Goal: Task Accomplishment & Management: Manage account settings

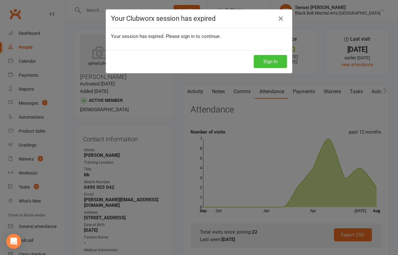
scroll to position [336, 0]
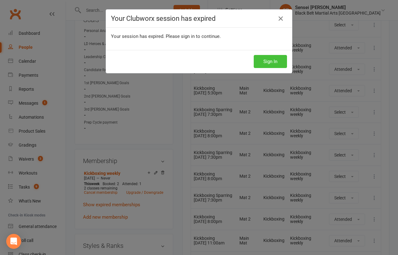
click at [267, 59] on button "Sign In" at bounding box center [270, 61] width 33 height 13
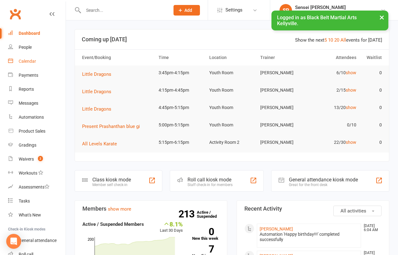
click at [26, 61] on div "Calendar" at bounding box center [27, 61] width 17 height 5
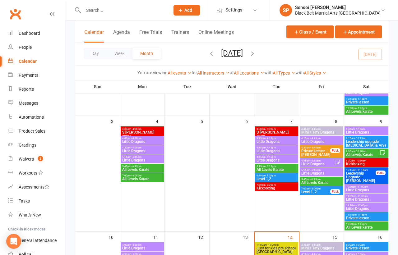
scroll to position [208, 0]
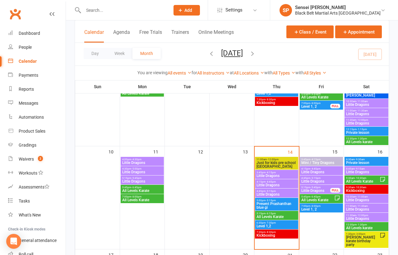
click at [265, 174] on span "Little Dragons" at bounding box center [276, 176] width 41 height 4
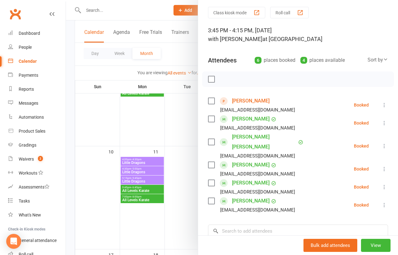
scroll to position [27, 0]
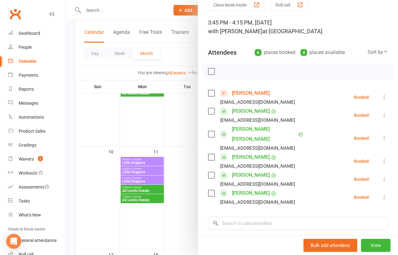
click at [176, 197] on div at bounding box center [232, 127] width 332 height 255
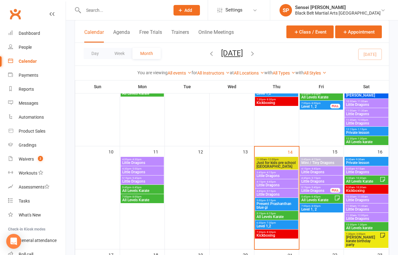
click at [279, 182] on span "4:15pm - 4:45pm" at bounding box center [276, 182] width 41 height 3
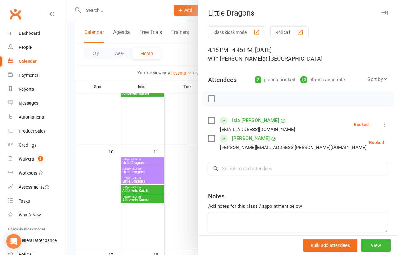
click at [184, 181] on div at bounding box center [232, 127] width 332 height 255
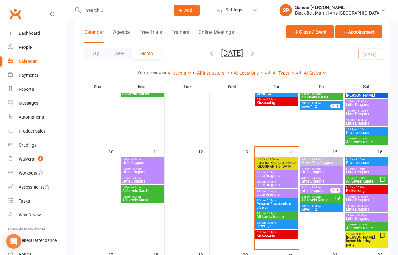
click at [258, 193] on span "Little Dragons" at bounding box center [276, 195] width 41 height 4
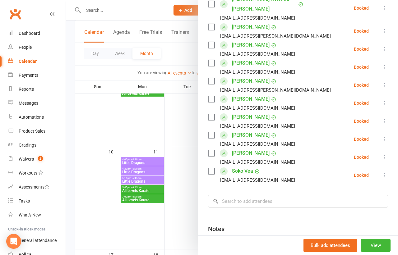
scroll to position [178, 0]
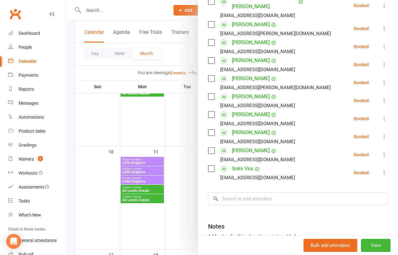
click at [189, 198] on div at bounding box center [232, 127] width 332 height 255
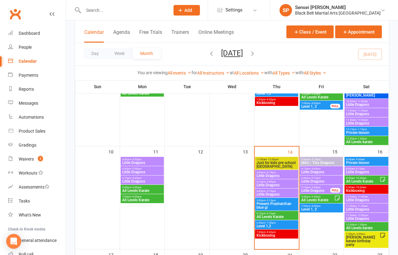
click at [261, 204] on span "Present Prashanthan blue gi" at bounding box center [276, 205] width 41 height 7
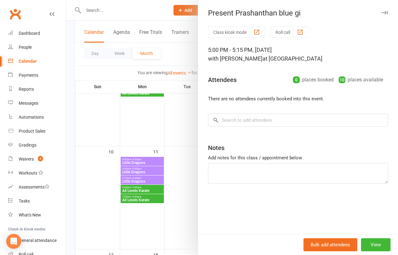
click at [191, 209] on div at bounding box center [232, 127] width 332 height 255
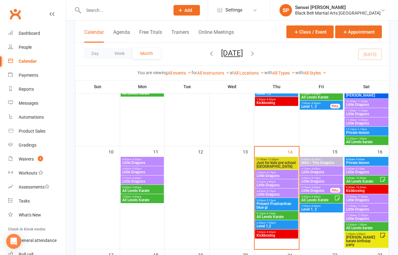
click at [265, 215] on span "All Levels Karate" at bounding box center [276, 217] width 41 height 4
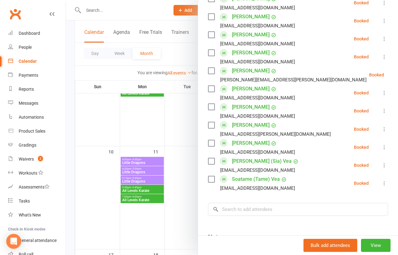
scroll to position [387, 0]
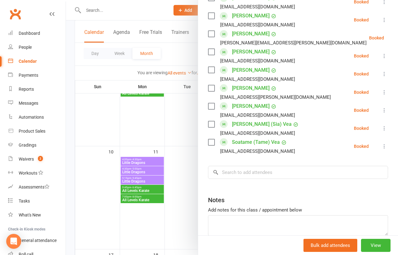
click at [181, 195] on div at bounding box center [232, 127] width 332 height 255
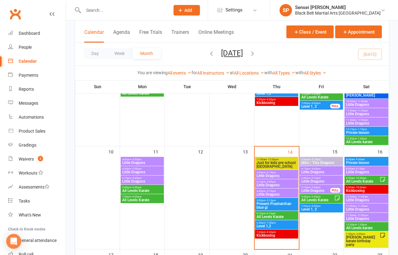
click at [139, 10] on input "text" at bounding box center [123, 10] width 84 height 9
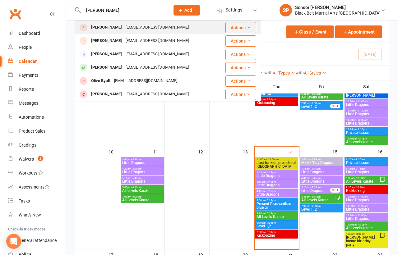
type input "elsie"
click at [133, 25] on div "abbirose1234@gmail.com" at bounding box center [157, 27] width 67 height 9
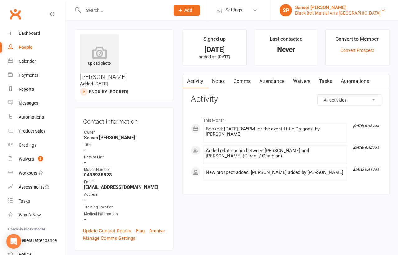
click at [345, 13] on div "Black Belt Martial Arts [GEOGRAPHIC_DATA]" at bounding box center [337, 13] width 85 height 6
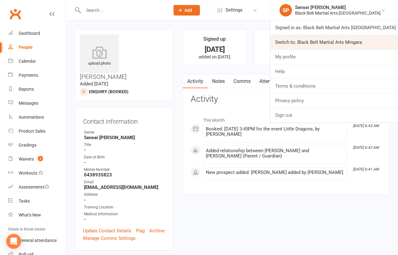
click at [330, 42] on link "Switch to: Black Belt Martial Arts Mingara" at bounding box center [334, 42] width 128 height 14
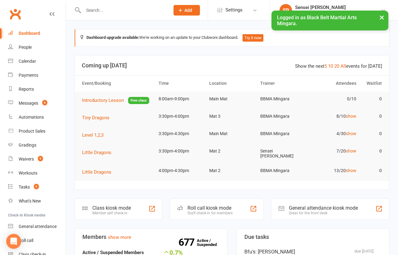
click at [126, 11] on input "text" at bounding box center [123, 10] width 84 height 9
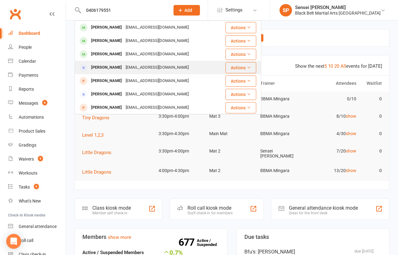
type input "0406179551"
click at [124, 65] on div "Christopher Stobbs" at bounding box center [106, 67] width 34 height 9
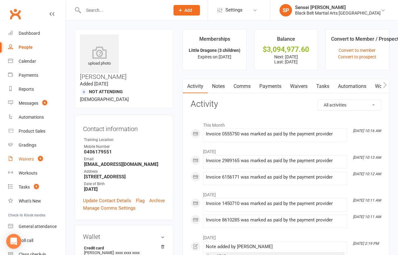
click at [25, 159] on div "Waivers" at bounding box center [26, 159] width 15 height 5
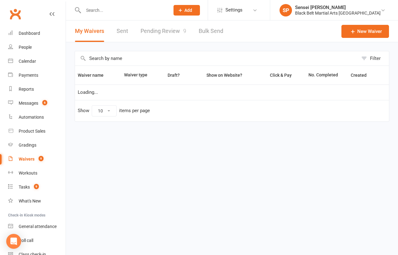
click at [172, 28] on link "Pending Review 9" at bounding box center [163, 31] width 46 height 21
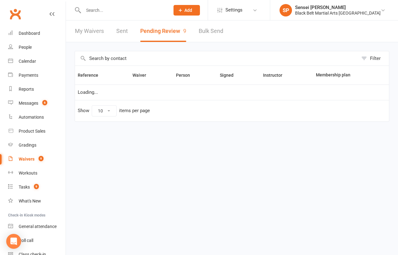
select select "50"
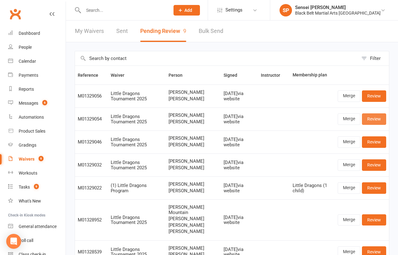
click at [372, 118] on link "Review" at bounding box center [374, 118] width 24 height 11
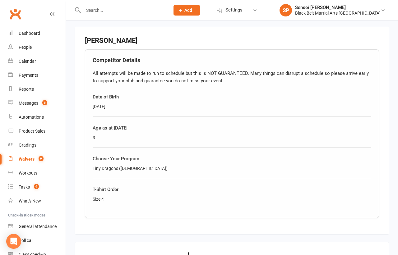
scroll to position [468, 0]
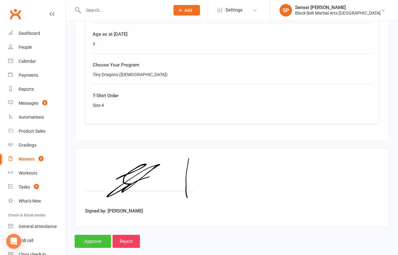
click at [89, 235] on input "Approve" at bounding box center [93, 241] width 36 height 13
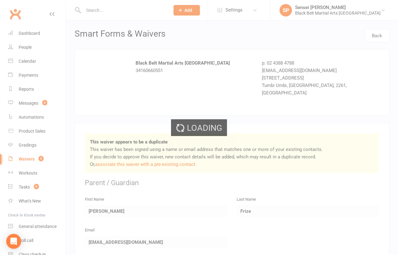
select select "50"
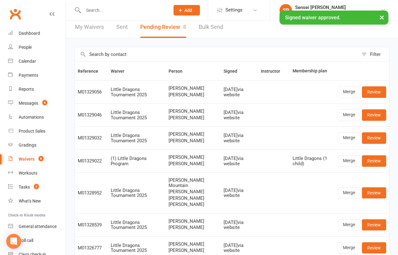
scroll to position [8, 0]
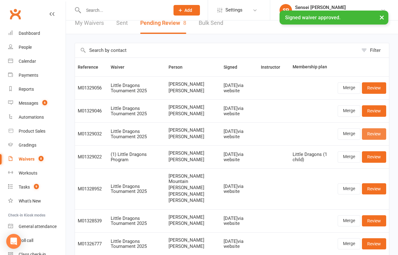
click at [373, 136] on link "Review" at bounding box center [374, 133] width 24 height 11
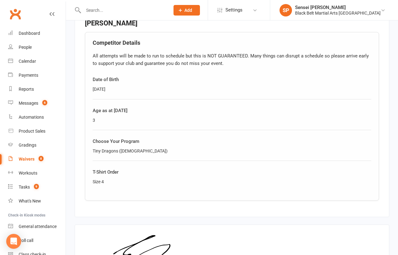
scroll to position [468, 0]
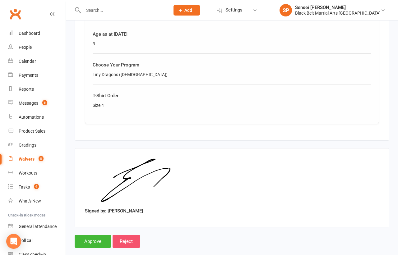
click at [125, 235] on input "Reject" at bounding box center [125, 241] width 27 height 13
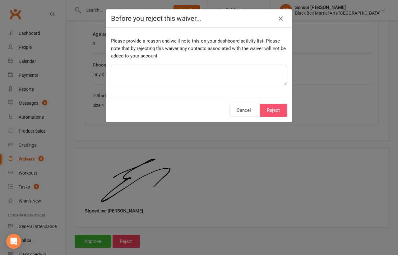
click at [279, 108] on button "Reject" at bounding box center [272, 110] width 27 height 13
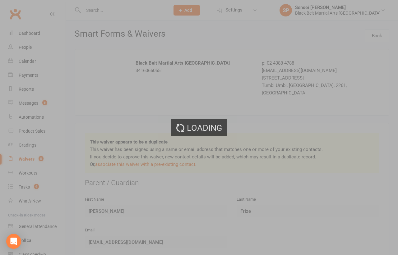
select select "50"
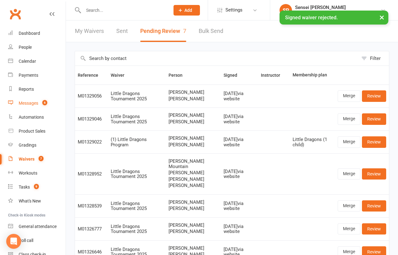
click at [27, 102] on div "Messages" at bounding box center [29, 103] width 20 height 5
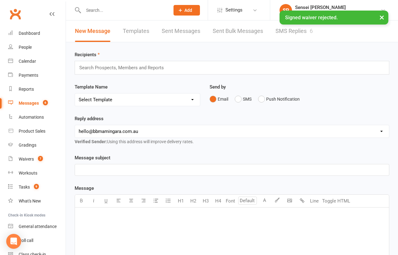
click at [174, 30] on link "Sent Messages" at bounding box center [181, 31] width 39 height 21
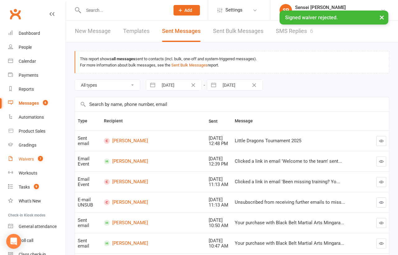
click at [28, 161] on div "Waivers" at bounding box center [26, 159] width 15 height 5
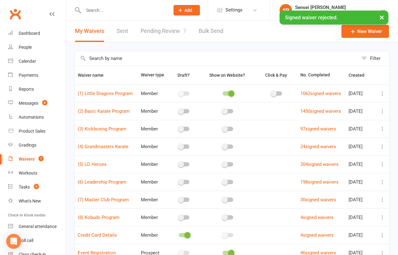
click at [154, 32] on link "Pending Review 7" at bounding box center [163, 31] width 46 height 21
select select "50"
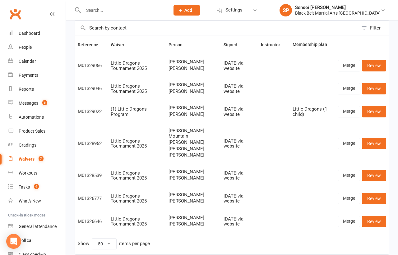
scroll to position [29, 0]
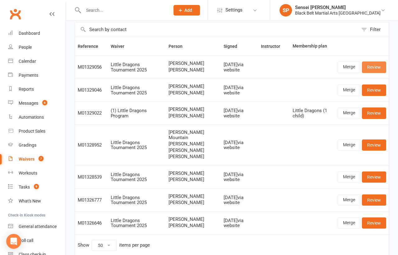
click at [371, 67] on link "Review" at bounding box center [374, 67] width 24 height 11
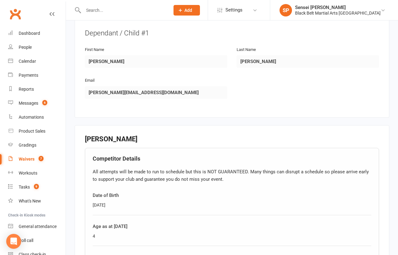
scroll to position [468, 0]
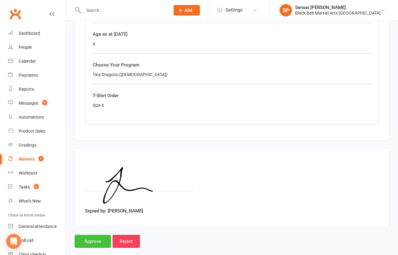
click at [91, 235] on input "Approve" at bounding box center [93, 241] width 36 height 13
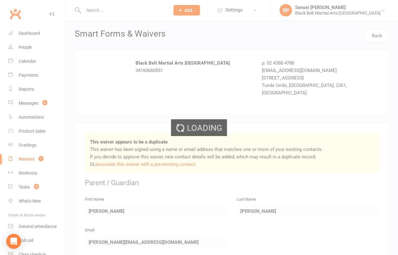
select select "50"
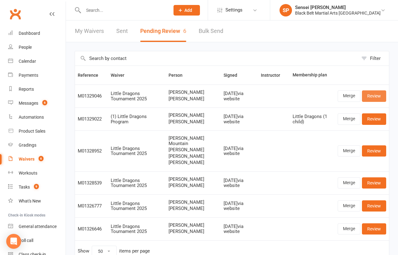
click at [373, 97] on link "Review" at bounding box center [374, 95] width 24 height 11
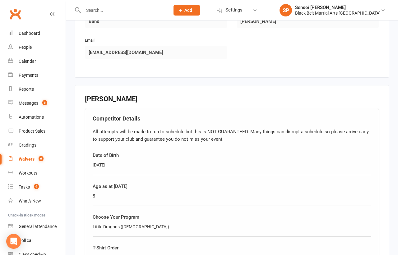
scroll to position [468, 0]
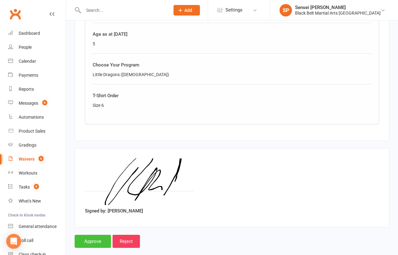
click at [92, 235] on input "Approve" at bounding box center [93, 241] width 36 height 13
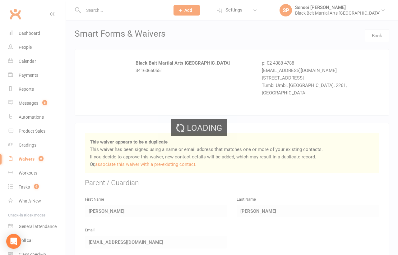
select select "50"
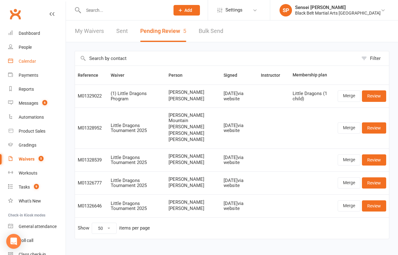
click at [22, 58] on link "Calendar" at bounding box center [36, 61] width 57 height 14
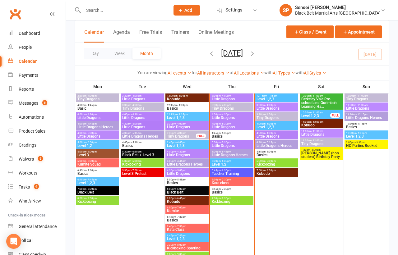
scroll to position [538, 0]
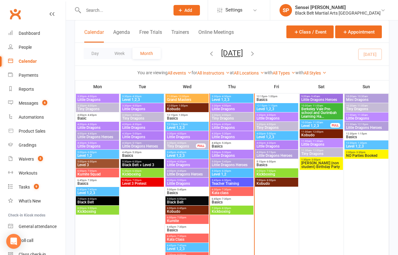
click at [223, 126] on span "Little Dragons" at bounding box center [231, 128] width 41 height 4
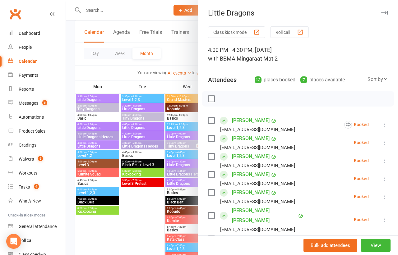
scroll to position [2, 0]
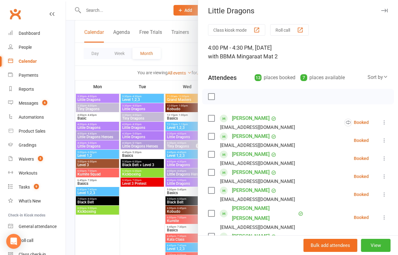
click at [383, 120] on icon at bounding box center [384, 122] width 6 height 6
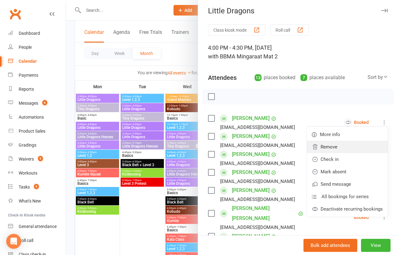
click at [350, 147] on link "Remove" at bounding box center [347, 147] width 81 height 12
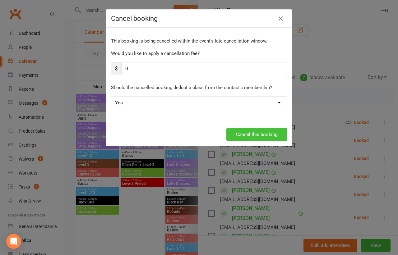
click at [259, 132] on button "Cancel this booking" at bounding box center [256, 134] width 61 height 13
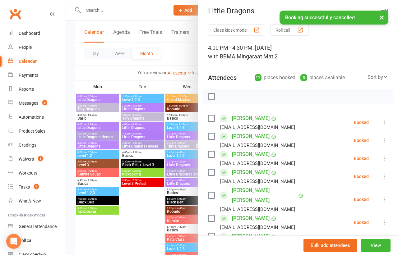
click at [385, 120] on icon at bounding box center [384, 122] width 6 height 6
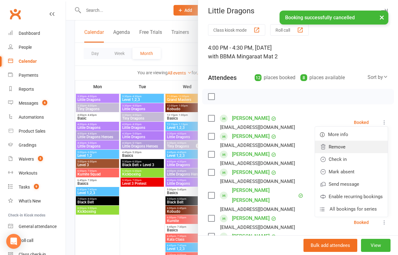
click at [348, 147] on link "Remove" at bounding box center [351, 147] width 73 height 12
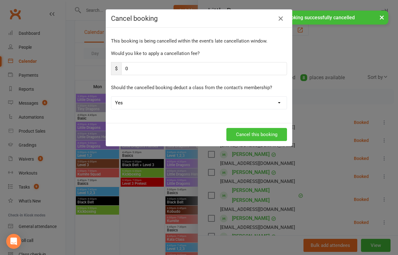
click at [263, 133] on button "Cancel this booking" at bounding box center [256, 134] width 61 height 13
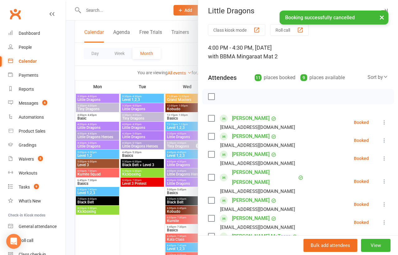
click at [71, 91] on div at bounding box center [232, 127] width 332 height 255
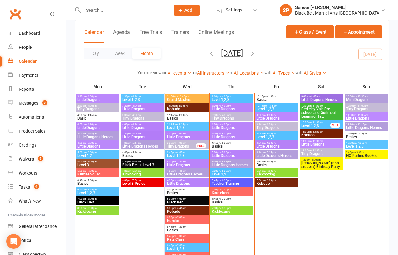
click at [110, 10] on input "text" at bounding box center [123, 10] width 84 height 9
type input "chirs s"
click at [29, 156] on link "Waivers 5" at bounding box center [36, 159] width 57 height 14
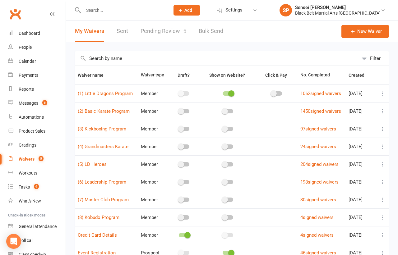
click at [70, 56] on div "Filter Waiver name Waiver type Draft? Show on Website? Click & Pay No. Complete…" at bounding box center [232, 171] width 332 height 259
click at [242, 9] on span "Settings" at bounding box center [233, 10] width 17 height 14
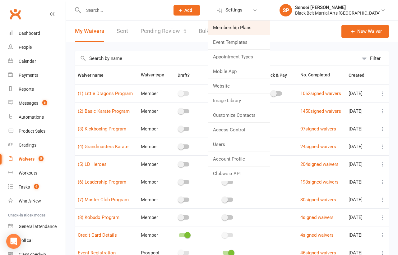
click at [255, 25] on link "Membership Plans" at bounding box center [239, 28] width 62 height 14
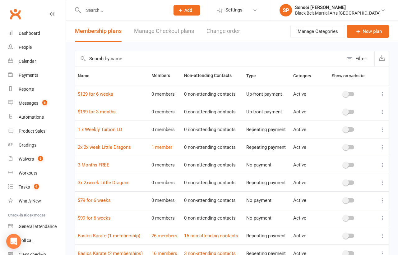
click at [166, 28] on link "Manage Checkout plans" at bounding box center [164, 31] width 60 height 21
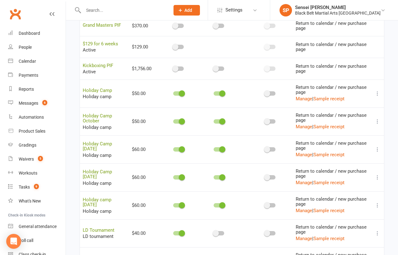
scroll to position [494, 0]
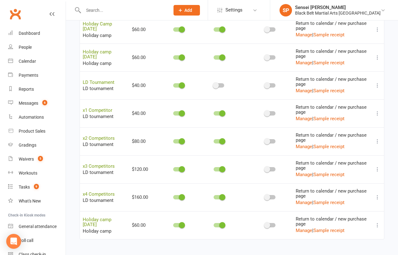
click at [377, 166] on icon at bounding box center [377, 169] width 6 height 6
click at [360, 176] on link "Copy direct link to clipboard" at bounding box center [346, 178] width 68 height 12
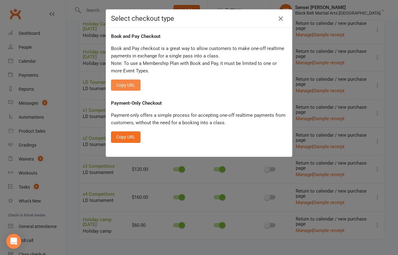
click at [131, 85] on button "Copy URL" at bounding box center [126, 85] width 30 height 11
click at [72, 53] on div "Select checkout type Book and Pay Checkout Book and Pay checkout is a great way…" at bounding box center [199, 127] width 398 height 255
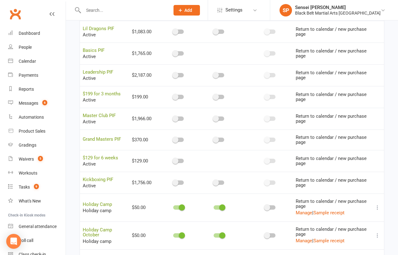
scroll to position [192, 0]
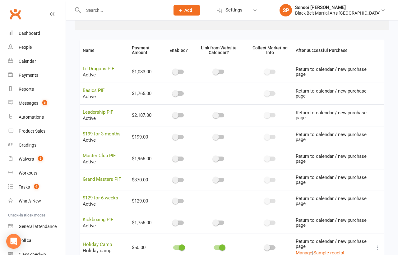
click at [95, 9] on input "text" at bounding box center [123, 10] width 84 height 9
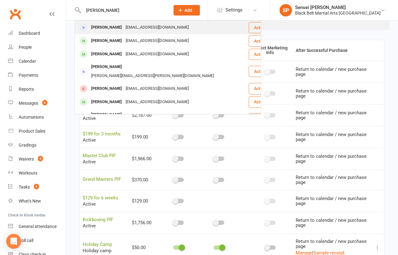
type input "chris stoobbs"
click at [97, 26] on div "Christopher Stobbs" at bounding box center [106, 27] width 34 height 9
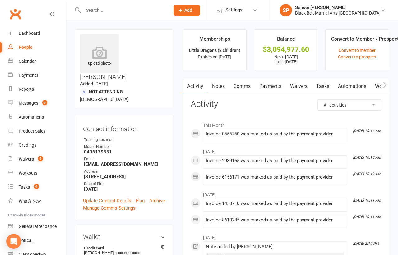
click at [245, 85] on link "Comms" at bounding box center [242, 86] width 26 height 14
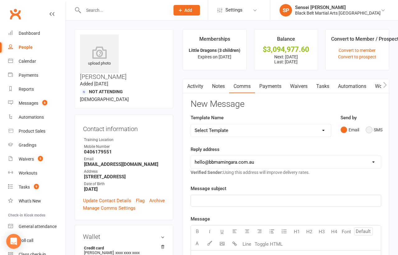
click at [369, 129] on button "SMS" at bounding box center [373, 130] width 17 height 12
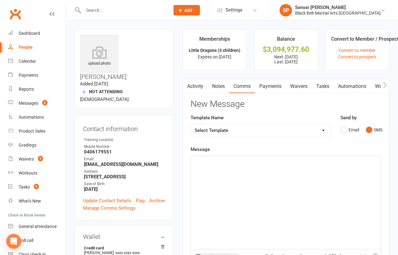
click at [308, 186] on div "﻿" at bounding box center [286, 202] width 190 height 93
click at [280, 159] on span "Thank you for registering the children of rthe upcoming Little Dragons program" at bounding box center [276, 162] width 163 height 6
click at [362, 159] on p "Thank you for registering the children for the upcoming Little Dragons program" at bounding box center [286, 161] width 182 height 7
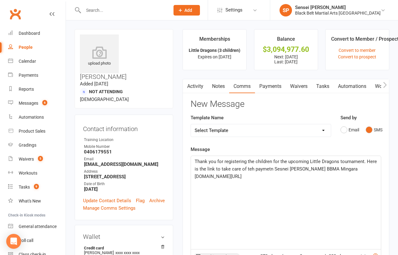
click at [251, 167] on span "Thank you for registering the children for the upcoming Little Dragons tourname…" at bounding box center [286, 169] width 183 height 21
click at [271, 168] on span "Thank you for registering the children for the upcoming Little Dragons tourname…" at bounding box center [286, 169] width 183 height 21
click at [283, 168] on span "Thank you for registering the children for the upcoming Little Dragons tourname…" at bounding box center [286, 169] width 183 height 21
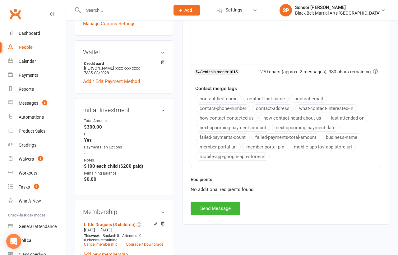
scroll to position [185, 0]
click at [211, 206] on button "Send Message" at bounding box center [215, 208] width 50 height 13
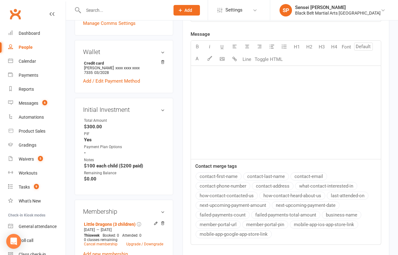
click at [192, 9] on span "Add" at bounding box center [188, 10] width 8 height 5
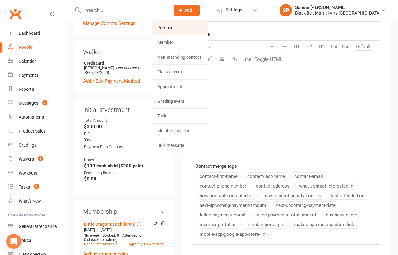
click at [197, 28] on link "Prospect" at bounding box center [179, 28] width 55 height 14
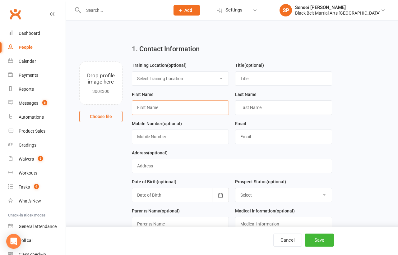
click at [153, 107] on input "text" at bounding box center [180, 107] width 97 height 14
type input "Zaydie"
type input "Allen"
type input "0423346776"
type input "brilee20@icloud.com"
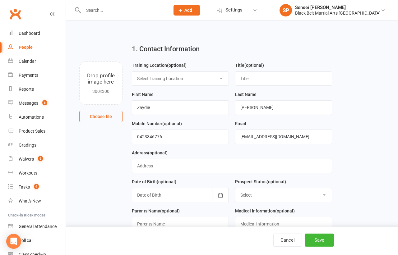
click at [289, 195] on select "Select Enquiry (Booked) Enquiry (Not Booked) Pending (enrolment pack sent) DNS …" at bounding box center [283, 195] width 96 height 14
select select "Enquiry (Booked)"
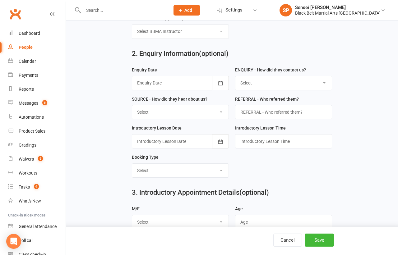
scroll to position [262, 0]
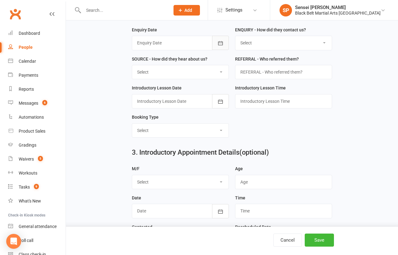
click at [220, 41] on icon "button" at bounding box center [220, 43] width 6 height 6
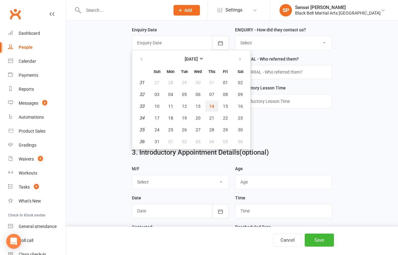
click at [213, 103] on button "14" at bounding box center [211, 106] width 13 height 11
type input "[DATE]"
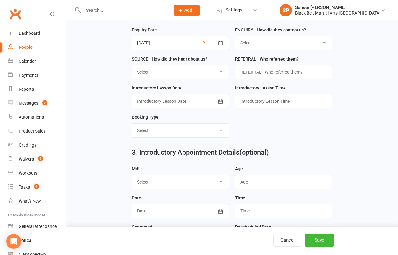
click at [269, 40] on select "Select (W) - Walk In (T) - Telephone (I) - Internet / Email (S) - Studio Initia…" at bounding box center [283, 43] width 96 height 14
select select "(I) - Internet / Email"
click at [215, 70] on select "Select A1 Direct mail A2 Print Media A3 Flyer A5 Radio A6 Sign A7 Televison A8 …" at bounding box center [180, 72] width 96 height 14
select select "S2 Website"
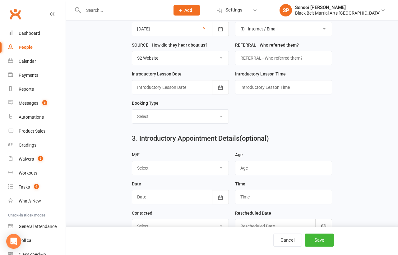
scroll to position [278, 0]
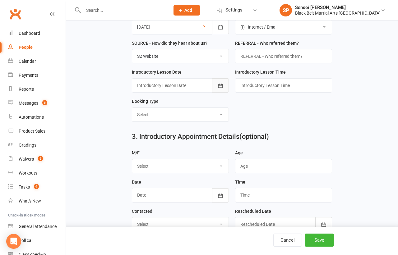
click at [219, 85] on icon "button" at bounding box center [220, 86] width 6 height 6
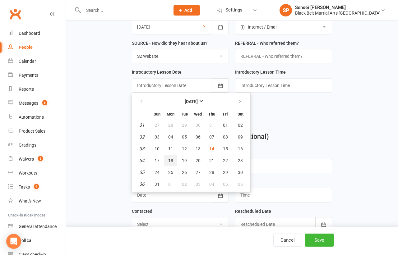
click at [171, 158] on span "18" at bounding box center [170, 160] width 5 height 5
type input "18 Aug 2025"
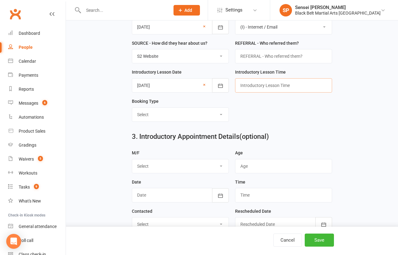
click at [251, 84] on input "text" at bounding box center [283, 85] width 97 height 14
type input "10.15am"
click at [201, 112] on select "Select Mini Dragons Intro Tiny Dragons Intro Little Dragons Intro Child Karate …" at bounding box center [180, 115] width 96 height 14
select select "Mini Dragons Intro"
click at [195, 166] on select "Select M F" at bounding box center [180, 166] width 96 height 14
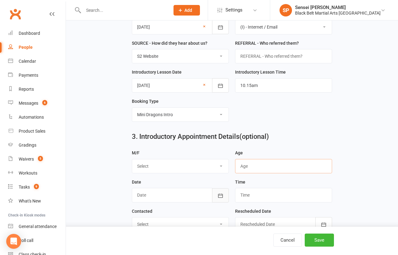
drag, startPoint x: 254, startPoint y: 162, endPoint x: 218, endPoint y: 194, distance: 48.0
click at [218, 194] on form "M/F Select M F Age Date August 2025 Sun Mon Tue Wed Thu Fri Sat 31 27 28 29 30 …" at bounding box center [232, 221] width 207 height 145
click at [218, 194] on icon "button" at bounding box center [220, 196] width 5 height 4
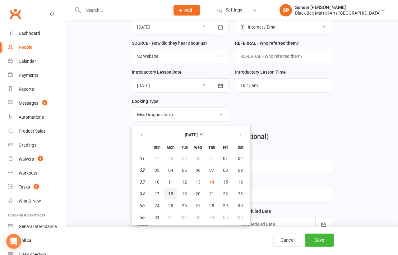
click at [171, 191] on span "18" at bounding box center [170, 193] width 5 height 5
type input "18 Aug 2025"
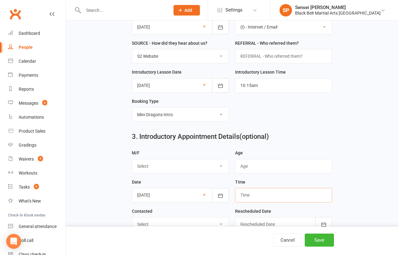
click at [244, 194] on input "text" at bounding box center [283, 195] width 97 height 14
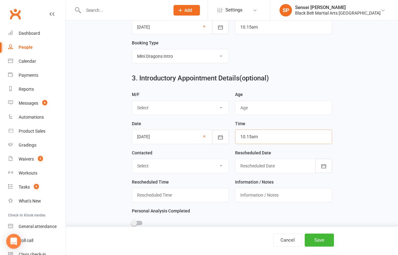
scroll to position [399, 0]
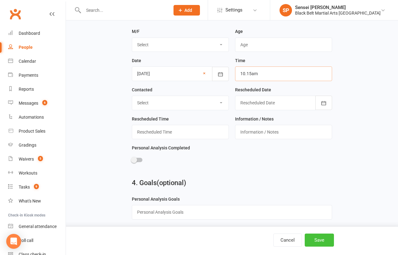
type input "10.15am"
click at [315, 240] on button "Save" at bounding box center [319, 240] width 29 height 13
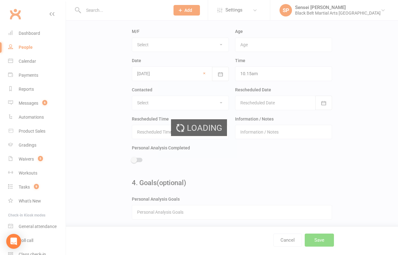
scroll to position [0, 0]
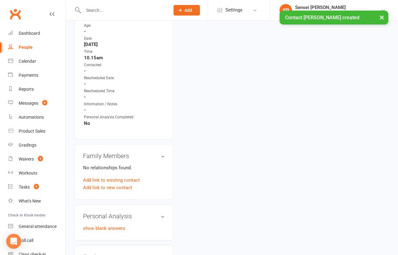
scroll to position [415, 0]
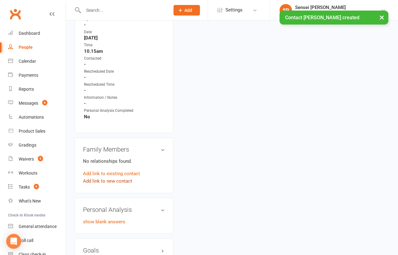
click at [110, 177] on link "Add link to new contact" at bounding box center [107, 180] width 49 height 7
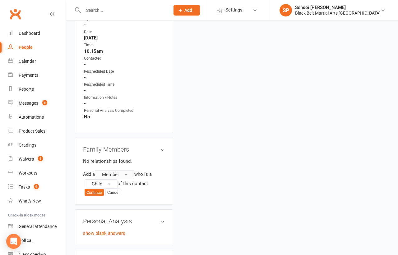
click at [112, 172] on span "Member" at bounding box center [110, 175] width 17 height 6
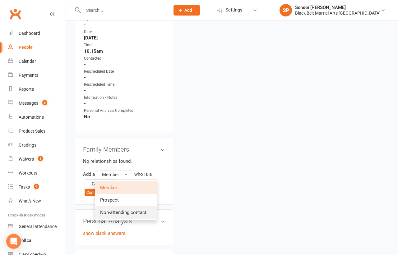
click at [107, 210] on span "Non-attending contact" at bounding box center [123, 213] width 46 height 6
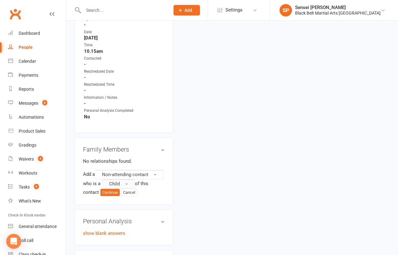
click at [114, 179] on button "Child" at bounding box center [118, 183] width 33 height 9
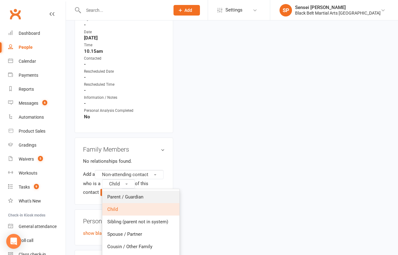
click at [113, 191] on link "Parent / Guardian" at bounding box center [140, 197] width 77 height 12
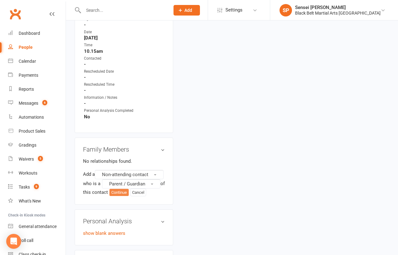
click at [122, 189] on button "Continue" at bounding box center [118, 192] width 19 height 7
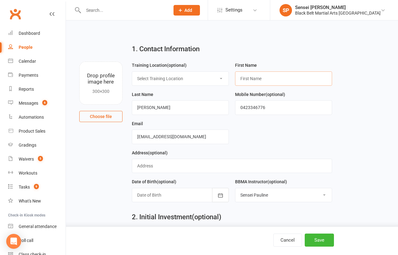
click at [246, 76] on input "text" at bounding box center [283, 78] width 97 height 14
type input "V"
type input "Brianna"
click at [312, 241] on button "Save" at bounding box center [319, 240] width 29 height 13
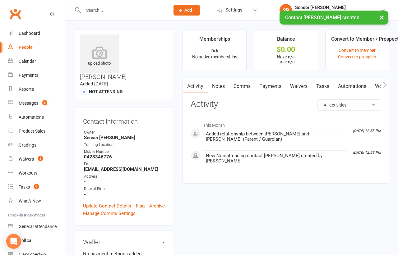
click at [244, 85] on link "Comms" at bounding box center [242, 86] width 26 height 14
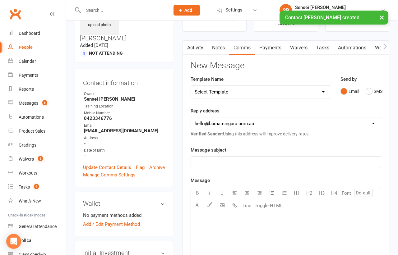
scroll to position [39, 0]
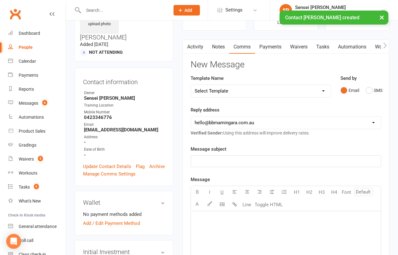
click at [320, 87] on select "Select Template [SMS] 14 Day Absentee AFU Lil Dragons [SMS] 14 day Absentee AFU…" at bounding box center [261, 91] width 140 height 12
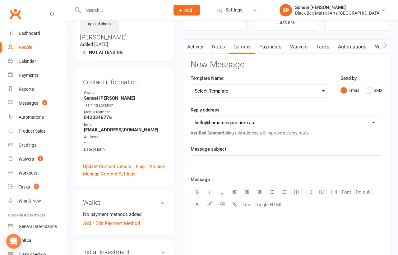
select select "51"
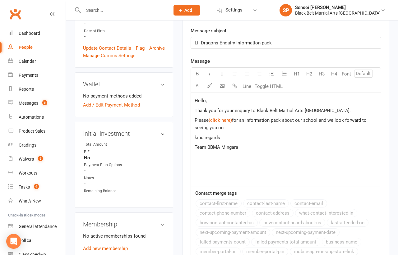
scroll to position [162, 0]
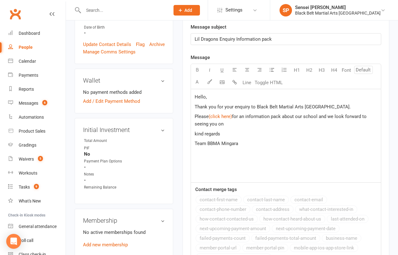
click at [206, 96] on span "," at bounding box center [206, 97] width 1 height 6
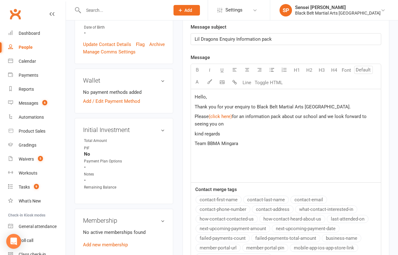
click at [218, 197] on button "contact-first-name" at bounding box center [218, 200] width 46 height 8
click at [228, 122] on p "Please $ (click here) $ for an information pack about our school and we look fo…" at bounding box center [286, 120] width 182 height 15
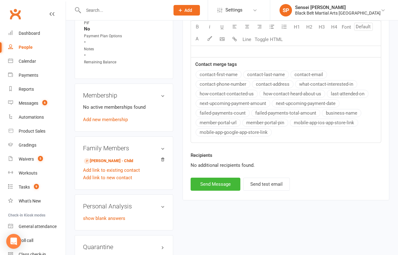
scroll to position [314, 0]
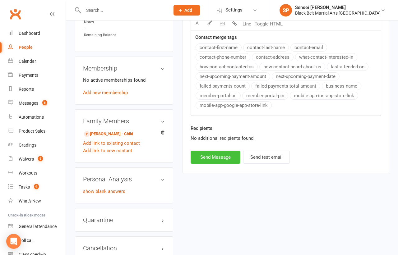
click at [227, 153] on button "Send Message" at bounding box center [215, 157] width 50 height 13
select select
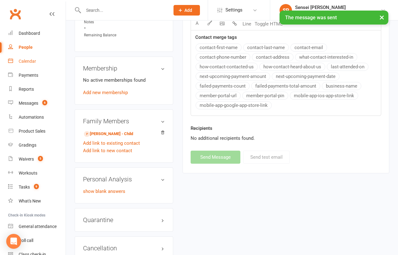
click at [20, 59] on div "Calendar" at bounding box center [27, 61] width 17 height 5
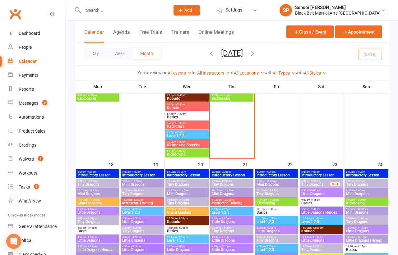
scroll to position [683, 0]
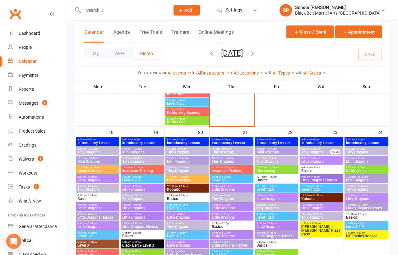
click at [97, 160] on span "Mini Dragons" at bounding box center [97, 162] width 41 height 4
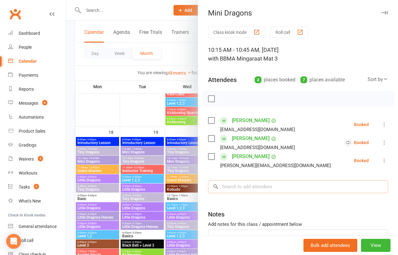
click at [267, 188] on input "search" at bounding box center [298, 186] width 180 height 13
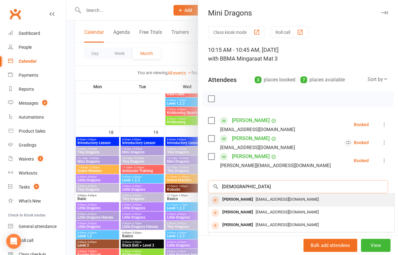
type input "zaydie"
click at [267, 195] on div "brilee20@icloud.com" at bounding box center [301, 199] width 181 height 9
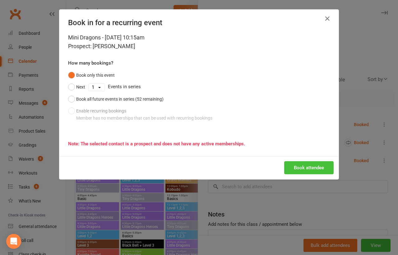
click at [299, 167] on button "Book attendee" at bounding box center [308, 167] width 49 height 13
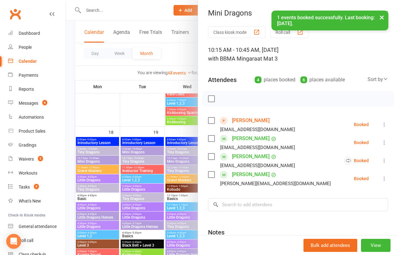
click at [150, 11] on div "× 1 events booked successfully. Last booking: Aug 18, 2025." at bounding box center [195, 11] width 390 height 0
click at [175, 11] on div "× 1 events booked successfully. Last booking: Aug 18, 2025." at bounding box center [195, 11] width 390 height 0
click at [182, 11] on div "× 1 events booked successfully. Last booking: Aug 18, 2025." at bounding box center [195, 11] width 390 height 0
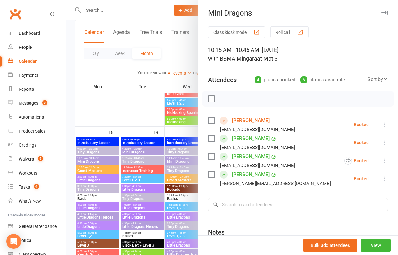
click at [170, 11] on div at bounding box center [232, 127] width 332 height 255
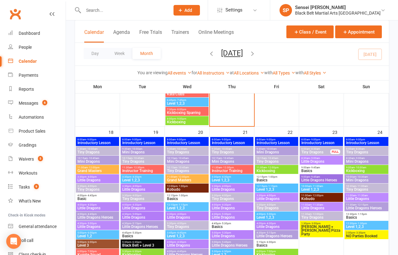
click at [200, 13] on button "Add" at bounding box center [186, 10] width 26 height 11
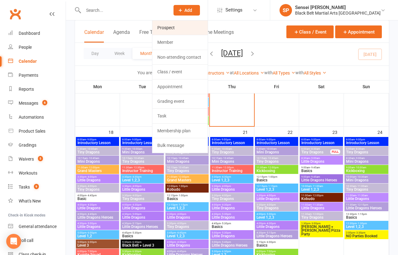
click at [206, 25] on link "Prospect" at bounding box center [179, 28] width 55 height 14
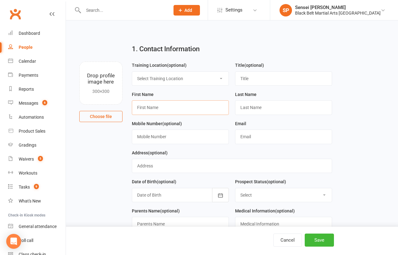
click at [158, 104] on input "text" at bounding box center [180, 107] width 97 height 14
type input "Ollivander"
type input "K"
click at [144, 135] on input "text" at bounding box center [180, 137] width 97 height 14
type input "0421027993"
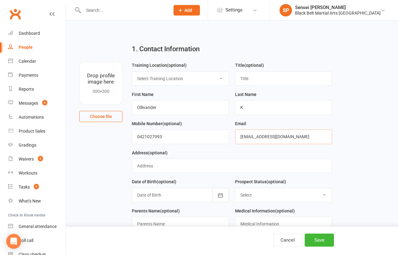
click at [254, 137] on input "merrybk_90@hotmail.com" at bounding box center [283, 137] width 97 height 14
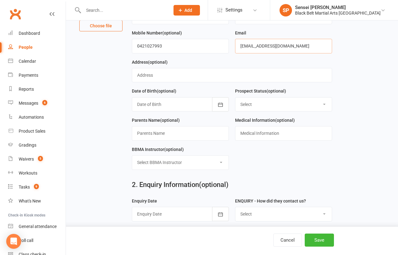
scroll to position [91, 0]
type input "merrynk_90@hotmail.com"
click at [306, 102] on select "Select Enquiry (Booked) Enquiry (Not Booked) Pending (enrolment pack sent) DNS …" at bounding box center [283, 104] width 96 height 14
select select "Enquiry (Booked)"
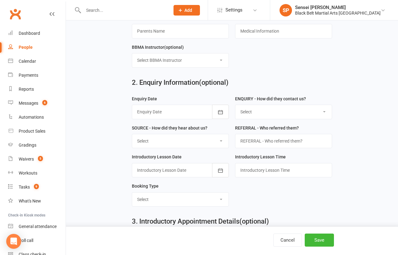
scroll to position [216, 0]
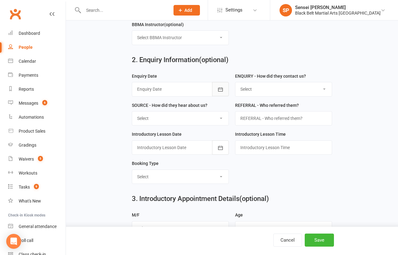
click at [218, 84] on button "button" at bounding box center [220, 89] width 17 height 14
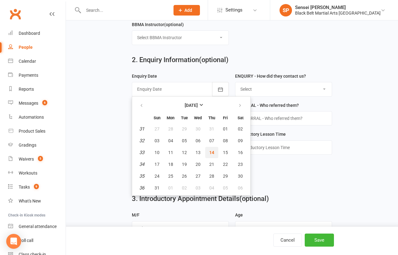
click at [209, 150] on span "14" at bounding box center [211, 152] width 5 height 5
type input "14 Aug 2025"
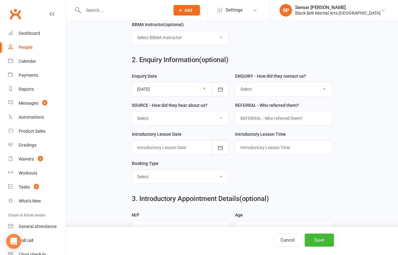
click at [259, 86] on select "Select (W) - Walk In (T) - Telephone (I) - Internet / Email (S) - Studio Initia…" at bounding box center [283, 89] width 96 height 14
select select "(I) - Internet / Email"
click at [216, 117] on select "Select A1 Direct mail A2 Print Media A3 Flyer A5 Radio A6 Sign A7 Televison A8 …" at bounding box center [180, 119] width 96 height 14
select select "S2 Website"
click at [219, 146] on icon "button" at bounding box center [220, 148] width 5 height 4
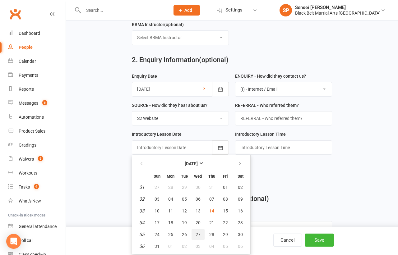
click at [197, 232] on span "27" at bounding box center [197, 234] width 5 height 5
type input "27 Aug 2025"
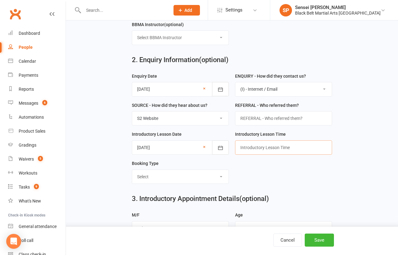
click at [246, 143] on input "text" at bounding box center [283, 147] width 97 height 14
type input "10.15am"
click at [215, 172] on select "Select Mini Dragons Intro Tiny Dragons Intro Little Dragons Intro Child Karate …" at bounding box center [180, 177] width 96 height 14
select select "Mini Dragons Intro"
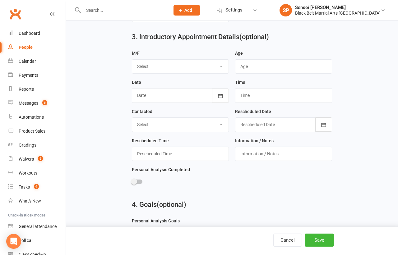
scroll to position [378, 0]
click at [216, 61] on select "Select M F" at bounding box center [180, 66] width 96 height 14
select select "M"
drag, startPoint x: 217, startPoint y: 91, endPoint x: 211, endPoint y: 103, distance: 13.5
click at [217, 93] on icon "button" at bounding box center [220, 96] width 6 height 6
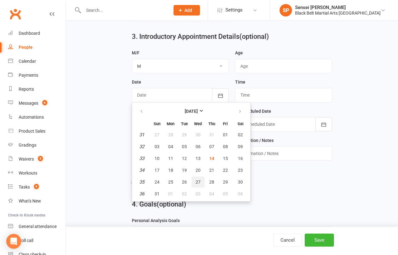
click at [198, 180] on span "27" at bounding box center [197, 182] width 5 height 5
type input "27 Aug 2025"
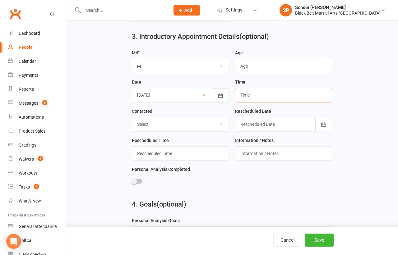
click at [247, 93] on input "text" at bounding box center [283, 95] width 97 height 14
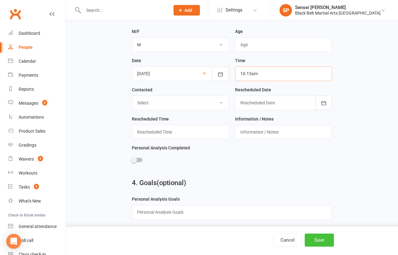
type input "10.15am"
click at [323, 240] on button "Save" at bounding box center [319, 240] width 29 height 13
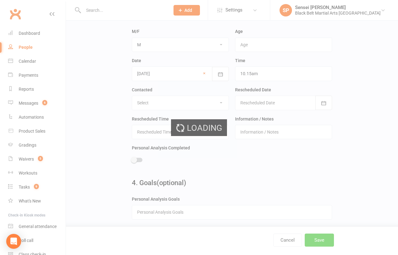
scroll to position [0, 0]
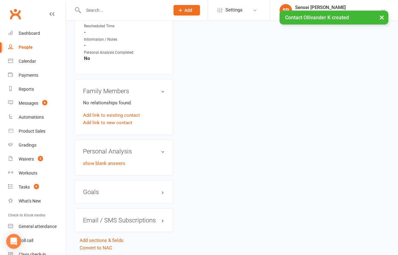
scroll to position [454, 0]
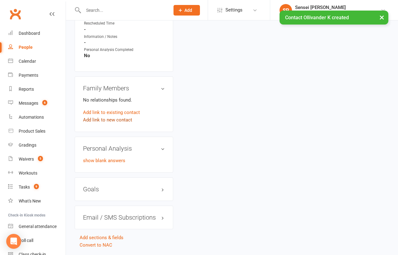
click at [122, 116] on link "Add link to new contact" at bounding box center [107, 119] width 49 height 7
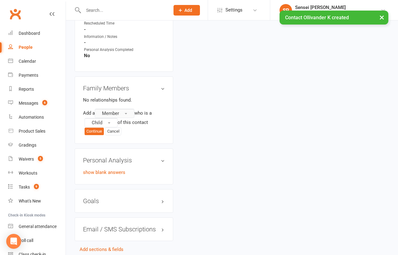
click at [122, 111] on button "Member" at bounding box center [114, 113] width 39 height 9
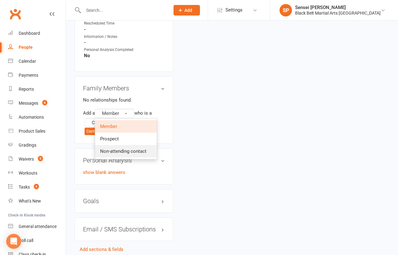
click at [114, 150] on span "Non-attending contact" at bounding box center [123, 152] width 46 height 6
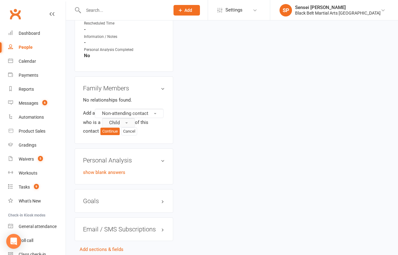
click at [117, 121] on span "Child" at bounding box center [114, 123] width 11 height 6
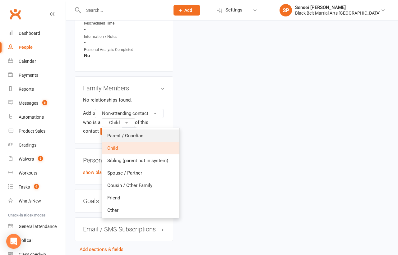
click at [117, 133] on span "Parent / Guardian" at bounding box center [125, 136] width 36 height 6
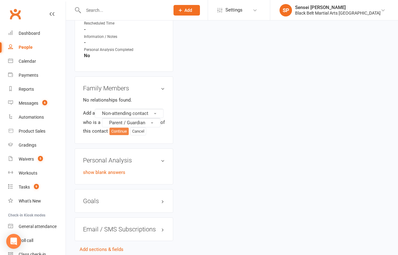
click at [121, 128] on button "Continue" at bounding box center [118, 131] width 19 height 7
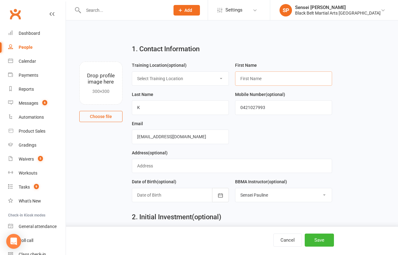
click at [248, 78] on input "text" at bounding box center [283, 78] width 97 height 14
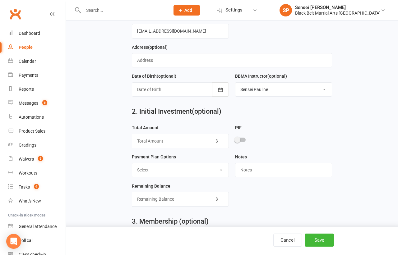
scroll to position [131, 0]
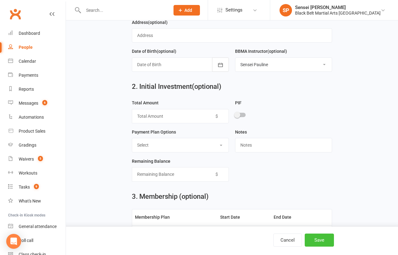
type input "Merryn"
click at [313, 239] on button "Save" at bounding box center [319, 240] width 29 height 13
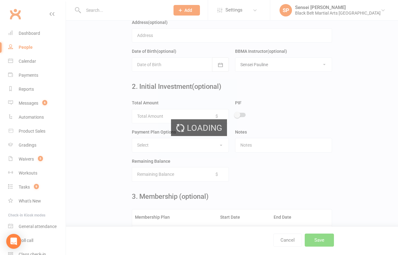
scroll to position [0, 0]
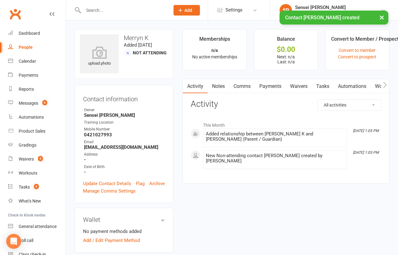
click at [247, 87] on link "Comms" at bounding box center [242, 86] width 26 height 14
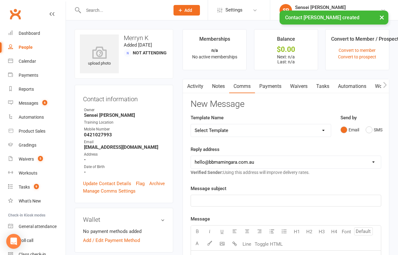
click at [319, 130] on select "Select Template [SMS] 14 Day Absentee AFU Lil Dragons [SMS] 14 day Absentee AFU…" at bounding box center [261, 130] width 140 height 12
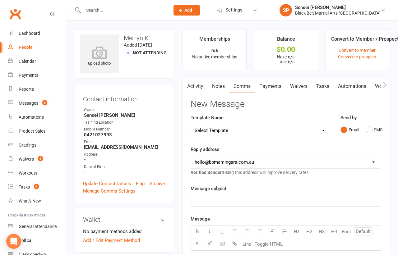
select select "51"
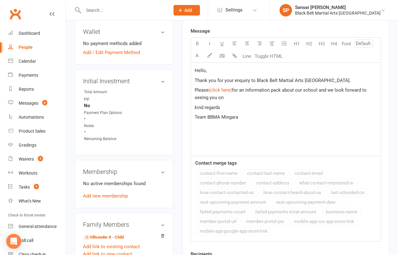
scroll to position [185, 0]
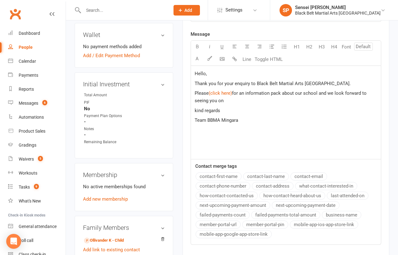
click at [206, 73] on span "," at bounding box center [206, 74] width 1 height 6
click at [212, 175] on button "contact-first-name" at bounding box center [218, 176] width 46 height 8
click at [230, 99] on p "Please $ (click here) $ for an information pack about our school and we look fo…" at bounding box center [286, 96] width 182 height 15
click at [218, 99] on span "for an information pack about our school and we look forward to seeing you on" at bounding box center [281, 96] width 173 height 13
click at [266, 100] on p "Please $ (click here) $ for an information pack about our school and we look fo…" at bounding box center [286, 96] width 182 height 15
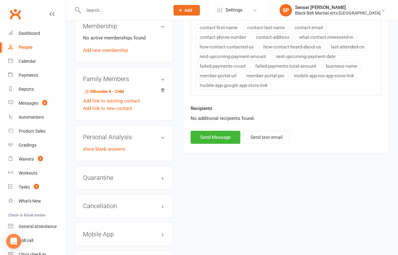
scroll to position [386, 0]
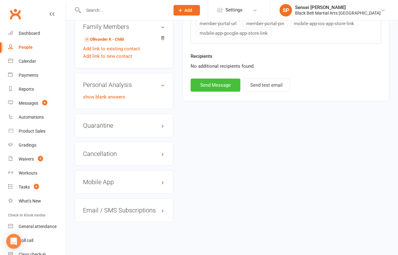
click at [229, 79] on button "Send Message" at bounding box center [215, 85] width 50 height 13
select select
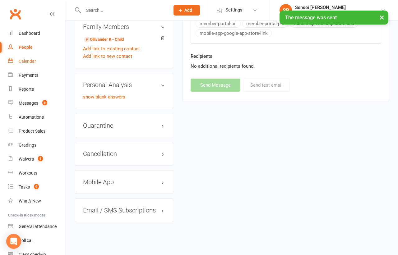
click at [24, 60] on div "Calendar" at bounding box center [27, 61] width 17 height 5
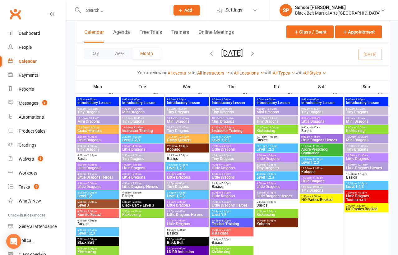
scroll to position [945, 0]
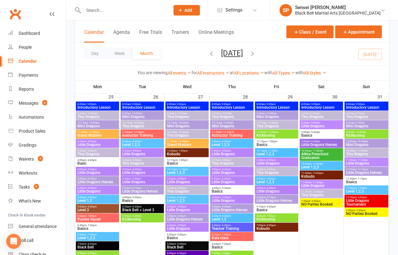
click at [181, 125] on span "Mini Dragons" at bounding box center [187, 126] width 41 height 4
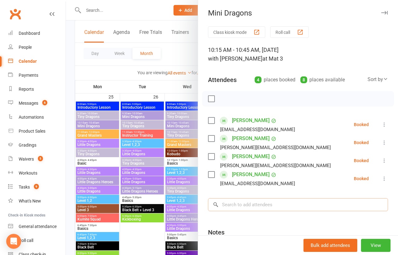
click at [253, 206] on input "search" at bounding box center [298, 204] width 180 height 13
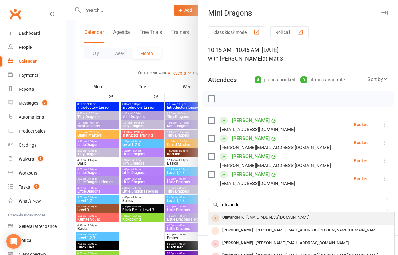
type input "olivander"
click at [254, 215] on span "merrynk_90@hotmail.com" at bounding box center [277, 217] width 63 height 5
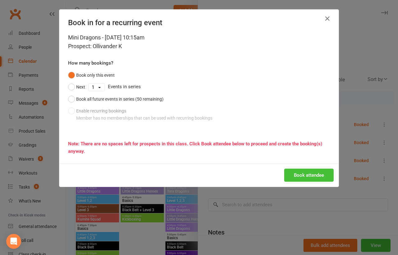
click at [304, 176] on button "Book attendee" at bounding box center [308, 175] width 49 height 13
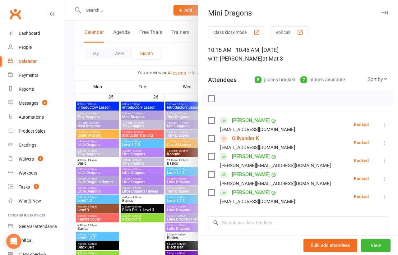
click at [129, 12] on div at bounding box center [232, 127] width 332 height 255
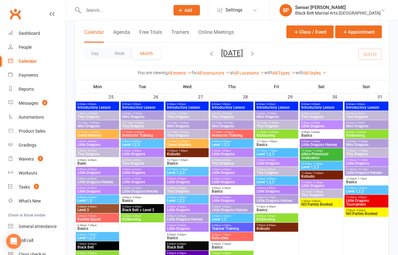
click at [129, 12] on input "text" at bounding box center [123, 10] width 84 height 9
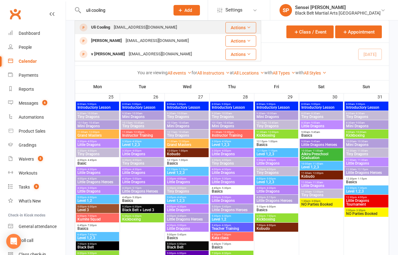
type input "uli cooling"
click at [126, 25] on div "kelselloyd@gmail.com" at bounding box center [145, 27] width 67 height 9
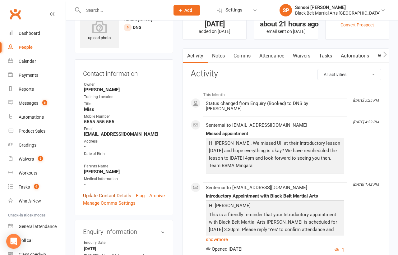
click at [102, 195] on link "Update Contact Details" at bounding box center [107, 195] width 48 height 7
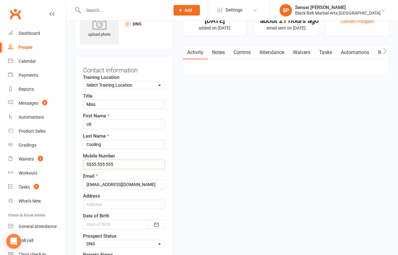
click at [118, 165] on input "5555 555 555" at bounding box center [124, 164] width 82 height 9
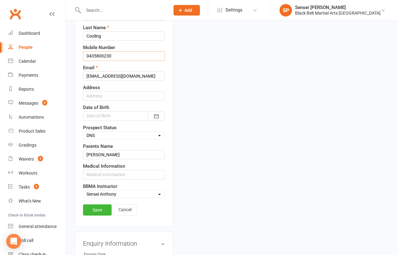
scroll to position [161, 0]
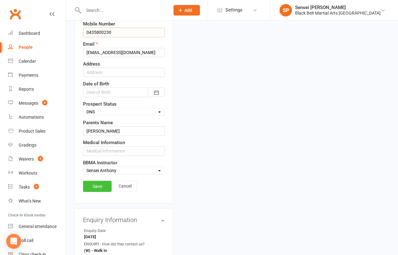
type input "0435800230"
click at [103, 182] on link "Save" at bounding box center [97, 186] width 29 height 11
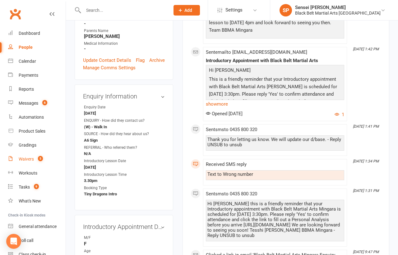
click at [26, 161] on div "Waivers" at bounding box center [26, 159] width 15 height 5
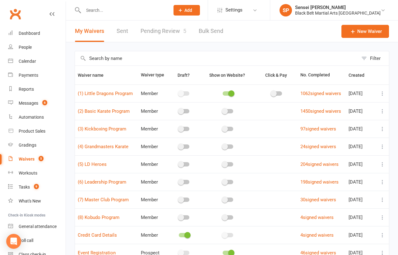
click at [163, 33] on link "Pending Review 5" at bounding box center [163, 31] width 46 height 21
select select "50"
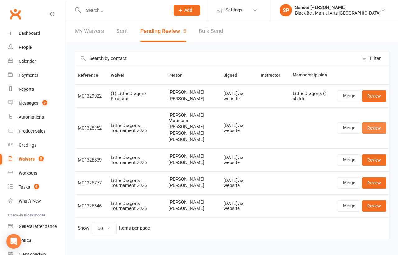
click at [371, 127] on link "Review" at bounding box center [374, 127] width 24 height 11
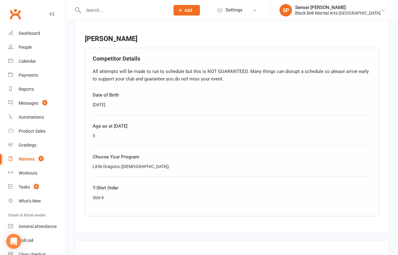
scroll to position [1040, 0]
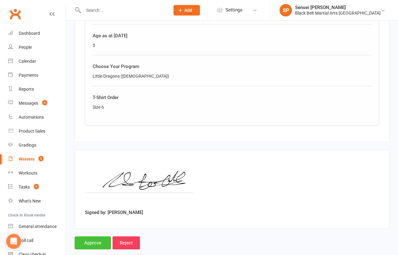
click at [84, 236] on input "Approve" at bounding box center [93, 242] width 36 height 13
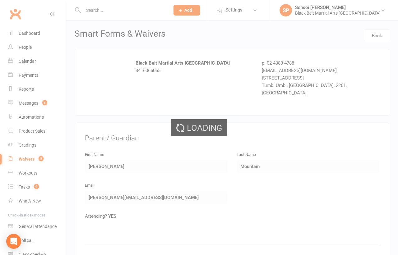
select select "50"
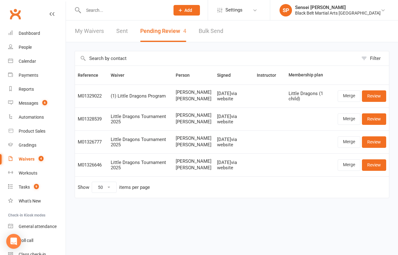
click at [97, 8] on input "text" at bounding box center [123, 10] width 84 height 9
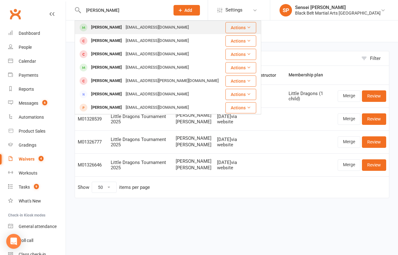
type input "jacob owens"
click at [97, 26] on div "Jacob Owens" at bounding box center [106, 27] width 34 height 9
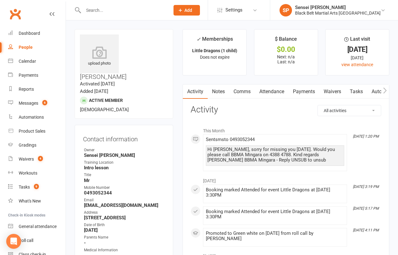
click at [125, 8] on input "text" at bounding box center [123, 10] width 84 height 9
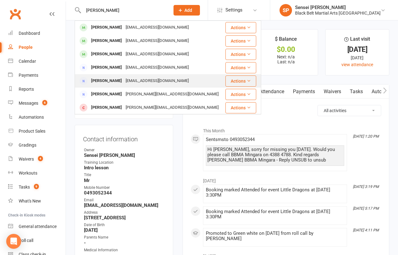
type input "gina stobbs"
click at [110, 77] on div "Gina Stocks" at bounding box center [106, 80] width 34 height 9
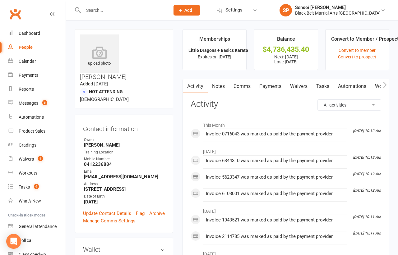
click at [275, 88] on link "Payments" at bounding box center [270, 86] width 31 height 14
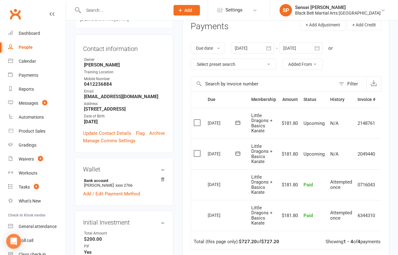
scroll to position [58, 0]
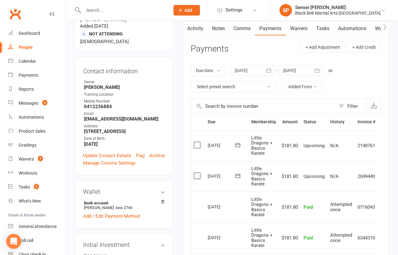
click at [272, 71] on icon "button" at bounding box center [268, 70] width 6 height 6
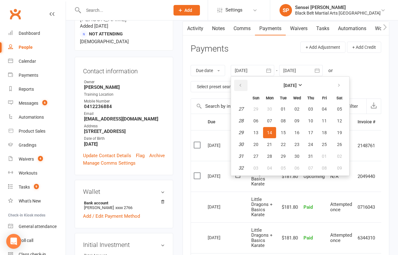
click at [241, 81] on button "button" at bounding box center [240, 85] width 13 height 11
click at [281, 107] on span "01" at bounding box center [283, 109] width 5 height 5
type input "01 Apr 2025"
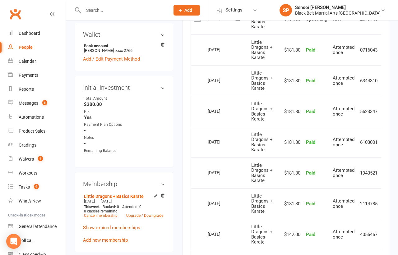
scroll to position [226, 0]
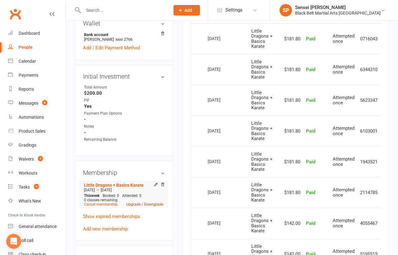
click at [153, 202] on link "Upgrade / Downgrade" at bounding box center [144, 204] width 37 height 4
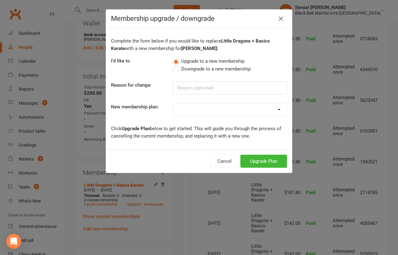
click at [278, 14] on button "button" at bounding box center [281, 19] width 10 height 10
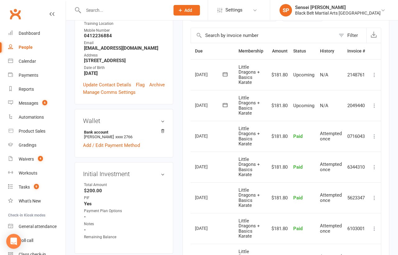
scroll to position [128, 0]
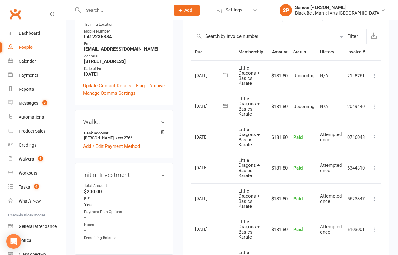
click at [375, 107] on icon at bounding box center [374, 106] width 6 height 6
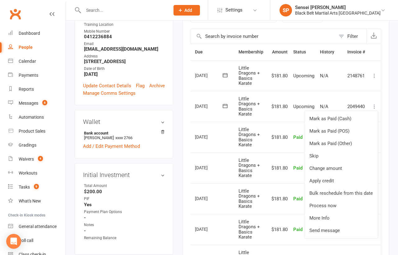
click at [178, 160] on main "Memberships Little Dragons + Basics Karate Expires on 8th April, 3024 Balance $…" at bounding box center [286, 220] width 216 height 638
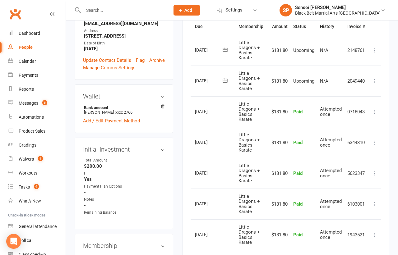
scroll to position [195, 0]
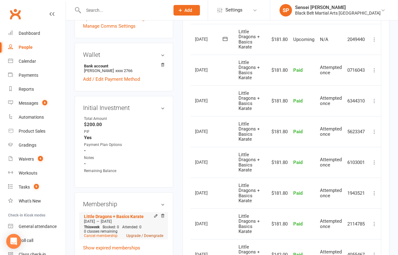
click at [149, 234] on link "Upgrade / Downgrade" at bounding box center [144, 236] width 37 height 4
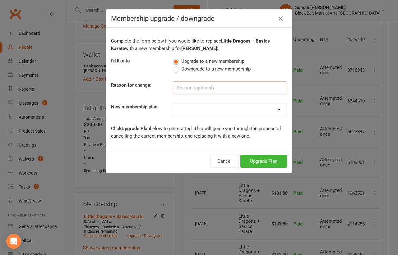
click at [206, 87] on input at bounding box center [230, 87] width 114 height 13
click at [176, 123] on div "Complete the form below if you would like to replace Little Dragons + Basics Ka…" at bounding box center [199, 89] width 186 height 122
click at [192, 87] on input at bounding box center [230, 87] width 114 height 13
click at [187, 69] on span "Downgrade to a new membership" at bounding box center [215, 68] width 69 height 7
click at [177, 65] on input "Downgrade to a new membership" at bounding box center [175, 65] width 4 height 0
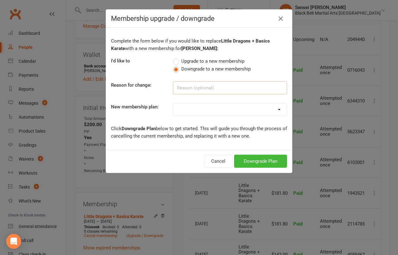
click at [187, 87] on input at bounding box center [230, 87] width 114 height 13
type input "payment wrong"
click at [219, 111] on select "Little Dragons (1 child) Little Dragons (2 children) Little Dragons (3 children…" at bounding box center [229, 109] width 113 height 12
select select "19"
click at [248, 159] on button "Downgrade Plan" at bounding box center [260, 161] width 53 height 13
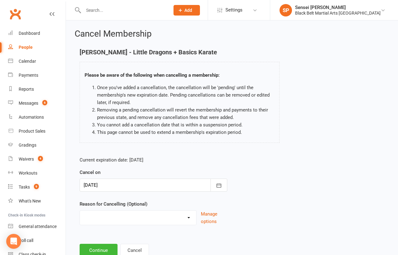
scroll to position [20, 0]
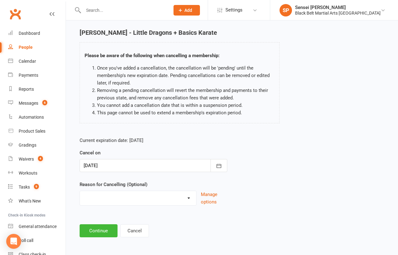
click at [187, 195] on select "Family Circumstances Family member joined Family Member Quit Financial Health /…" at bounding box center [138, 197] width 116 height 12
select select "3"
click at [99, 231] on button "Continue" at bounding box center [99, 230] width 38 height 13
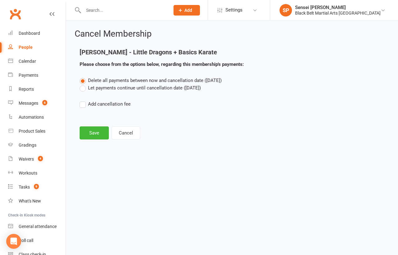
scroll to position [0, 0]
click at [132, 85] on label "Let payments continue until cancellation date (Aug 14, 2025)" at bounding box center [140, 87] width 121 height 7
click at [84, 84] on input "Let payments continue until cancellation date (Aug 14, 2025)" at bounding box center [82, 84] width 4 height 0
click at [96, 130] on button "Save" at bounding box center [94, 132] width 29 height 13
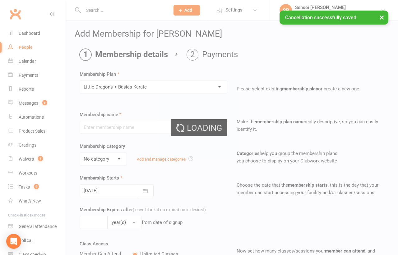
type input "Little Dragons + Basics Karate"
select select "0"
type input "999"
type input "2"
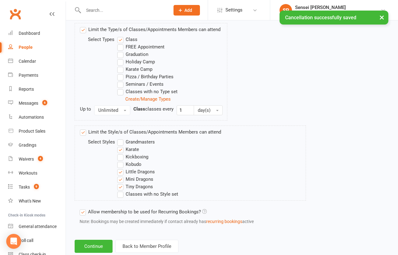
scroll to position [324, 0]
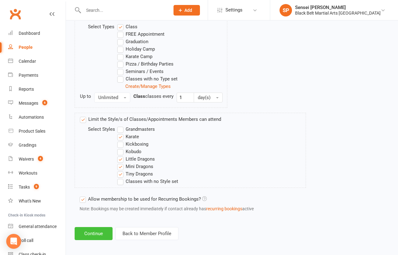
click at [102, 227] on button "Continue" at bounding box center [94, 233] width 38 height 13
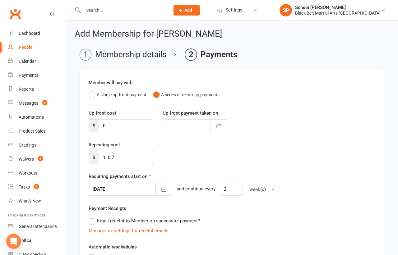
drag, startPoint x: 123, startPoint y: 157, endPoint x: 97, endPoint y: 156, distance: 25.5
click at [97, 156] on div "$ 110.7" at bounding box center [121, 157] width 65 height 13
type input "138.60"
click at [162, 188] on icon "button" at bounding box center [164, 190] width 5 height 4
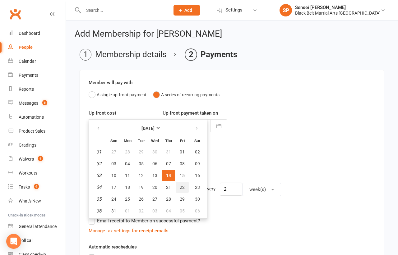
click at [180, 187] on span "22" at bounding box center [182, 187] width 5 height 5
type input "22 Aug 2025"
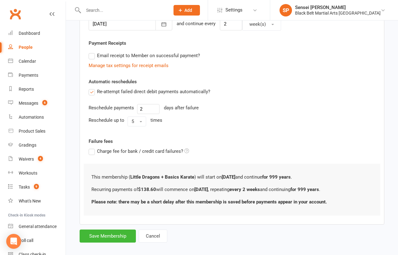
scroll to position [170, 0]
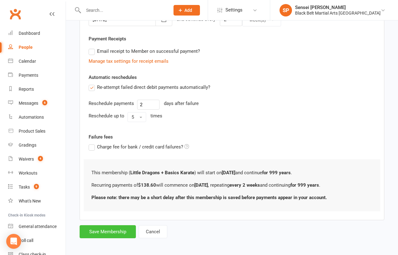
click at [125, 227] on button "Save Membership" at bounding box center [108, 231] width 56 height 13
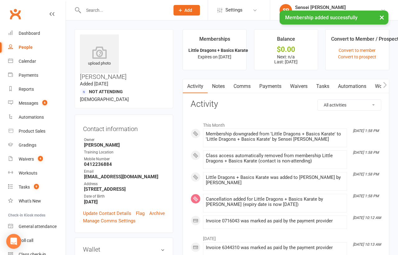
click at [273, 86] on link "Payments" at bounding box center [270, 86] width 31 height 14
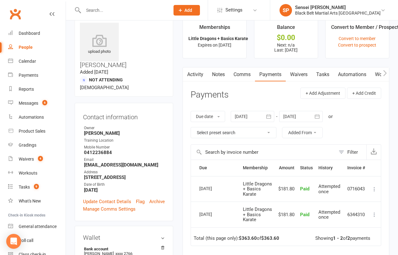
scroll to position [11, 0]
click at [315, 115] on icon "button" at bounding box center [317, 117] width 6 height 6
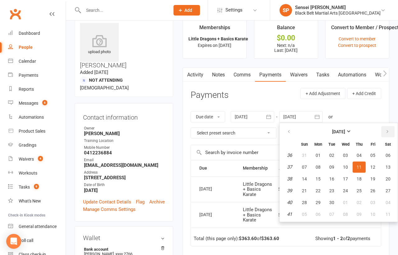
click at [387, 129] on icon "button" at bounding box center [387, 131] width 4 height 5
click at [370, 193] on button "24" at bounding box center [372, 190] width 13 height 11
type input "24 Oct 2025"
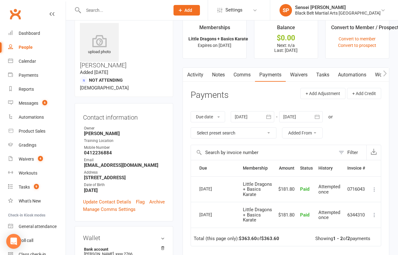
scroll to position [0, 0]
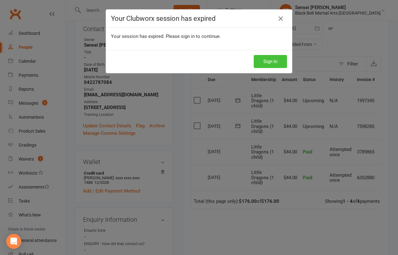
scroll to position [100, 0]
click at [268, 62] on button "Sign In" at bounding box center [270, 61] width 33 height 13
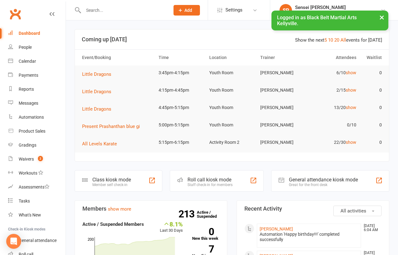
click at [149, 11] on input "text" at bounding box center [123, 10] width 84 height 9
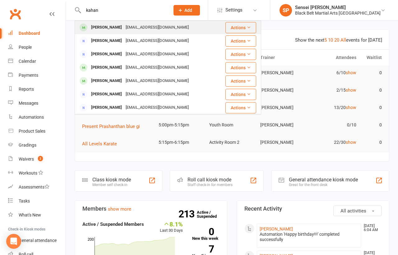
type input "kahan"
click at [150, 28] on div "amran.sinha@gmail.com" at bounding box center [157, 27] width 67 height 9
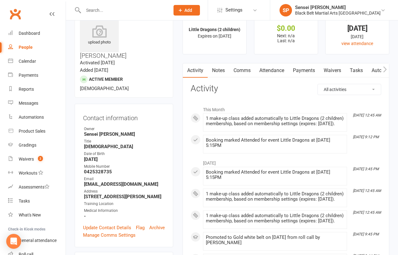
scroll to position [22, 0]
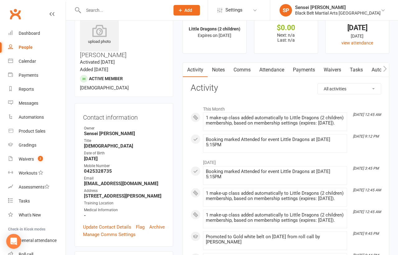
click at [243, 68] on link "Comms" at bounding box center [242, 70] width 26 height 14
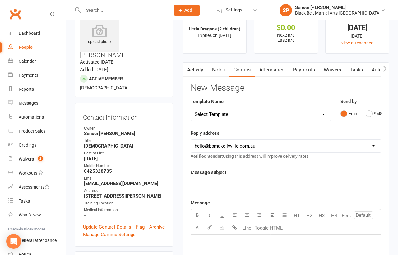
click at [270, 72] on link "Attendance" at bounding box center [272, 70] width 34 height 14
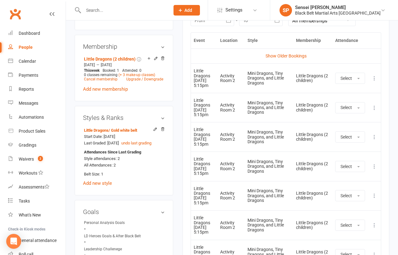
scroll to position [304, 0]
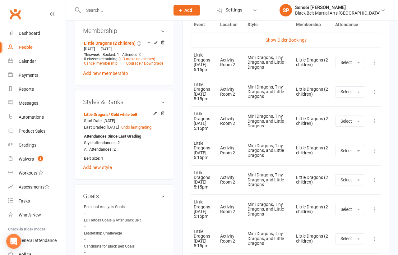
click at [375, 62] on icon at bounding box center [374, 62] width 6 height 6
click at [333, 97] on link "Remove booking" at bounding box center [347, 99] width 62 height 12
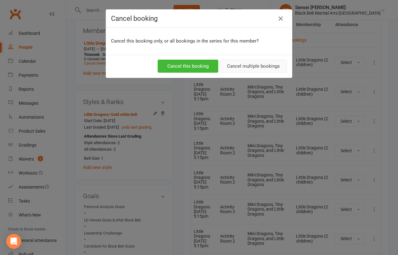
click at [264, 66] on button "Cancel multiple bookings" at bounding box center [253, 66] width 67 height 13
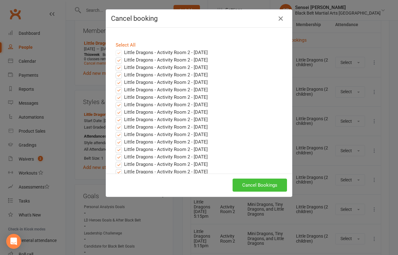
click at [253, 184] on button "Cancel Bookings" at bounding box center [259, 185] width 54 height 13
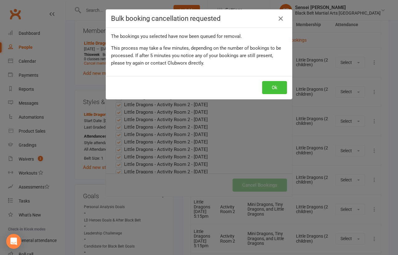
click at [274, 86] on button "Ok" at bounding box center [274, 87] width 25 height 13
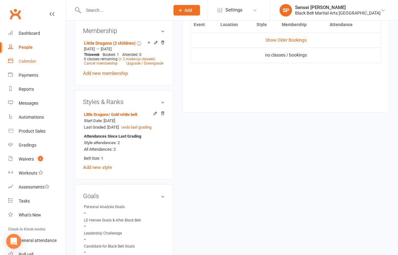
click at [30, 57] on link "Calendar" at bounding box center [36, 61] width 57 height 14
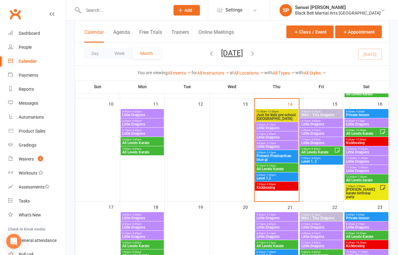
scroll to position [259, 0]
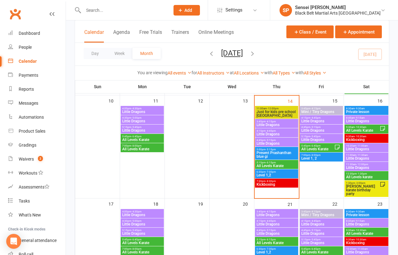
click at [268, 134] on span "Little Dragons" at bounding box center [276, 134] width 41 height 4
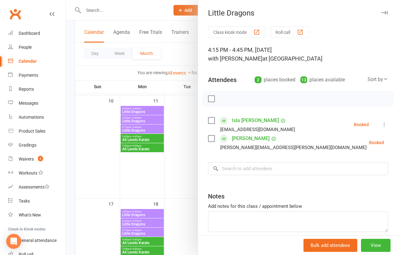
click at [262, 161] on div "Class kiosk mode Roll call 4:15 PM - 4:45 PM, Thursday, August, 14, 2025 with P…" at bounding box center [298, 144] width 200 height 237
click at [261, 163] on input "search" at bounding box center [298, 168] width 180 height 13
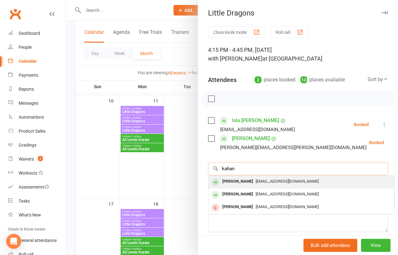
type input "kahan"
click at [255, 179] on span "amran.sinha@gmail.com" at bounding box center [286, 181] width 63 height 5
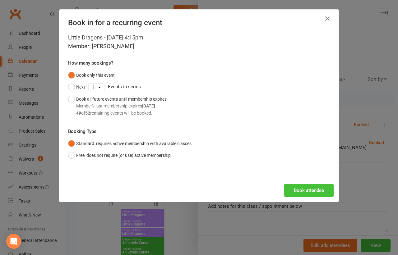
click at [302, 190] on button "Book attendee" at bounding box center [308, 190] width 49 height 13
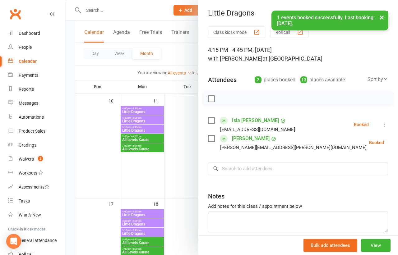
click at [191, 203] on div at bounding box center [232, 127] width 332 height 255
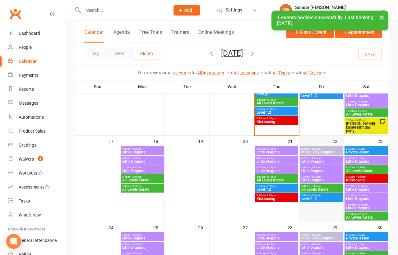
scroll to position [324, 0]
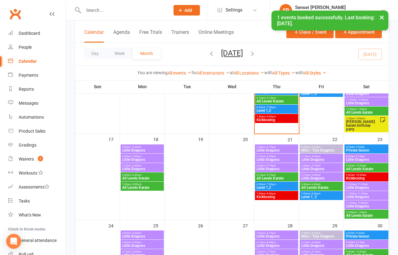
click at [358, 195] on span "Little Dragons" at bounding box center [367, 197] width 42 height 4
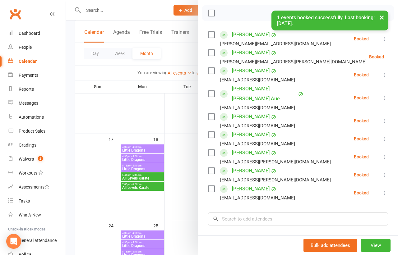
scroll to position [153, 0]
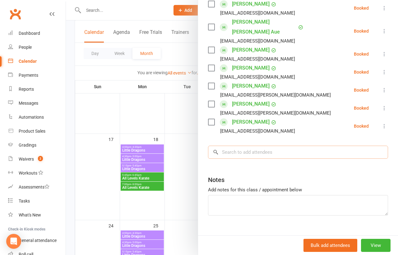
click at [300, 146] on input "search" at bounding box center [298, 152] width 180 height 13
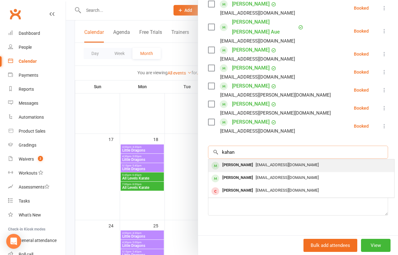
type input "kahan"
click at [297, 161] on div "amran.sinha@gmail.com" at bounding box center [301, 165] width 181 height 9
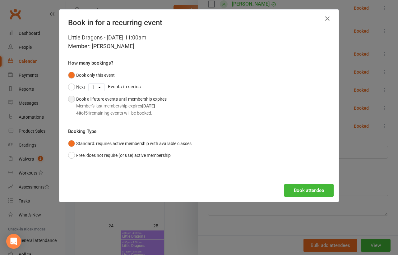
click at [159, 99] on div "Book all future events until membership expires Member's last membership expire…" at bounding box center [121, 106] width 90 height 21
click at [319, 191] on button "Book attendee" at bounding box center [308, 190] width 49 height 13
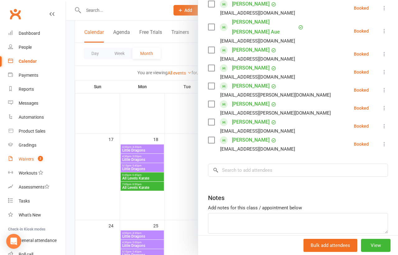
click at [29, 159] on div "Waivers" at bounding box center [26, 159] width 15 height 5
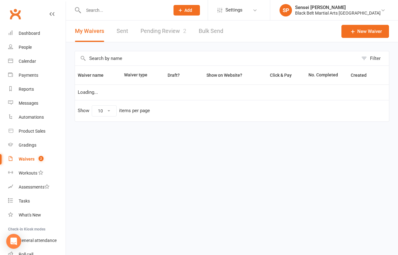
click at [172, 33] on link "Pending Review 2" at bounding box center [163, 31] width 46 height 21
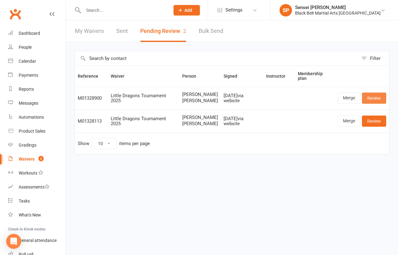
click at [379, 101] on link "Review" at bounding box center [374, 98] width 24 height 11
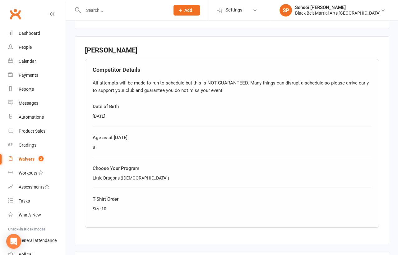
scroll to position [473, 0]
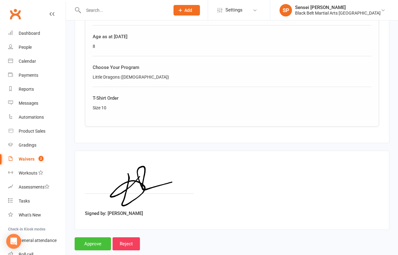
click at [84, 237] on input "Approve" at bounding box center [93, 243] width 36 height 13
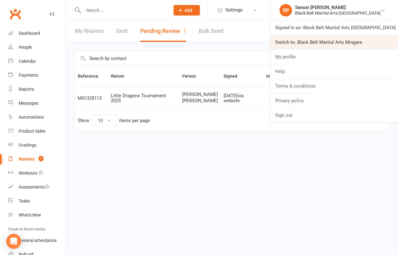
click at [333, 45] on link "Switch to: Black Belt Martial Arts Mingara" at bounding box center [334, 42] width 128 height 14
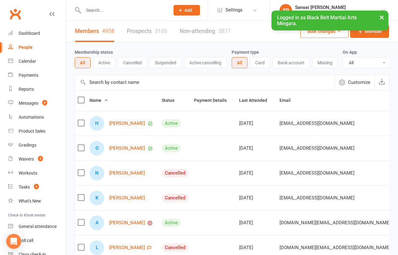
click at [133, 31] on link "Prospects 3106" at bounding box center [147, 31] width 40 height 21
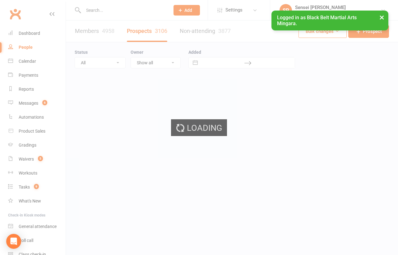
select select "100"
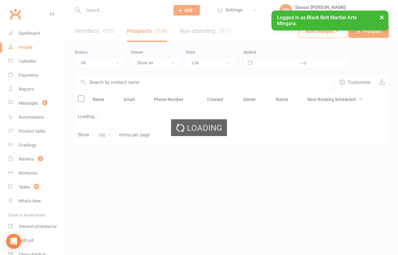
click at [105, 60] on select "All (No status set) (Invalid status) Enquiry (Booked) Enquiry (Not Booked) Pend…" at bounding box center [100, 62] width 50 height 11
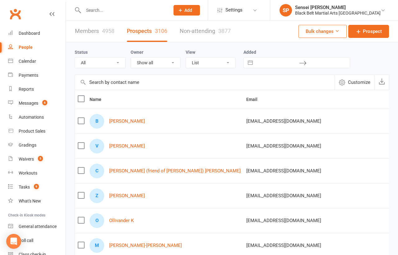
click at [105, 63] on select "All (No status set) (Invalid status) Enquiry (Booked) Enquiry (Not Booked) Pend…" at bounding box center [100, 62] width 50 height 11
select select "Pending (enrolment pack sent)"
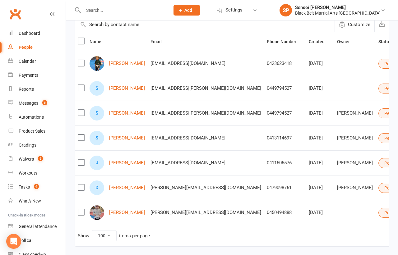
scroll to position [59, 0]
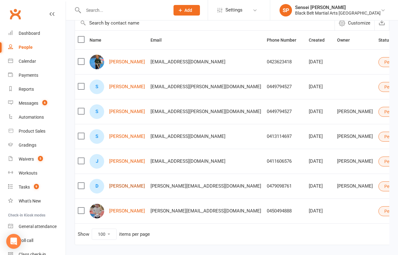
click at [123, 186] on link "Dominic Fisniku" at bounding box center [127, 186] width 36 height 5
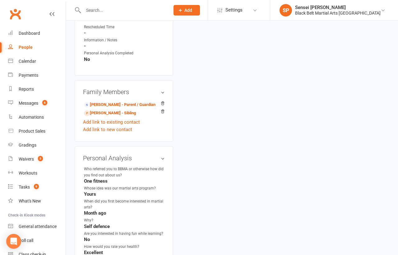
scroll to position [485, 0]
click at [112, 110] on link "Martin Fisniku - Sibling" at bounding box center [110, 113] width 52 height 7
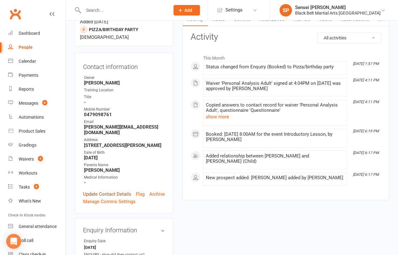
click at [107, 190] on link "Update Contact Details" at bounding box center [107, 193] width 48 height 7
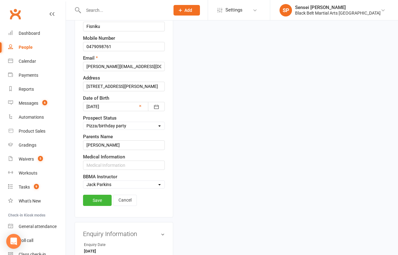
scroll to position [180, 0]
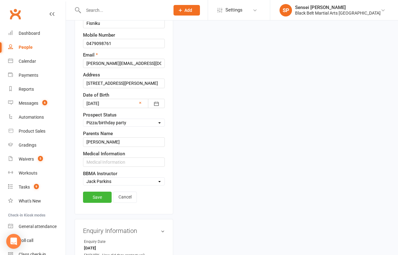
click at [118, 119] on select "Select Enquiry (Booked) Enquiry (Not Booked) Pending (enrolment pack sent) DNS …" at bounding box center [123, 122] width 81 height 7
select select "Pending (enrolment pack sent)"
click at [93, 192] on link "Save" at bounding box center [97, 197] width 29 height 11
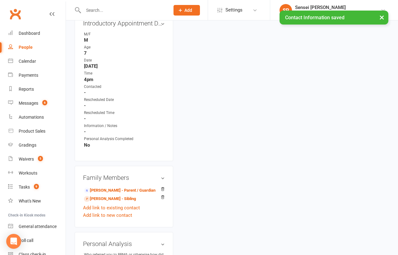
scroll to position [457, 0]
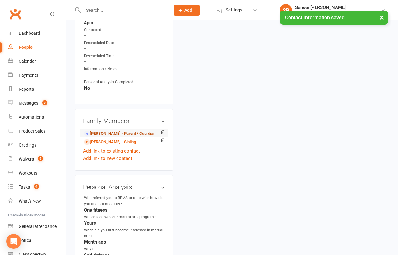
click at [94, 131] on link "Lana Varavva - Parent / Guardian" at bounding box center [119, 134] width 71 height 7
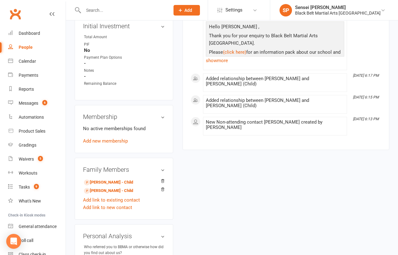
scroll to position [309, 0]
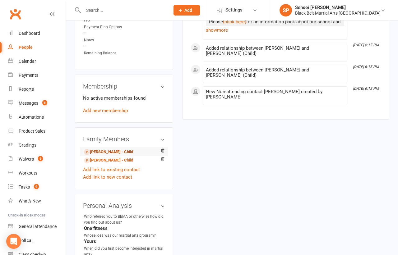
click at [108, 149] on link "Dominic Fisniku - Child" at bounding box center [108, 152] width 49 height 7
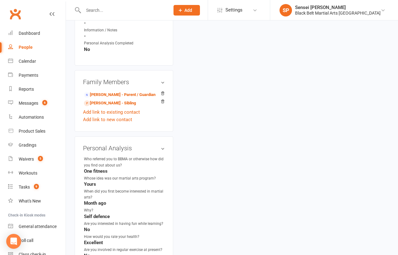
scroll to position [496, 0]
click at [121, 99] on link "Martin Fisniku - Sibling" at bounding box center [110, 102] width 52 height 7
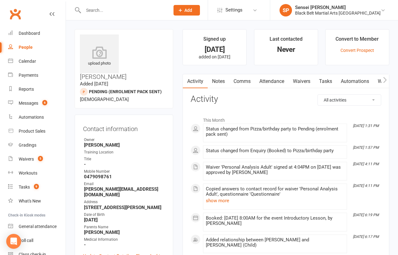
click at [117, 6] on div at bounding box center [120, 10] width 91 height 20
click at [113, 10] on input "text" at bounding box center [123, 10] width 84 height 9
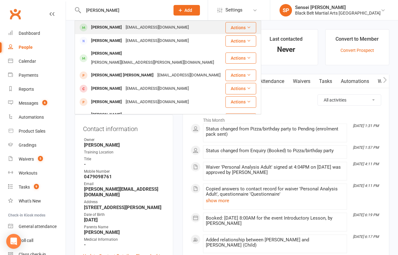
type input "bohdi samuel"
click at [116, 26] on div "Bohdi Samuel" at bounding box center [106, 27] width 34 height 9
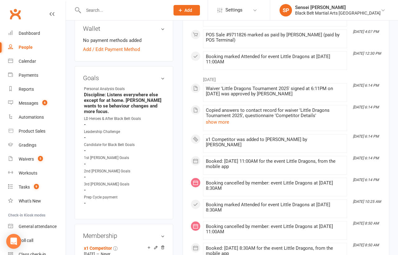
scroll to position [349, 0]
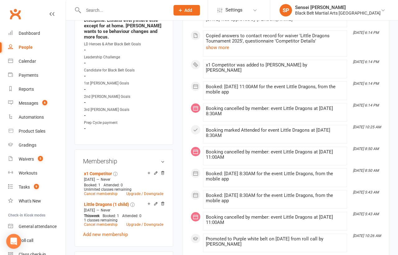
click at [114, 11] on input "text" at bounding box center [123, 10] width 84 height 9
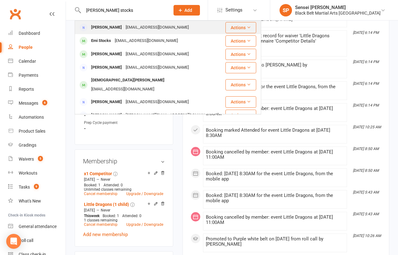
type input "gina stocks"
click at [113, 27] on div "Gina Stocks" at bounding box center [106, 27] width 34 height 9
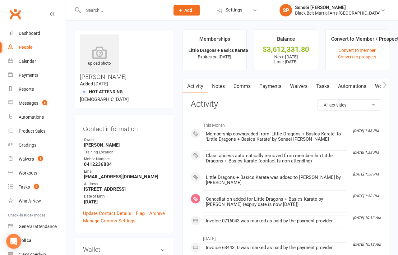
click at [269, 85] on link "Payments" at bounding box center [270, 86] width 31 height 14
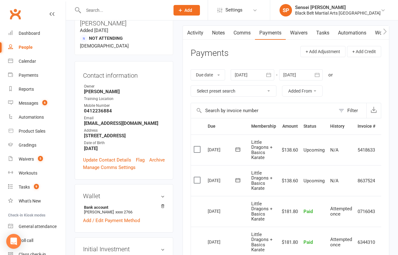
scroll to position [40, 0]
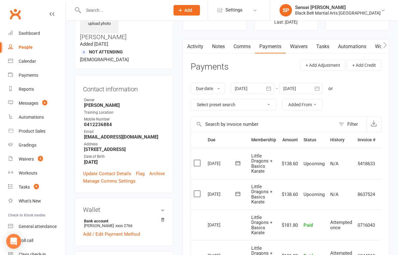
click at [267, 86] on icon "button" at bounding box center [268, 88] width 6 height 6
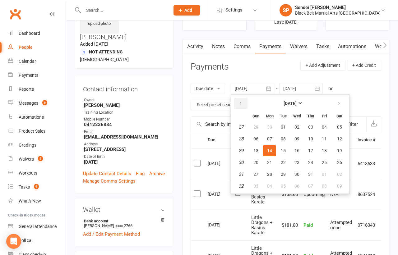
click at [241, 103] on icon "button" at bounding box center [240, 103] width 4 height 5
click at [272, 126] on span "28" at bounding box center [269, 127] width 5 height 5
type input "28 Apr 2025"
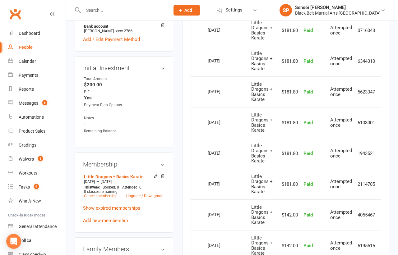
scroll to position [237, 0]
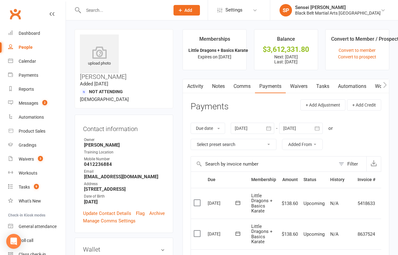
click at [297, 86] on link "Waivers" at bounding box center [299, 86] width 26 height 14
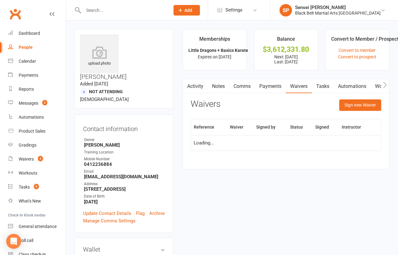
click at [273, 85] on link "Payments" at bounding box center [270, 86] width 31 height 14
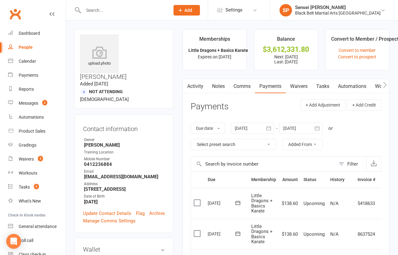
click at [243, 85] on link "Comms" at bounding box center [242, 86] width 26 height 14
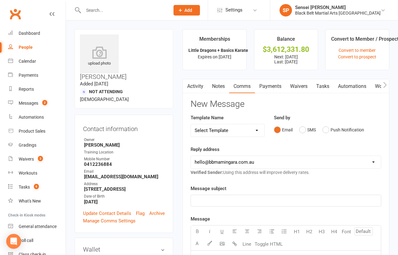
click at [243, 198] on p "﻿" at bounding box center [286, 200] width 182 height 7
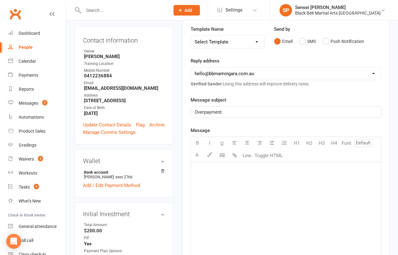
scroll to position [106, 0]
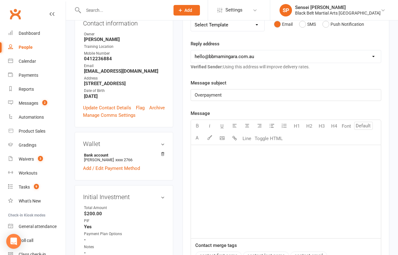
click at [228, 154] on p "﻿" at bounding box center [286, 152] width 182 height 7
click at [232, 162] on span "Thank you for yoru patience with this matter." at bounding box center [241, 163] width 93 height 6
click at [295, 161] on p "Thank you for your patience with this matter." at bounding box center [286, 162] width 182 height 7
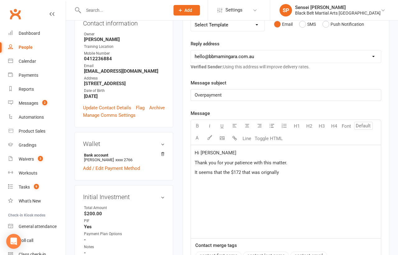
click at [268, 171] on span "It seems that the $172 that was orignally" at bounding box center [237, 173] width 84 height 6
click at [288, 171] on p "It seems that the $172 that was originally" at bounding box center [286, 172] width 182 height 7
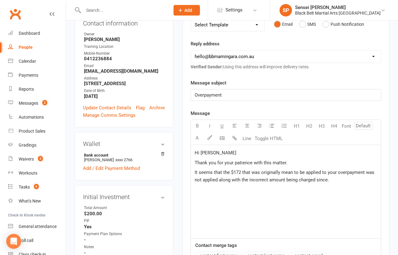
click at [292, 170] on span "It seems that the $172 that was originally mean to be applied to your overpayme…" at bounding box center [285, 176] width 181 height 13
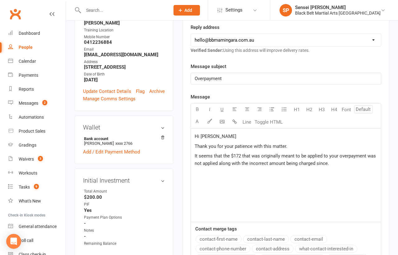
scroll to position [123, 0]
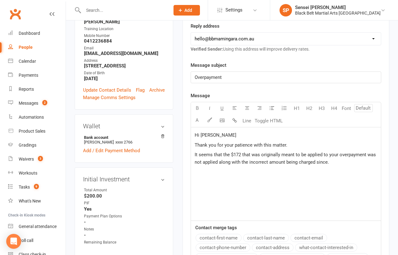
click at [285, 161] on span "It seems that the $172 that was originally meant to be applied to your overpaym…" at bounding box center [286, 158] width 182 height 13
click at [352, 161] on p "It seems that the $172 that was originally meant to be applied to your overpaym…" at bounding box center [286, 158] width 182 height 15
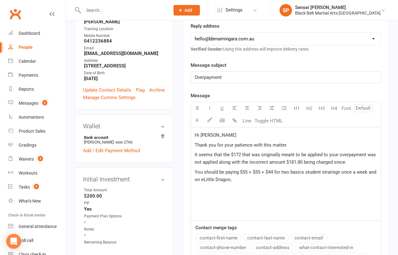
click at [201, 177] on span "You should be paying $55 + $55 + $44 for two basics student strainign once a we…" at bounding box center [286, 175] width 183 height 13
click at [238, 179] on p "You should be paying $55 + $55 + $44 for two basics student strainign once a we…" at bounding box center [286, 175] width 182 height 15
click at [322, 172] on span "You should be paying $55 + $55 + $44 for two basics student strainign once a we…" at bounding box center [286, 175] width 183 height 13
click at [340, 172] on span "You should be paying $55 + $55 + $44 for two basics students trainign once a we…" at bounding box center [286, 175] width 183 height 13
click at [337, 176] on p "You should be paying $55 + $55 + $44 for two basics students training once a we…" at bounding box center [286, 175] width 182 height 15
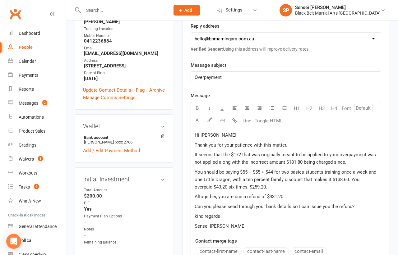
click at [360, 203] on p "Can you please send through your bank details so I can issue you the refund?" at bounding box center [286, 206] width 182 height 7
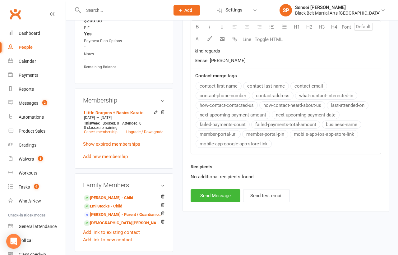
scroll to position [306, 0]
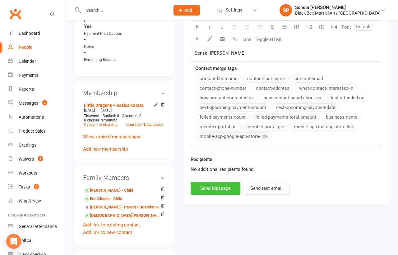
click at [230, 184] on button "Send Message" at bounding box center [215, 188] width 50 height 13
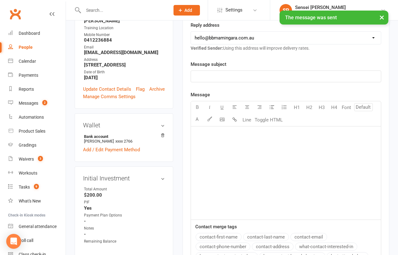
scroll to position [123, 0]
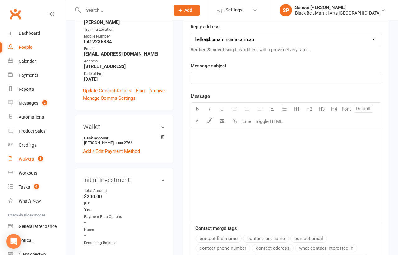
click at [25, 160] on div "Waivers" at bounding box center [26, 159] width 15 height 5
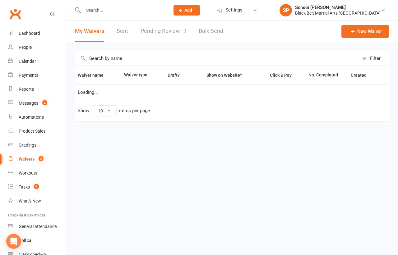
click at [181, 31] on link "Pending Review 3" at bounding box center [163, 31] width 46 height 21
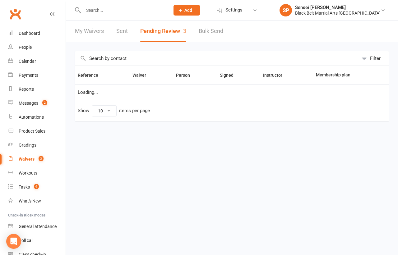
select select "50"
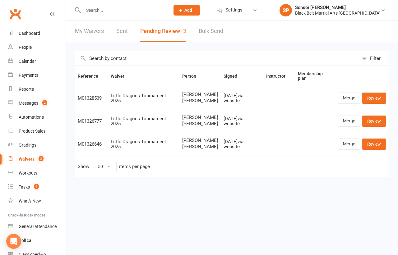
click at [95, 30] on link "My Waivers" at bounding box center [89, 31] width 29 height 21
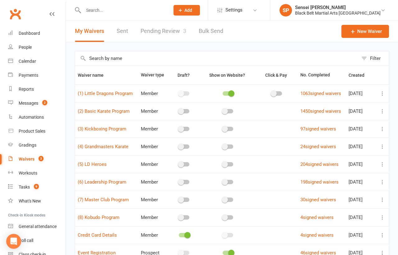
click at [169, 30] on link "Pending Review 3" at bounding box center [163, 31] width 46 height 21
select select "50"
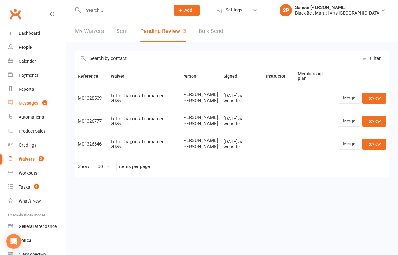
click at [26, 102] on div "Messages" at bounding box center [29, 103] width 20 height 5
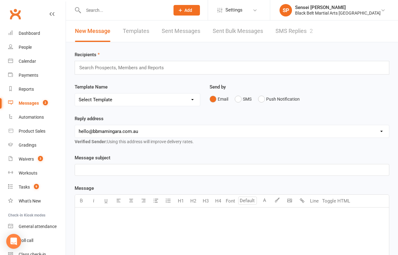
click at [282, 30] on link "SMS Replies 2" at bounding box center [293, 31] width 37 height 21
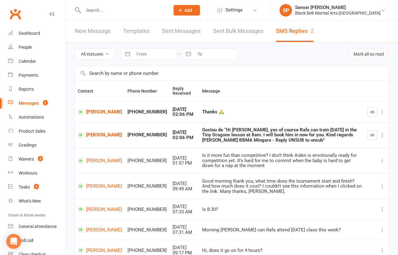
click at [360, 53] on button "Mark all as read" at bounding box center [368, 53] width 41 height 11
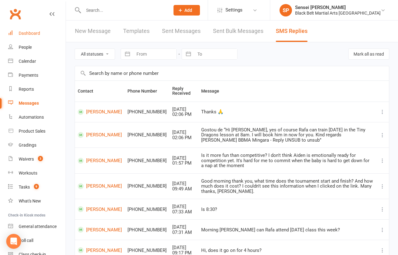
click at [32, 34] on div "Dashboard" at bounding box center [29, 33] width 21 height 5
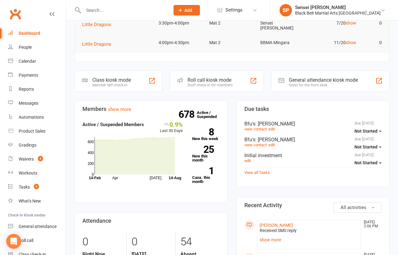
scroll to position [138, 0]
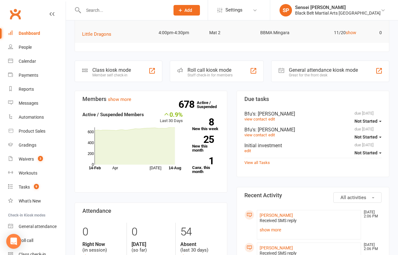
click at [104, 11] on input "text" at bounding box center [123, 10] width 84 height 9
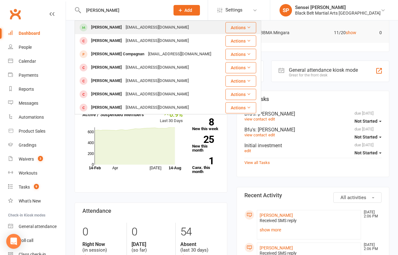
type input "[PERSON_NAME]"
click at [99, 28] on div "[PERSON_NAME]" at bounding box center [106, 27] width 34 height 9
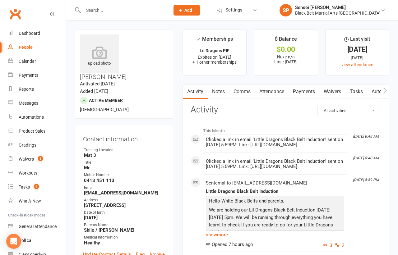
click at [243, 94] on link "Comms" at bounding box center [242, 92] width 26 height 14
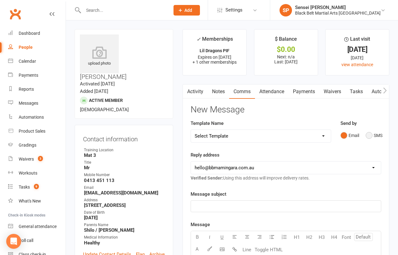
click at [368, 136] on button "SMS" at bounding box center [373, 136] width 17 height 12
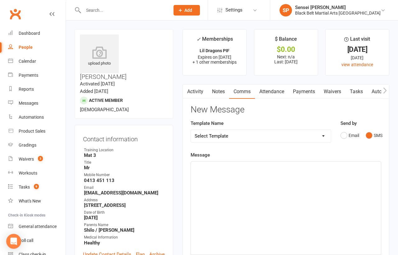
click at [312, 134] on select "Select Template [SMS] 14 Day Absentee AFU Lil Dragons [SMS] 14 day Absentee AFU…" at bounding box center [261, 136] width 140 height 12
select select "49"
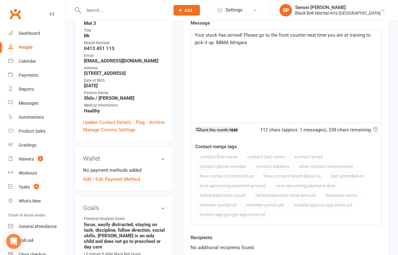
scroll to position [148, 0]
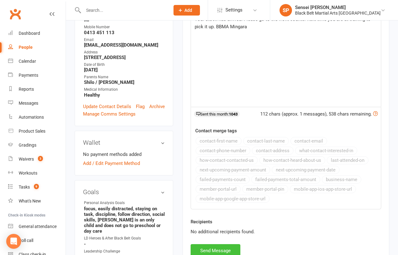
click at [224, 246] on button "Send Message" at bounding box center [215, 250] width 50 height 13
select select
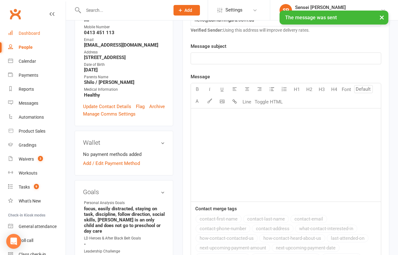
click at [39, 35] on div "Dashboard" at bounding box center [29, 33] width 21 height 5
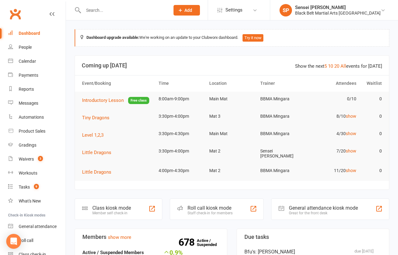
click at [97, 8] on input "text" at bounding box center [123, 10] width 84 height 9
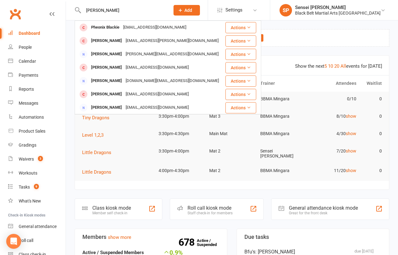
drag, startPoint x: 113, startPoint y: 9, endPoint x: 103, endPoint y: 9, distance: 10.9
click at [103, 9] on input "[PERSON_NAME]" at bounding box center [123, 10] width 84 height 9
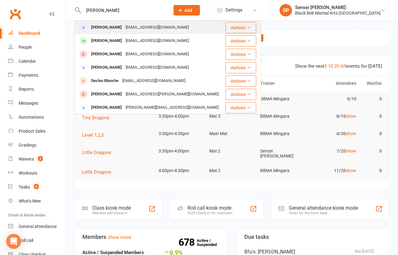
type input "[PERSON_NAME]"
click at [109, 29] on div "[PERSON_NAME]" at bounding box center [106, 27] width 34 height 9
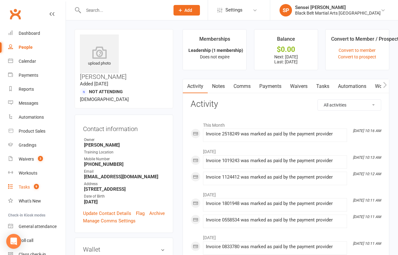
click at [22, 187] on div "Tasks" at bounding box center [24, 187] width 11 height 5
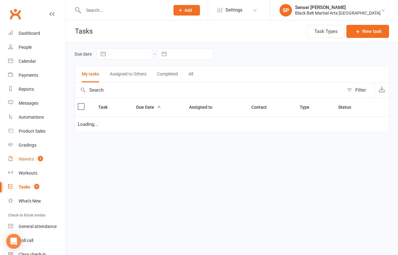
click at [29, 155] on link "Waivers 3" at bounding box center [36, 159] width 57 height 14
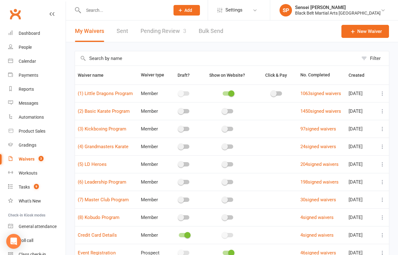
click at [156, 30] on link "Pending Review 3" at bounding box center [163, 31] width 46 height 21
select select "50"
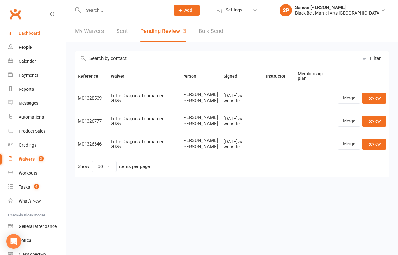
click at [32, 33] on div "Dashboard" at bounding box center [29, 33] width 21 height 5
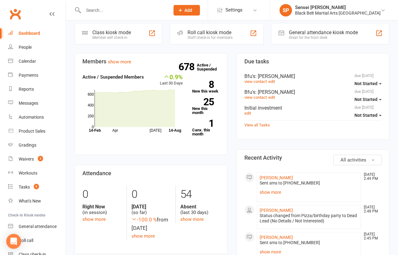
scroll to position [193, 0]
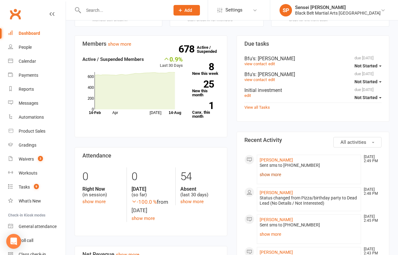
click at [261, 171] on link "show more" at bounding box center [308, 174] width 99 height 9
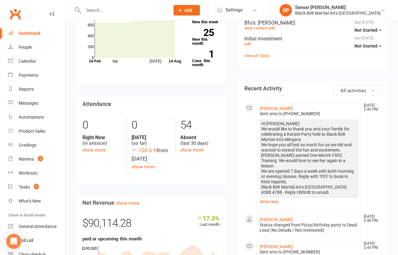
scroll to position [250, 0]
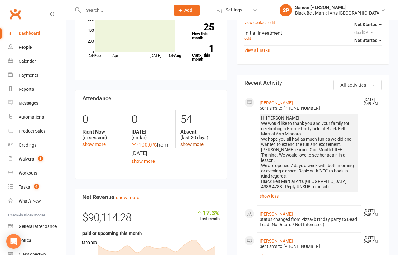
click at [195, 142] on link "show more" at bounding box center [191, 145] width 23 height 6
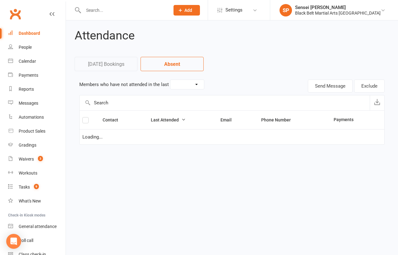
select select "30"
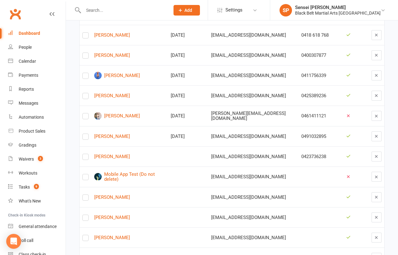
scroll to position [959, 0]
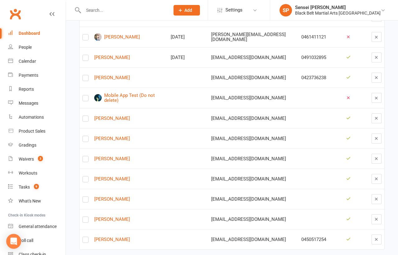
click at [30, 34] on div "Dashboard" at bounding box center [29, 33] width 21 height 5
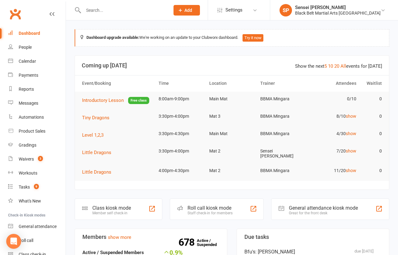
click at [328, 10] on div "Black Belt Martial Arts [GEOGRAPHIC_DATA]" at bounding box center [337, 13] width 85 height 6
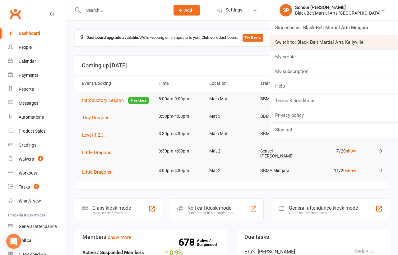
click at [324, 42] on link "Switch to: Black Belt Martial Arts Kellyville" at bounding box center [334, 42] width 128 height 14
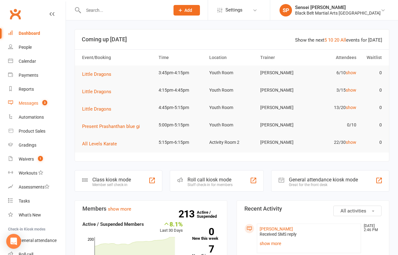
click at [29, 105] on div "Messages" at bounding box center [29, 103] width 20 height 5
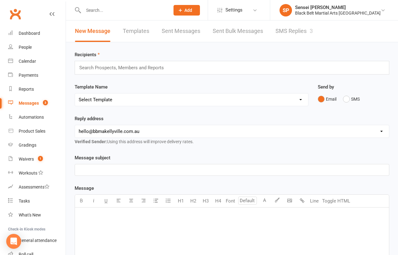
click at [295, 31] on link "SMS Replies 3" at bounding box center [293, 31] width 37 height 21
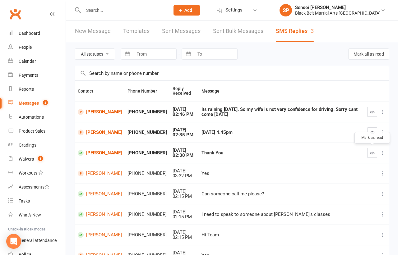
click at [371, 151] on icon "button" at bounding box center [372, 153] width 5 height 5
click at [372, 51] on button "Mark all as read" at bounding box center [368, 53] width 41 height 11
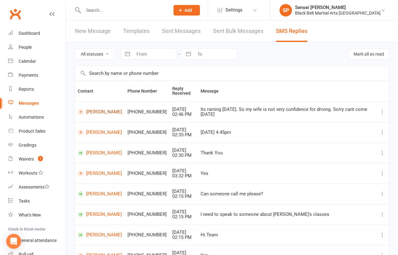
click at [92, 110] on link "[PERSON_NAME]" at bounding box center [100, 112] width 44 height 6
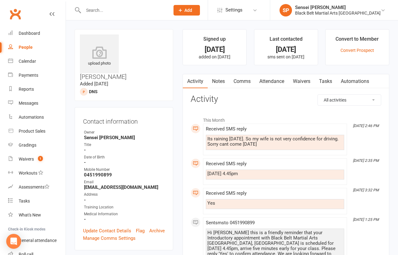
click at [248, 82] on link "Comms" at bounding box center [242, 81] width 26 height 14
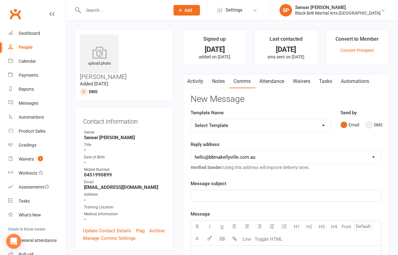
click at [373, 126] on button "SMS" at bounding box center [373, 125] width 17 height 12
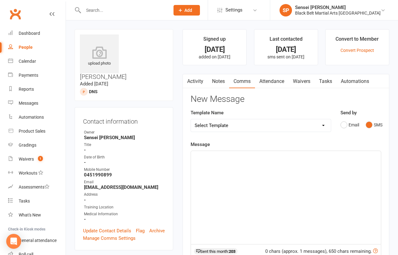
click at [328, 163] on div "﻿" at bounding box center [286, 197] width 190 height 93
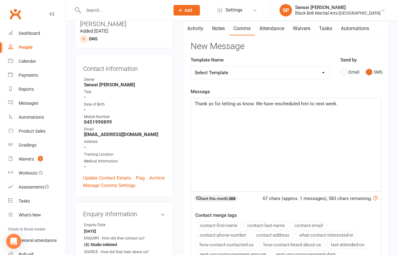
scroll to position [52, 0]
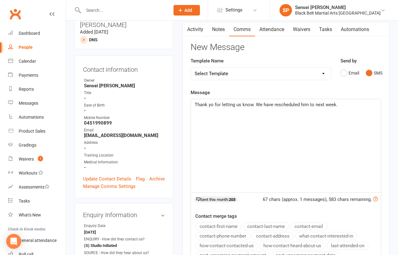
click at [213, 105] on span "Thank yo for letting us know. We have rescheduled him to next week." at bounding box center [266, 105] width 143 height 6
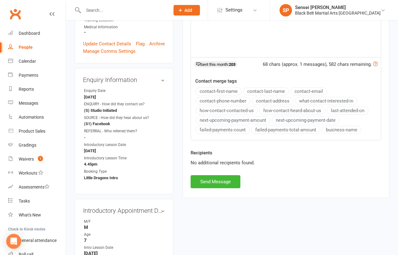
scroll to position [203, 0]
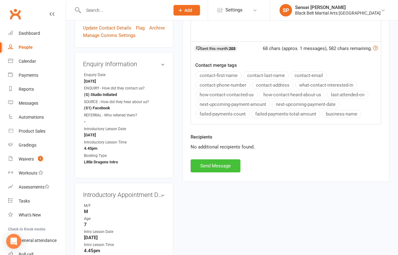
click at [223, 160] on button "Send Message" at bounding box center [215, 165] width 50 height 13
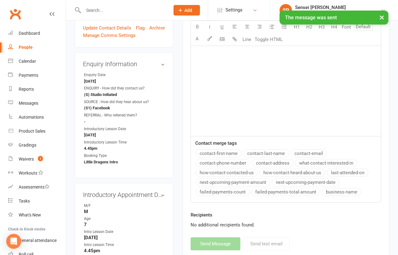
click at [70, 166] on div "upload photo Manik Adhikari Added 3 August, 2025 DNS prospect Contact informati…" at bounding box center [232, 170] width 332 height 704
click at [30, 61] on div "Calendar" at bounding box center [27, 61] width 17 height 5
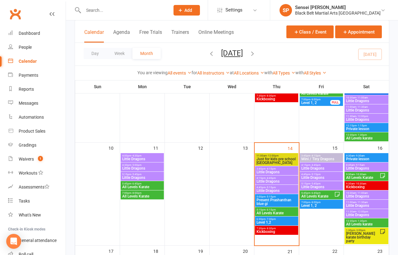
scroll to position [232, 0]
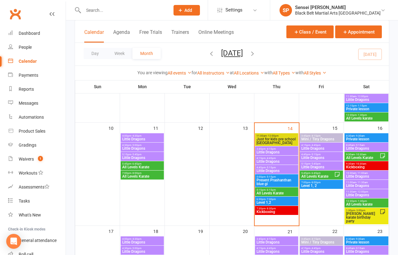
click at [268, 169] on span "Little Dragons" at bounding box center [276, 171] width 41 height 4
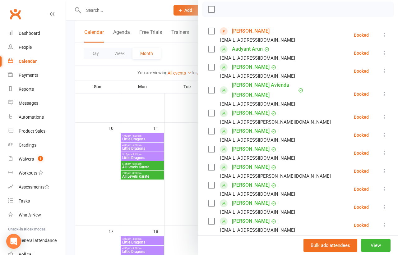
scroll to position [0, 0]
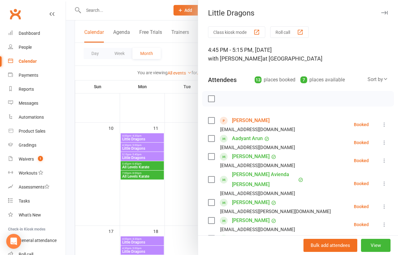
click at [381, 121] on icon at bounding box center [384, 124] width 6 height 6
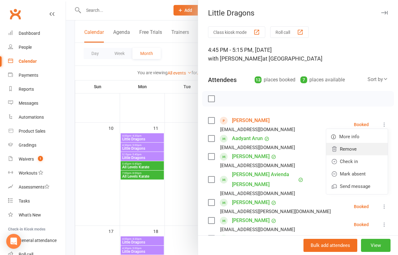
click at [347, 146] on link "Remove" at bounding box center [357, 149] width 62 height 12
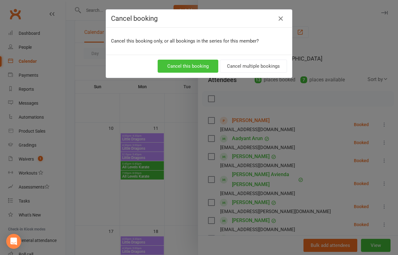
click at [209, 62] on button "Cancel this booking" at bounding box center [188, 66] width 61 height 13
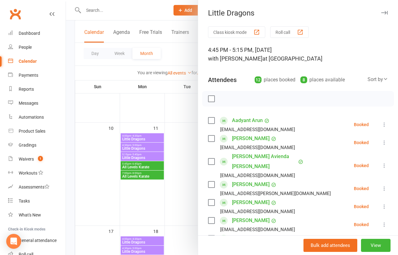
click at [177, 151] on div at bounding box center [232, 127] width 332 height 255
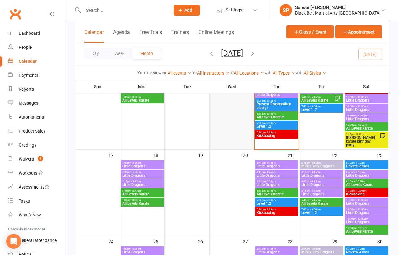
scroll to position [334, 0]
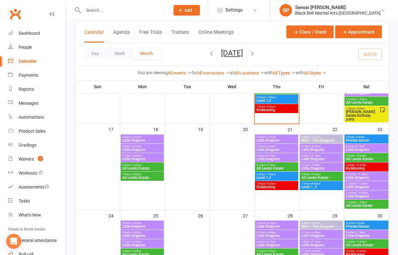
click at [272, 157] on span "Little Dragons" at bounding box center [276, 159] width 41 height 4
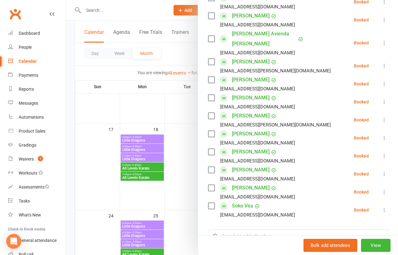
scroll to position [158, 0]
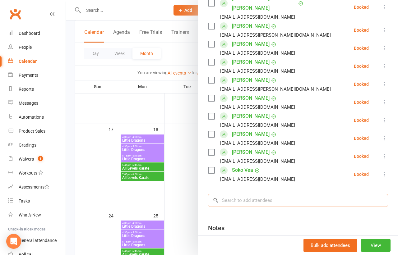
click at [277, 194] on input "search" at bounding box center [298, 200] width 180 height 13
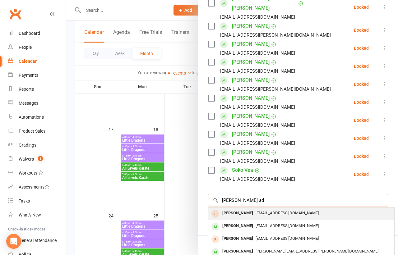
type input "manik ad"
click at [277, 211] on span "manojadh.2007@gmail.com" at bounding box center [286, 213] width 63 height 5
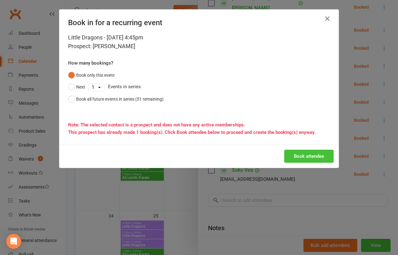
click at [307, 157] on button "Book attendee" at bounding box center [308, 156] width 49 height 13
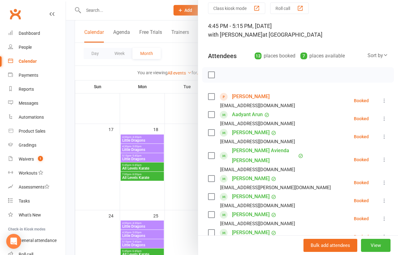
scroll to position [16, 0]
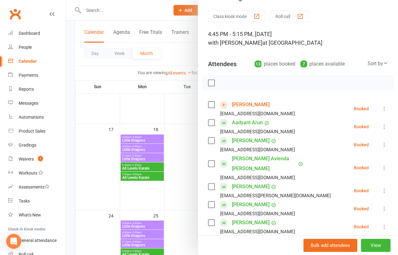
click at [254, 103] on link "Manik Adhikari" at bounding box center [251, 105] width 38 height 10
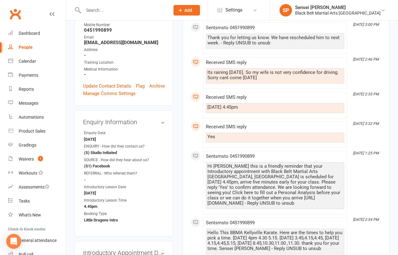
scroll to position [147, 0]
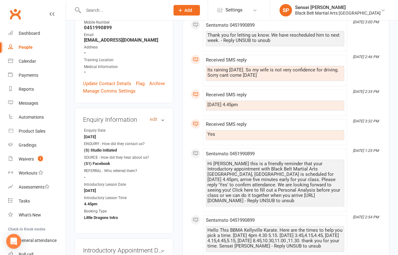
click at [155, 117] on link "edit" at bounding box center [153, 119] width 7 height 5
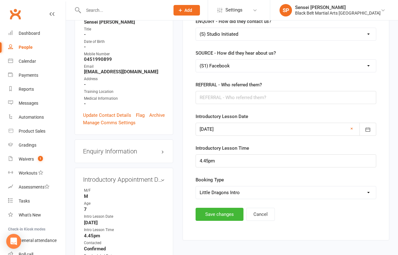
scroll to position [151, 0]
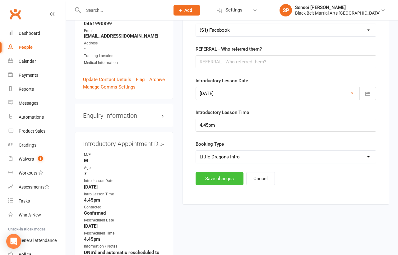
click at [214, 175] on button "Save changes" at bounding box center [219, 178] width 48 height 13
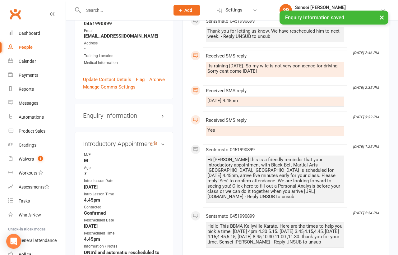
click at [156, 141] on link "edit" at bounding box center [153, 143] width 7 height 5
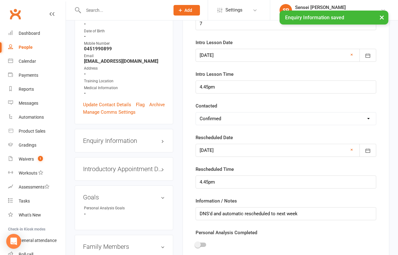
scroll to position [133, 0]
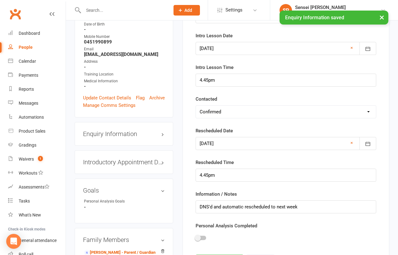
click at [210, 111] on select "Select Confirmed LMA'd & TXT'd Rescheduled Cancelled" at bounding box center [286, 112] width 180 height 12
select select "Rescheduled"
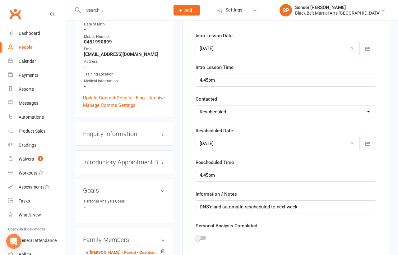
click at [367, 142] on icon "button" at bounding box center [367, 144] width 5 height 4
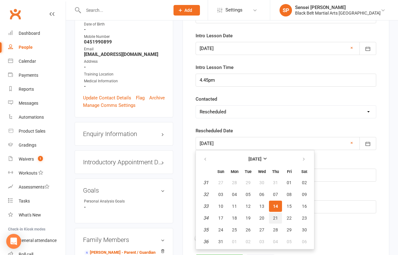
click at [272, 213] on button "21" at bounding box center [275, 218] width 13 height 11
type input "21 Aug 2025"
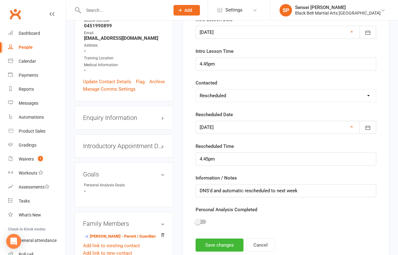
scroll to position [178, 0]
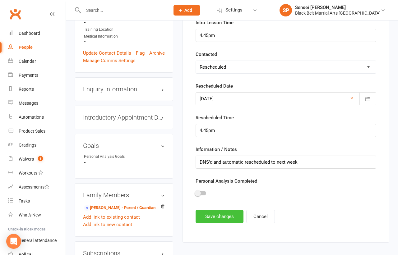
click at [225, 212] on button "Save changes" at bounding box center [219, 216] width 48 height 13
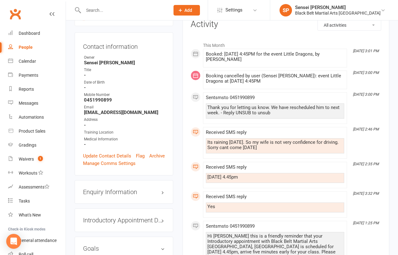
scroll to position [0, 0]
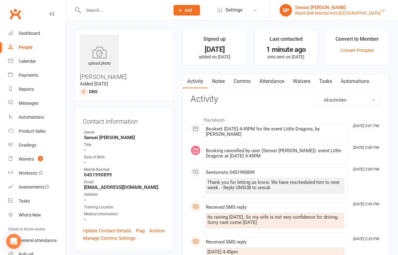
click at [331, 9] on div "Sensei [PERSON_NAME]" at bounding box center [337, 8] width 85 height 6
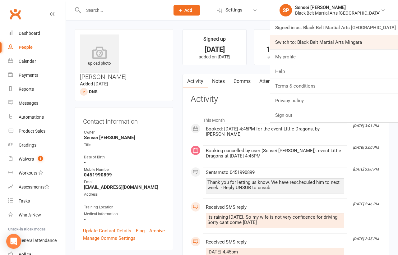
click at [327, 39] on link "Switch to: Black Belt Martial Arts Mingara" at bounding box center [334, 42] width 128 height 14
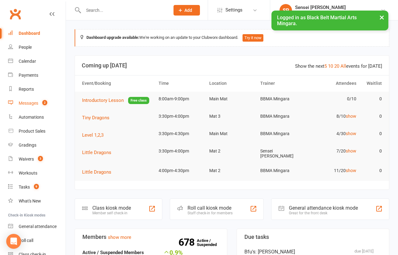
click at [30, 103] on div "Messages" at bounding box center [29, 103] width 20 height 5
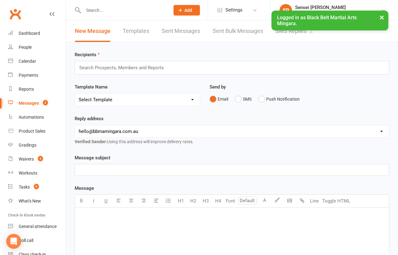
click at [381, 16] on button "×" at bounding box center [381, 17] width 11 height 13
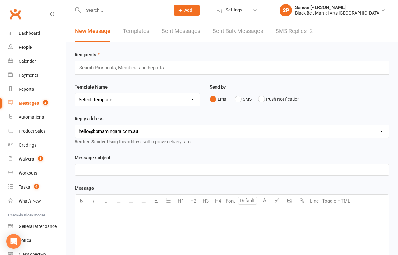
click at [296, 32] on link "SMS Replies 2" at bounding box center [293, 31] width 37 height 21
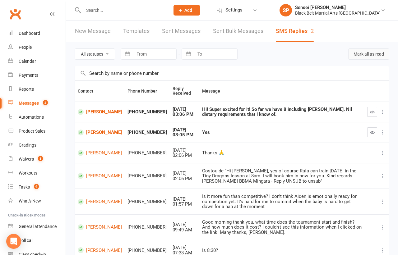
click at [373, 54] on button "Mark all as read" at bounding box center [368, 53] width 41 height 11
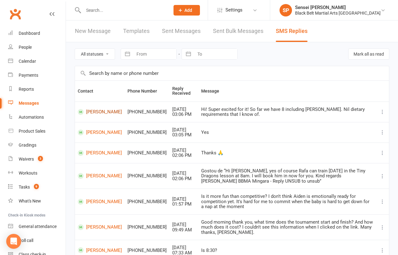
click at [92, 113] on link "[PERSON_NAME]" at bounding box center [100, 112] width 44 height 6
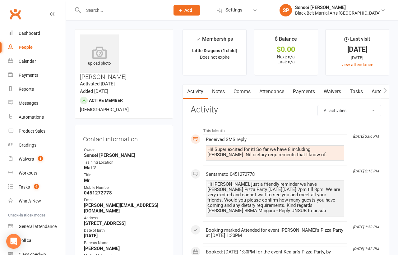
click at [247, 90] on link "Comms" at bounding box center [242, 92] width 26 height 14
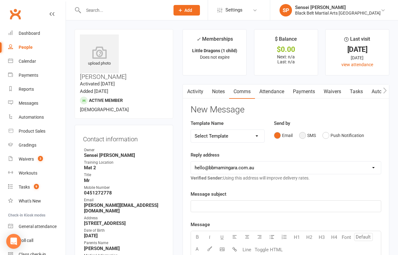
click at [302, 133] on button "SMS" at bounding box center [307, 136] width 17 height 12
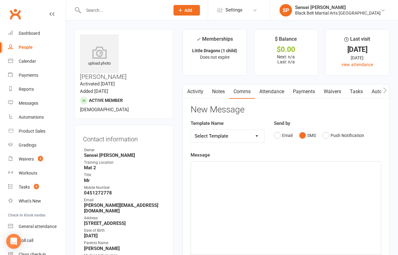
click at [290, 169] on p "﻿" at bounding box center [286, 166] width 182 height 7
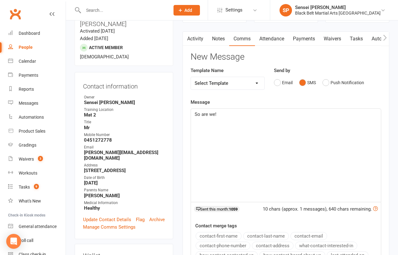
scroll to position [160, 0]
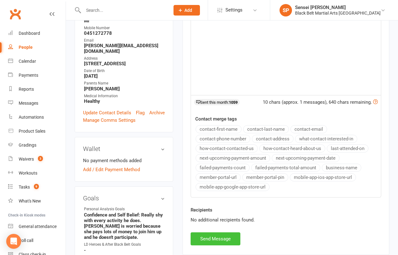
click at [222, 235] on button "Send Message" at bounding box center [215, 238] width 50 height 13
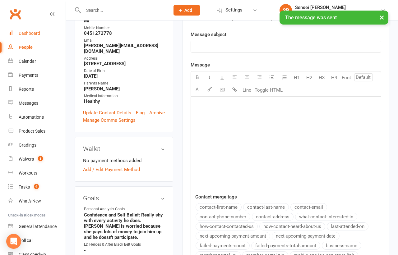
click at [34, 30] on link "Dashboard" at bounding box center [36, 33] width 57 height 14
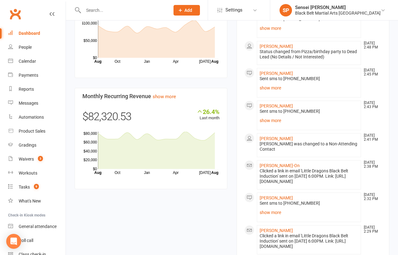
scroll to position [493, 0]
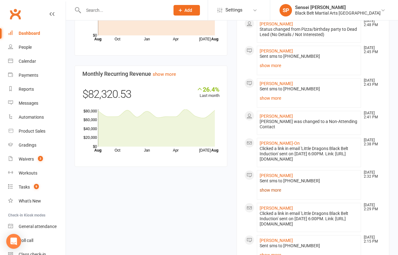
click at [265, 194] on link "show more" at bounding box center [308, 190] width 99 height 9
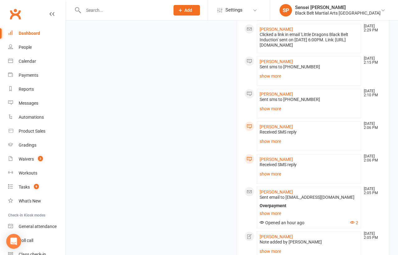
scroll to position [703, 0]
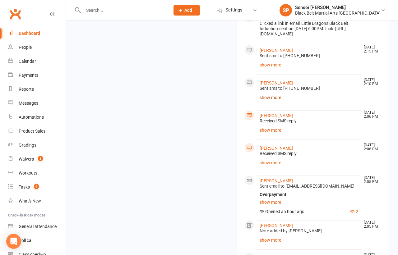
click at [276, 102] on link "show more" at bounding box center [308, 97] width 99 height 9
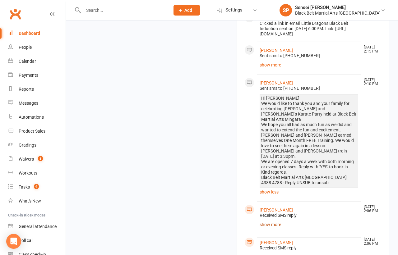
click at [266, 227] on link "show more" at bounding box center [308, 224] width 99 height 9
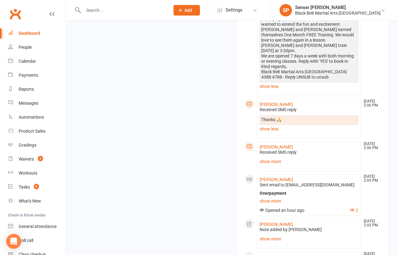
scroll to position [809, 0]
click at [272, 164] on link "show more" at bounding box center [308, 161] width 99 height 9
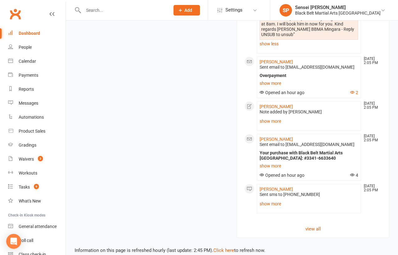
scroll to position [962, 0]
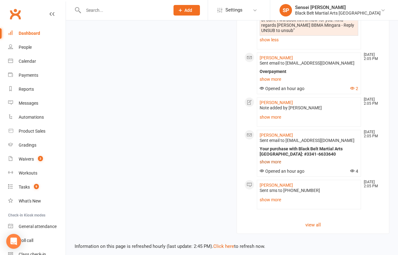
click at [269, 158] on link "show more" at bounding box center [308, 162] width 99 height 9
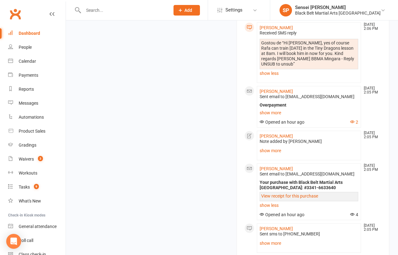
scroll to position [925, 0]
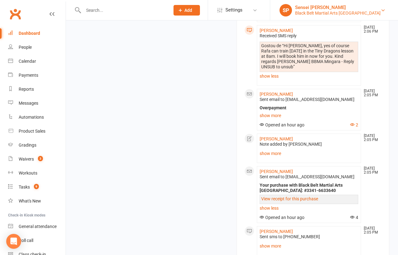
click at [332, 8] on div "Sensei [PERSON_NAME]" at bounding box center [337, 8] width 85 height 6
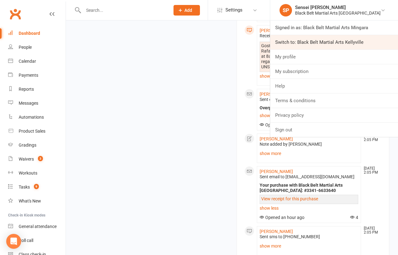
click at [319, 46] on link "Switch to: Black Belt Martial Arts Kellyville" at bounding box center [334, 42] width 128 height 14
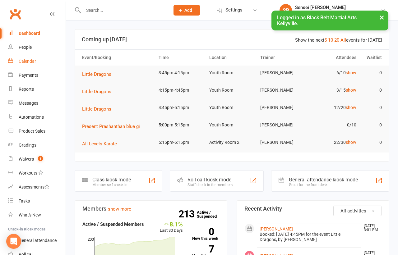
click at [26, 60] on div "Calendar" at bounding box center [27, 61] width 17 height 5
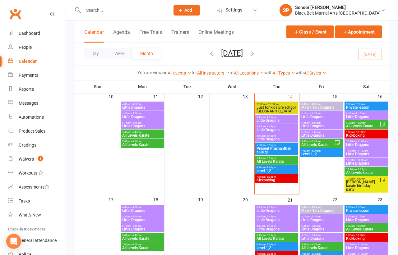
scroll to position [256, 0]
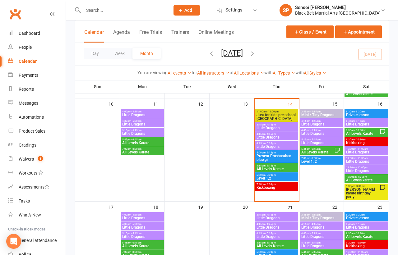
click at [145, 111] on span "4:00pm - 4:30pm" at bounding box center [142, 111] width 41 height 3
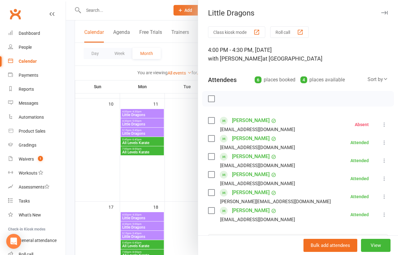
click at [211, 99] on label at bounding box center [211, 99] width 6 height 6
click at [250, 98] on icon "button" at bounding box center [252, 99] width 4 height 4
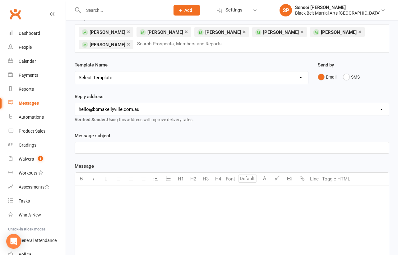
scroll to position [21, 0]
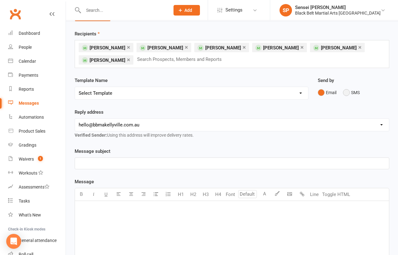
click at [345, 92] on button "SMS" at bounding box center [351, 93] width 17 height 12
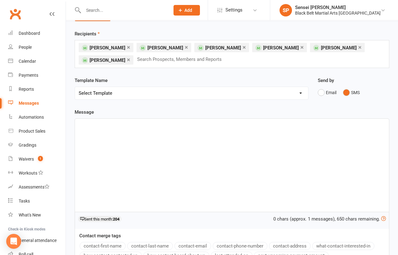
click at [237, 154] on div "﻿" at bounding box center [232, 165] width 314 height 93
click at [224, 124] on span "We are so excited 🎉for our upcoming Little Dragons tournament at 1.20 pm on" at bounding box center [161, 124] width 165 height 6
click at [252, 121] on p "We are so excited 🎉for our upcoming Little Dragons tournament at 1.30 pm on" at bounding box center [232, 124] width 306 height 7
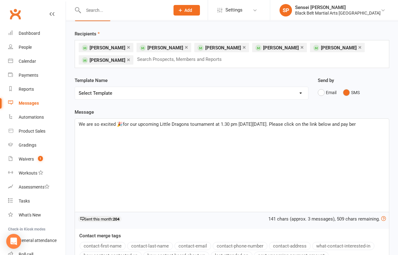
click at [351, 123] on span "We are so excited 🎉for our upcoming Little Dragons tournament at 1.30 pm [DATE]…" at bounding box center [217, 124] width 277 height 6
click at [98, 128] on p "We are so excited 🎉for our upcoming Little Dragons tournament at 1.30 pm [DATE]…" at bounding box center [232, 124] width 306 height 7
click at [185, 46] on link "×" at bounding box center [186, 47] width 3 height 10
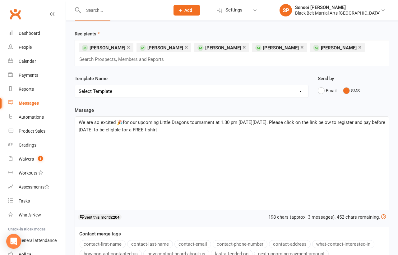
click at [197, 130] on p "We are so excited 🎉for our upcoming Little Dragons tournament at 1.30 pm [DATE]…" at bounding box center [232, 126] width 306 height 15
click at [290, 121] on span "We are so excited 🎉for our upcoming Little Dragons tournament at 1.30 pm [DATE]…" at bounding box center [233, 126] width 308 height 13
click at [303, 121] on span "We are so excited 🎉for our upcoming Little Dragons tournament at 1.30 pm [DATE]…" at bounding box center [230, 126] width 303 height 13
click at [343, 121] on span "We are so excited 🎉for our upcoming Little Dragons tournament at 1.30 pm [DATE]…" at bounding box center [231, 126] width 305 height 13
click at [290, 122] on span "We are so excited 🎉for our upcoming Little Dragons tournament at 1.30 pm [DATE]…" at bounding box center [233, 126] width 308 height 13
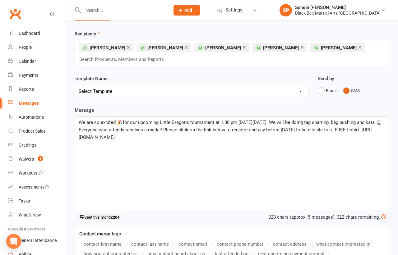
click at [98, 129] on span "We are so excited 🎉for our upcoming Little Dragons tournament at 1.30 pm [DATE]…" at bounding box center [230, 130] width 303 height 21
drag, startPoint x: 167, startPoint y: 138, endPoint x: 75, endPoint y: 121, distance: 92.9
click at [75, 121] on div "We are so excited 🎉for our upcoming Little Dragons tournament at 1.30 pm [DATE]…" at bounding box center [232, 163] width 314 height 93
copy span "We are so excited 🎉for our upcoming Little Dragons tournament at 1.30 pm [DATE]…"
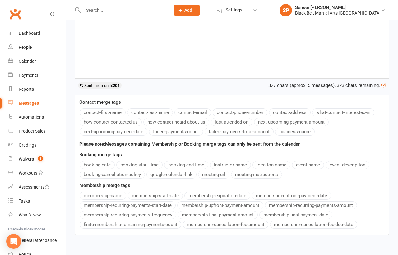
scroll to position [184, 0]
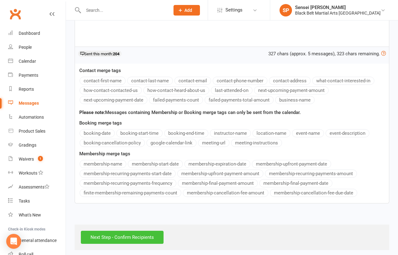
click at [102, 234] on input "Next Step - Confirm Recipients" at bounding box center [122, 237] width 83 height 13
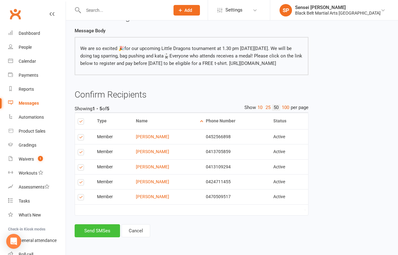
click at [104, 231] on button "Send SMSes" at bounding box center [97, 230] width 45 height 13
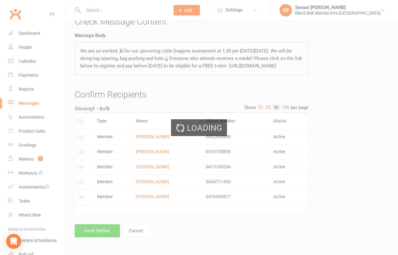
scroll to position [52, 0]
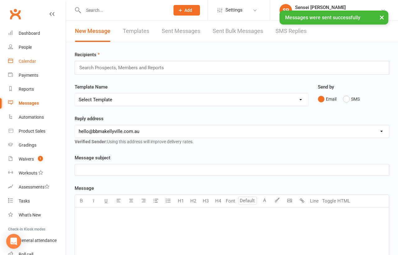
click at [34, 59] on div "Calendar" at bounding box center [27, 61] width 17 height 5
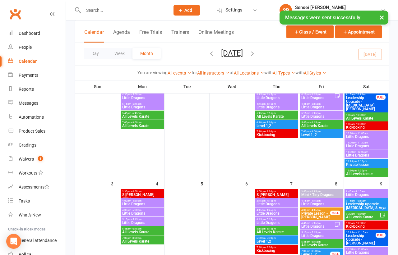
scroll to position [206, 0]
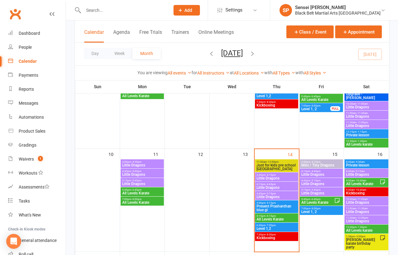
click at [135, 173] on span "Little Dragons" at bounding box center [142, 175] width 41 height 4
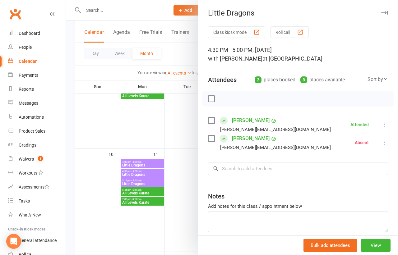
click at [145, 178] on div at bounding box center [232, 127] width 332 height 255
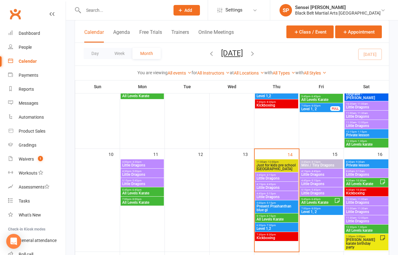
click at [140, 183] on span "Little Dragons" at bounding box center [142, 184] width 41 height 4
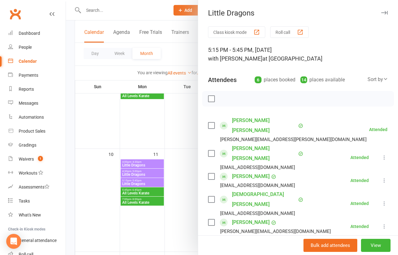
click at [210, 97] on label at bounding box center [211, 99] width 6 height 6
click at [250, 98] on icon "button" at bounding box center [251, 98] width 7 height 7
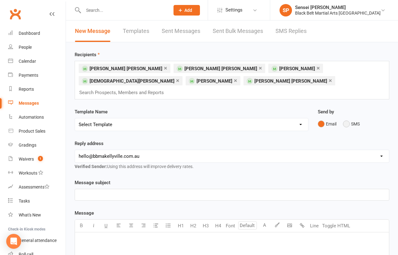
click at [345, 118] on button "SMS" at bounding box center [351, 124] width 17 height 12
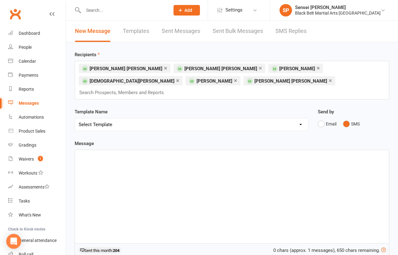
click at [259, 181] on div "﻿" at bounding box center [232, 196] width 314 height 93
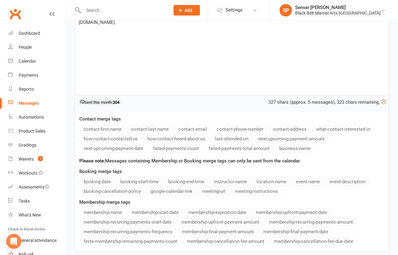
scroll to position [186, 0]
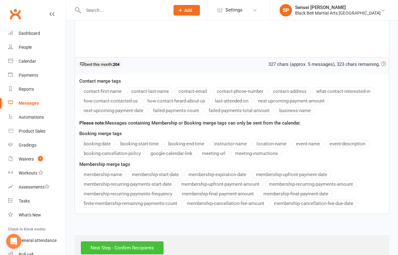
click at [146, 241] on input "Next Step - Confirm Recipients" at bounding box center [122, 247] width 83 height 13
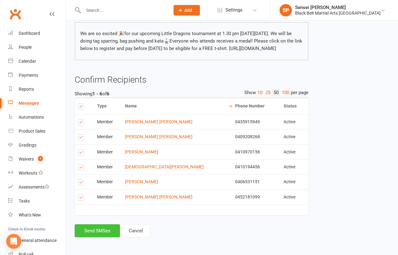
click at [98, 229] on button "Send SMSes" at bounding box center [97, 230] width 45 height 13
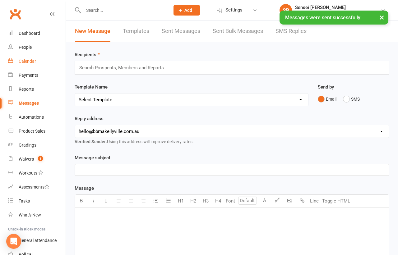
click at [27, 62] on div "Calendar" at bounding box center [27, 61] width 17 height 5
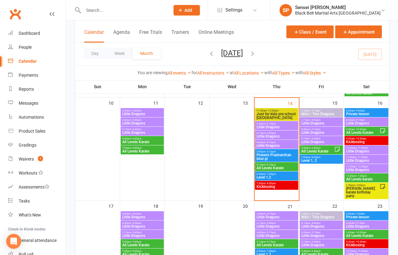
scroll to position [235, 0]
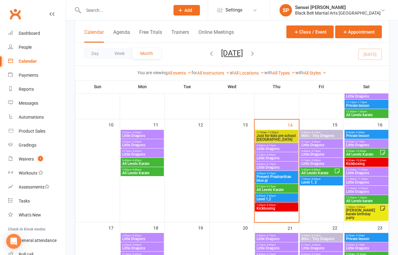
click at [276, 147] on span "Little Dragons" at bounding box center [276, 149] width 41 height 4
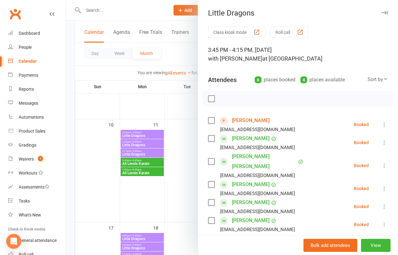
click at [210, 99] on label at bounding box center [211, 99] width 6 height 6
click at [250, 98] on icon "button" at bounding box center [252, 99] width 4 height 4
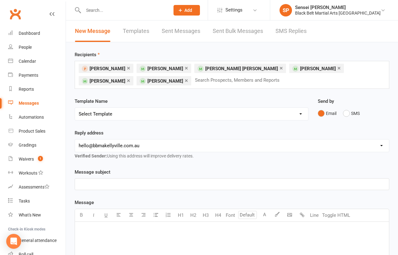
click at [130, 66] on link "×" at bounding box center [128, 68] width 3 height 10
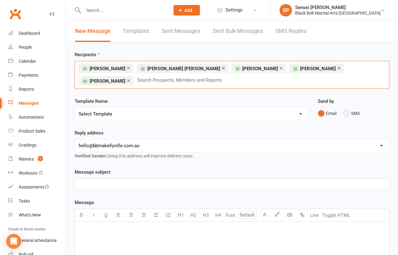
click at [347, 109] on button "SMS" at bounding box center [351, 114] width 17 height 12
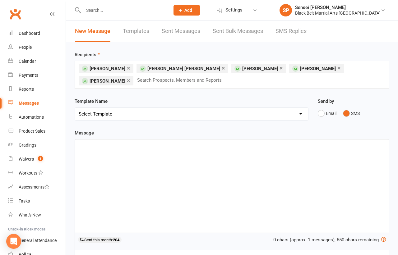
click at [245, 185] on div "﻿" at bounding box center [232, 186] width 314 height 93
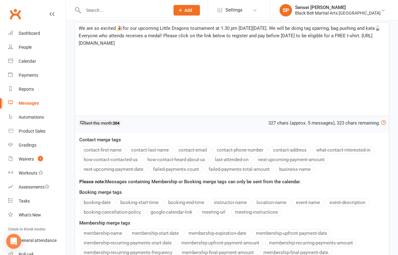
scroll to position [184, 0]
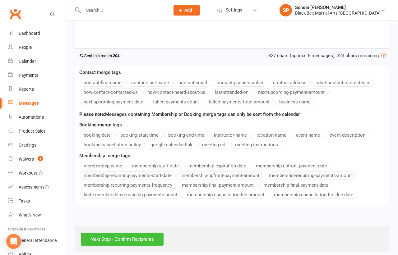
click at [132, 233] on input "Next Step - Confirm Recipients" at bounding box center [122, 239] width 83 height 13
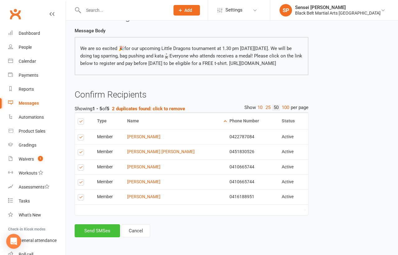
click at [107, 231] on button "Send SMSes" at bounding box center [97, 230] width 45 height 13
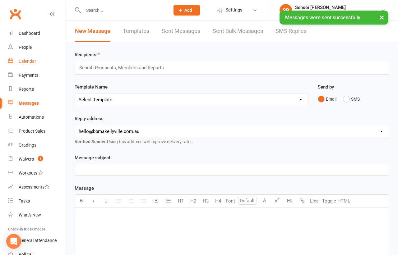
click at [32, 60] on div "Calendar" at bounding box center [27, 61] width 17 height 5
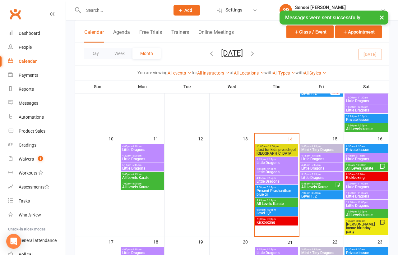
scroll to position [231, 0]
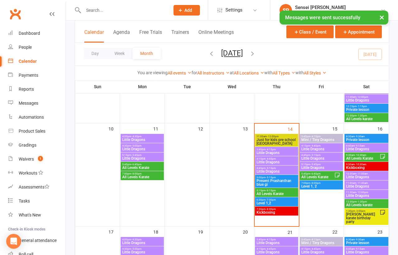
click at [272, 160] on span "Little Dragons" at bounding box center [276, 162] width 41 height 4
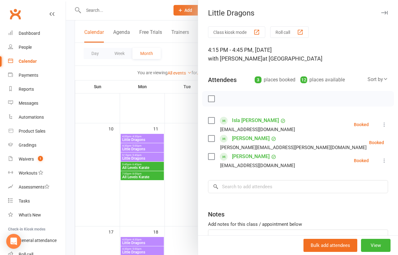
click at [210, 98] on label at bounding box center [211, 99] width 6 height 6
click at [209, 120] on label at bounding box center [211, 120] width 6 height 6
click at [251, 97] on icon "button" at bounding box center [251, 98] width 7 height 7
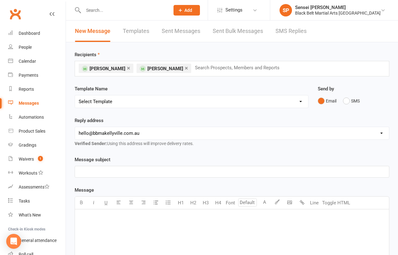
click at [341, 100] on div "Email SMS" at bounding box center [354, 101] width 72 height 12
click at [345, 100] on button "SMS" at bounding box center [351, 101] width 17 height 12
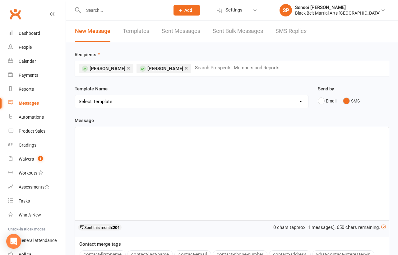
click at [278, 153] on div "﻿" at bounding box center [232, 173] width 314 height 93
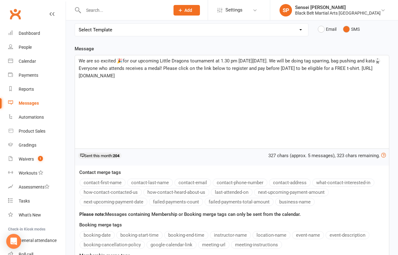
scroll to position [174, 0]
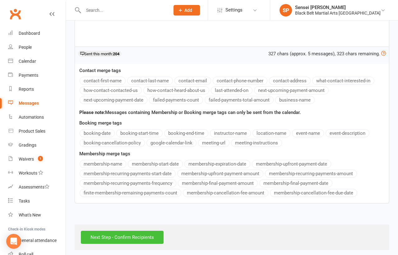
click at [151, 232] on input "Next Step - Confirm Recipients" at bounding box center [122, 237] width 83 height 13
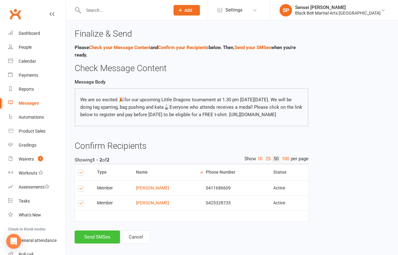
click at [102, 244] on button "Send SMSes" at bounding box center [97, 237] width 45 height 13
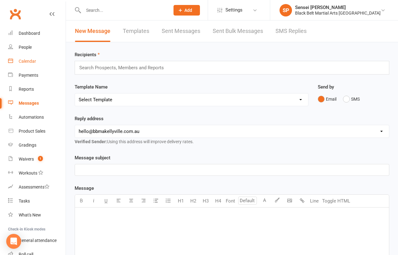
click at [23, 61] on div "Calendar" at bounding box center [27, 61] width 17 height 5
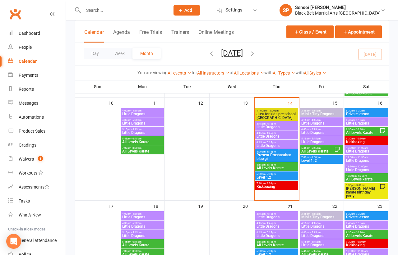
scroll to position [257, 0]
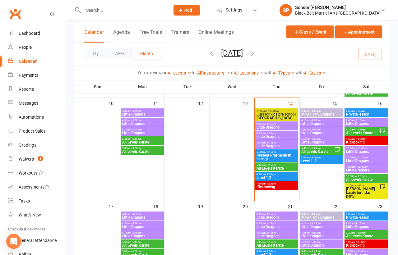
click at [275, 142] on span "4:45pm - 5:15pm" at bounding box center [276, 142] width 41 height 3
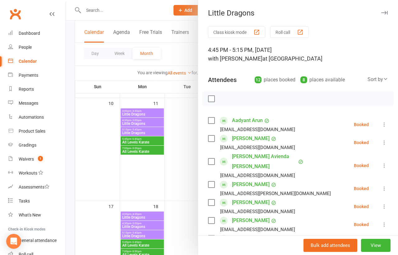
click at [214, 98] on label at bounding box center [211, 99] width 6 height 6
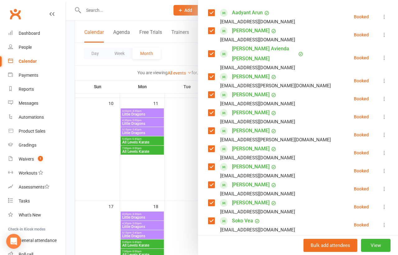
scroll to position [111, 0]
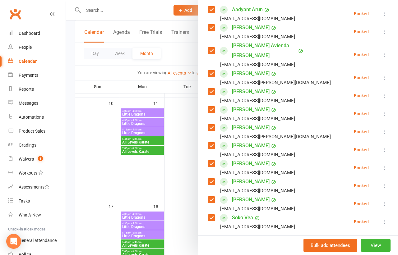
click at [211, 161] on label at bounding box center [211, 164] width 6 height 6
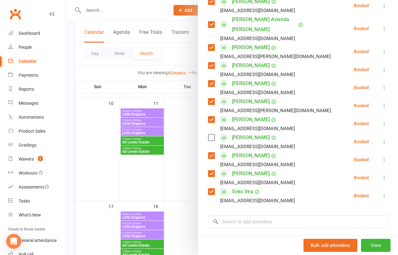
scroll to position [161, 0]
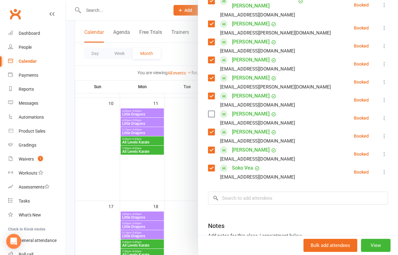
click at [213, 165] on label at bounding box center [211, 168] width 6 height 6
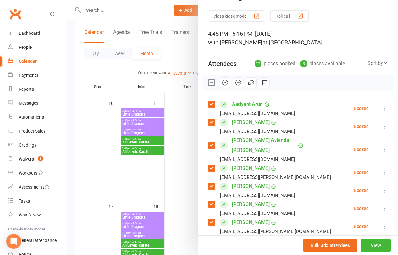
scroll to position [0, 0]
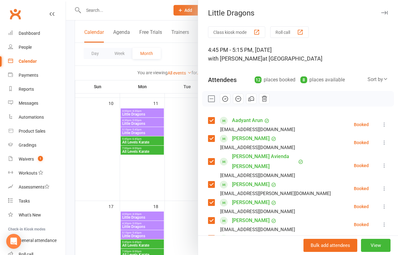
click at [252, 97] on icon "button" at bounding box center [252, 99] width 4 height 4
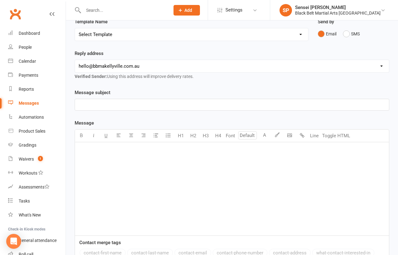
scroll to position [83, 0]
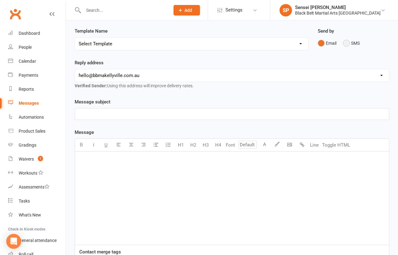
click at [348, 39] on button "SMS" at bounding box center [351, 43] width 17 height 12
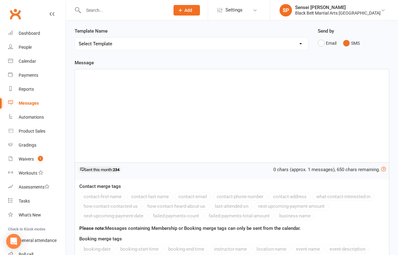
click at [262, 134] on div "﻿" at bounding box center [232, 115] width 314 height 93
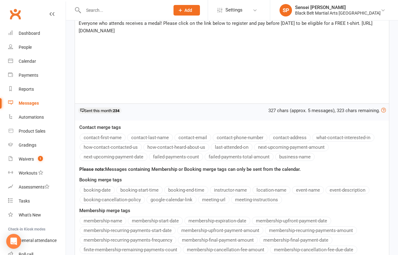
scroll to position [197, 0]
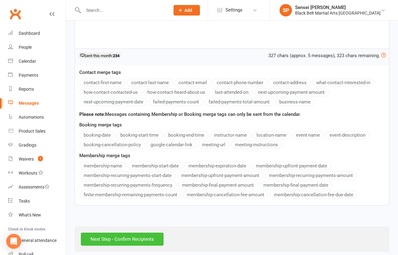
click at [145, 233] on input "Next Step - Confirm Recipients" at bounding box center [122, 239] width 83 height 13
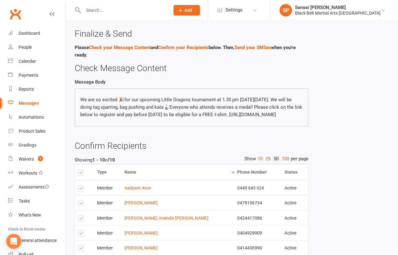
scroll to position [131, 0]
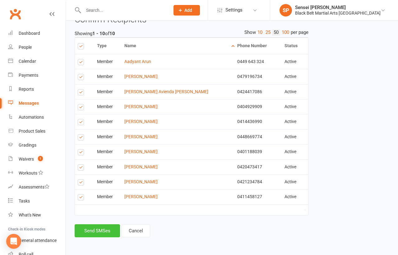
click at [84, 233] on button "Send SMSes" at bounding box center [97, 230] width 45 height 13
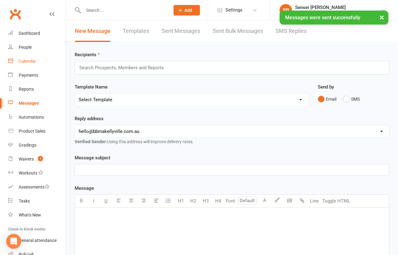
click at [30, 61] on div "Calendar" at bounding box center [27, 61] width 17 height 5
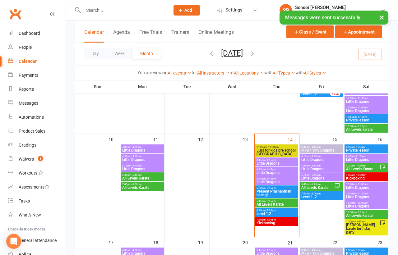
scroll to position [224, 0]
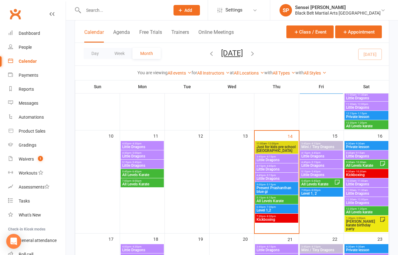
click at [279, 197] on span "5:15pm - 6:15pm" at bounding box center [276, 197] width 41 height 3
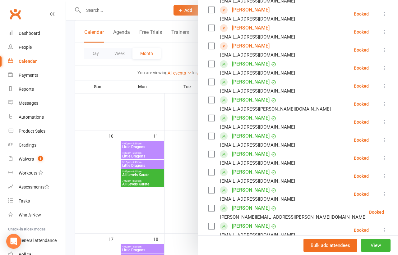
scroll to position [215, 0]
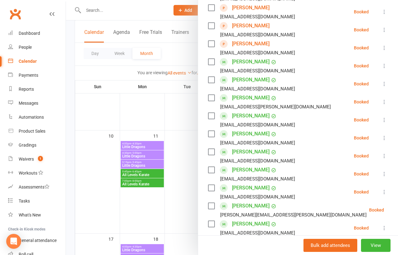
click at [210, 77] on label at bounding box center [211, 80] width 6 height 6
click at [210, 95] on label at bounding box center [211, 98] width 6 height 6
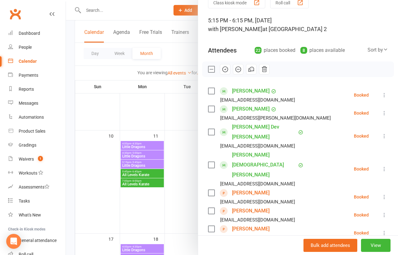
scroll to position [24, 0]
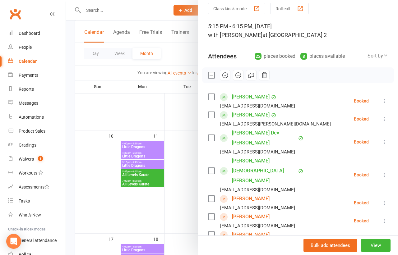
click at [250, 74] on icon "button" at bounding box center [252, 75] width 4 height 4
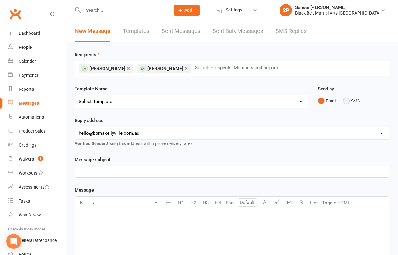
click at [347, 101] on button "SMS" at bounding box center [351, 101] width 17 height 12
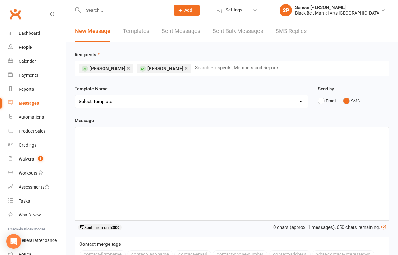
click at [289, 162] on div "﻿" at bounding box center [232, 173] width 314 height 93
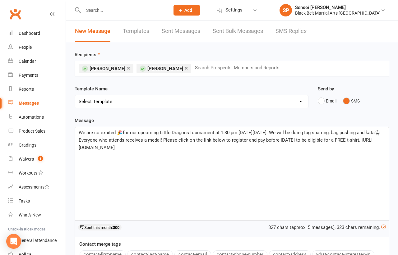
scroll to position [174, 0]
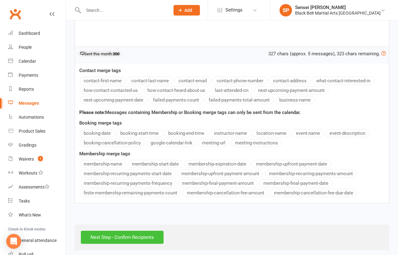
click at [151, 231] on input "Next Step - Confirm Recipients" at bounding box center [122, 237] width 83 height 13
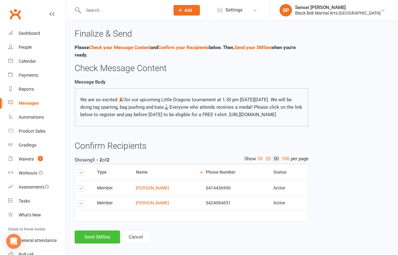
click at [105, 244] on button "Send SMSes" at bounding box center [97, 237] width 45 height 13
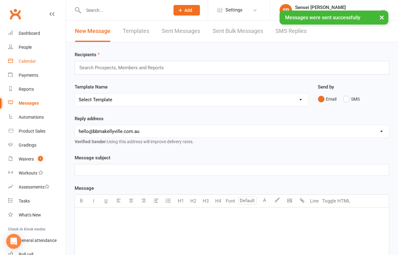
click at [34, 60] on div "Calendar" at bounding box center [27, 61] width 17 height 5
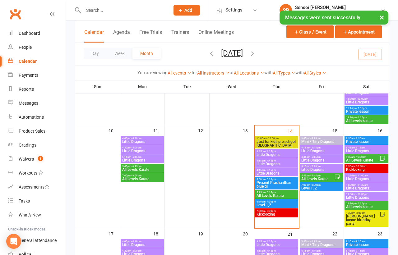
scroll to position [235, 0]
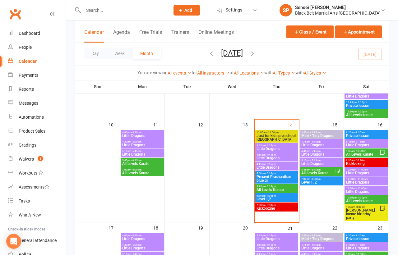
click at [314, 135] on span "Mini / Tiny Dragons" at bounding box center [321, 136] width 41 height 4
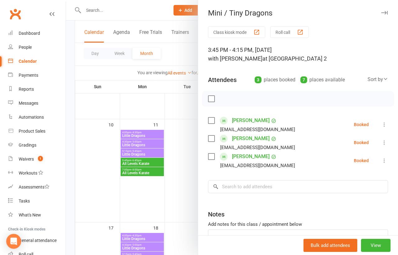
click at [211, 98] on label at bounding box center [211, 99] width 6 height 6
click at [252, 97] on icon "button" at bounding box center [251, 98] width 7 height 7
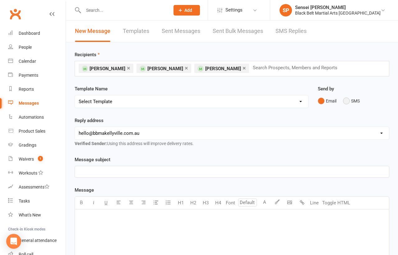
click at [345, 102] on button "SMS" at bounding box center [351, 101] width 17 height 12
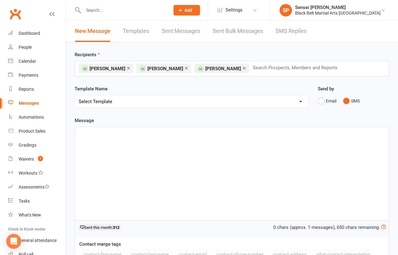
click at [310, 142] on div "﻿" at bounding box center [232, 173] width 314 height 93
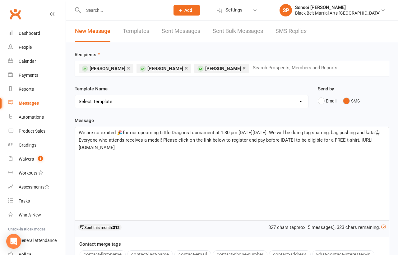
scroll to position [174, 0]
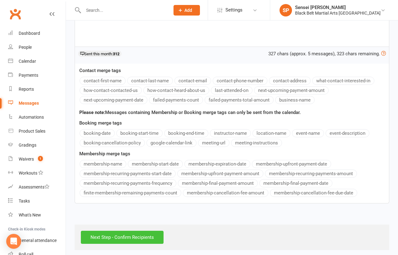
click at [132, 237] on input "Next Step - Confirm Recipients" at bounding box center [122, 237] width 83 height 13
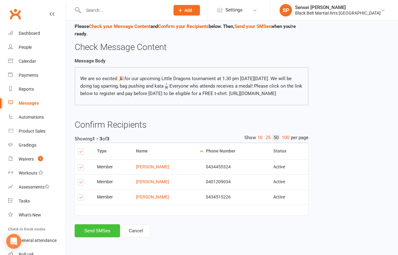
click at [104, 229] on button "Send SMSes" at bounding box center [97, 230] width 45 height 13
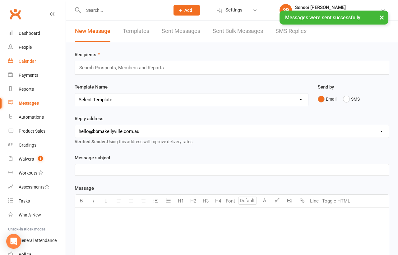
click at [28, 62] on div "Calendar" at bounding box center [27, 61] width 17 height 5
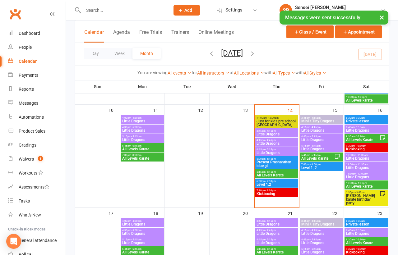
scroll to position [247, 0]
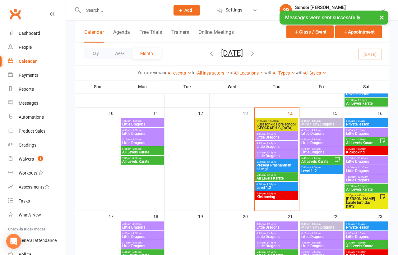
click at [316, 130] on span "- 4:45pm" at bounding box center [315, 130] width 10 height 3
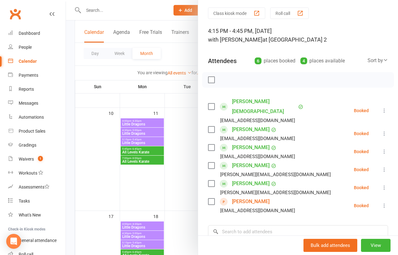
scroll to position [20, 0]
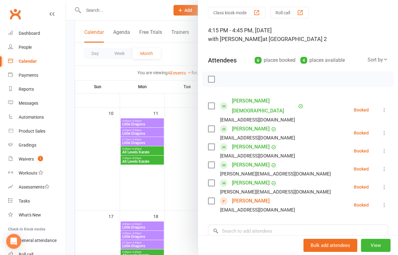
click at [209, 78] on label at bounding box center [211, 79] width 6 height 6
click at [212, 198] on label at bounding box center [211, 201] width 6 height 6
click at [251, 77] on icon "button" at bounding box center [251, 79] width 7 height 7
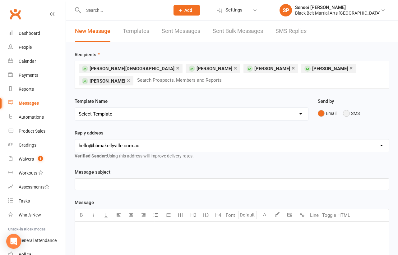
click at [344, 108] on button "SMS" at bounding box center [351, 114] width 17 height 12
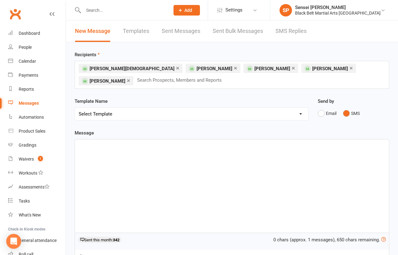
click at [285, 164] on div "﻿" at bounding box center [232, 186] width 314 height 93
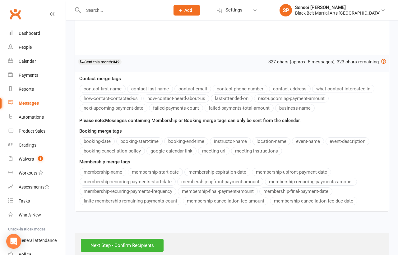
scroll to position [184, 0]
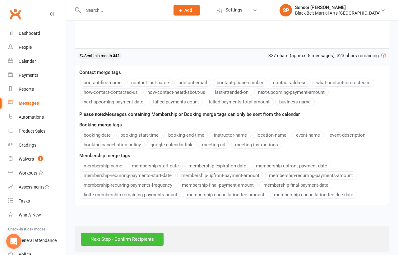
click at [151, 233] on input "Next Step - Confirm Recipients" at bounding box center [122, 239] width 83 height 13
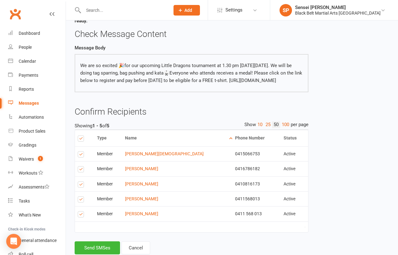
scroll to position [57, 0]
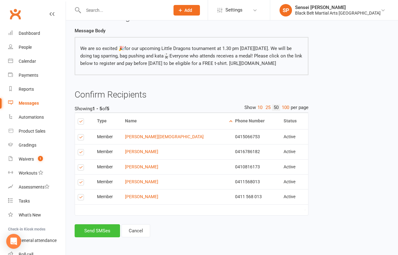
click at [86, 228] on button "Send SMSes" at bounding box center [97, 230] width 45 height 13
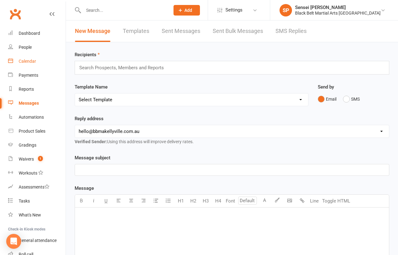
click at [23, 60] on div "Calendar" at bounding box center [27, 61] width 17 height 5
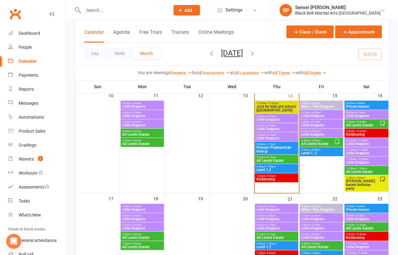
scroll to position [264, 0]
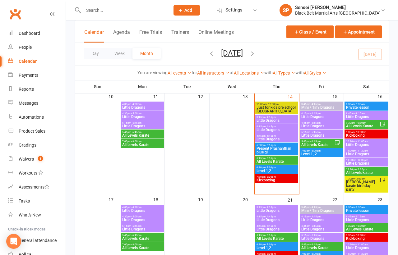
click at [319, 134] on span "Little Dragons" at bounding box center [321, 136] width 41 height 4
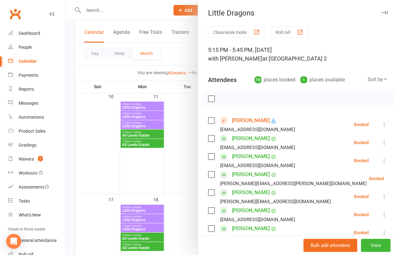
click at [212, 98] on label at bounding box center [211, 99] width 6 height 6
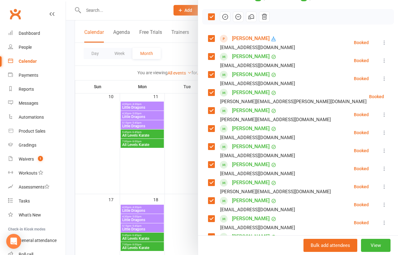
scroll to position [83, 0]
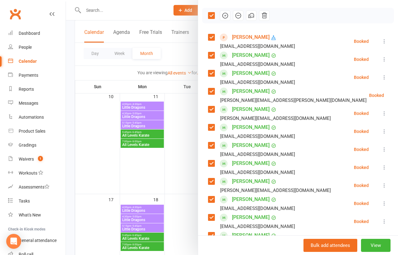
click at [212, 35] on label at bounding box center [211, 37] width 6 height 6
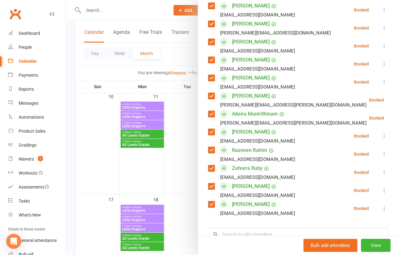
scroll to position [259, 0]
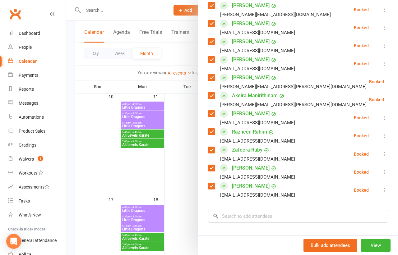
click at [211, 129] on label at bounding box center [211, 132] width 6 height 6
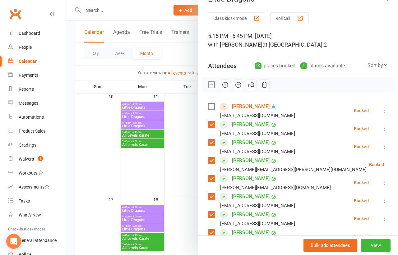
scroll to position [0, 0]
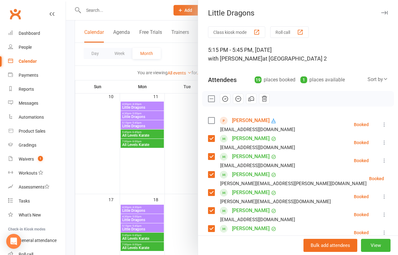
click at [248, 100] on icon "button" at bounding box center [251, 98] width 7 height 7
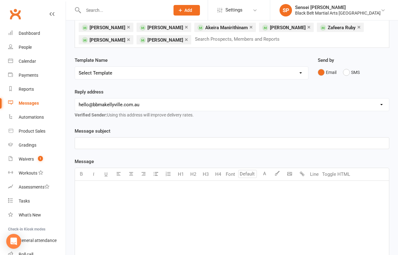
scroll to position [44, 0]
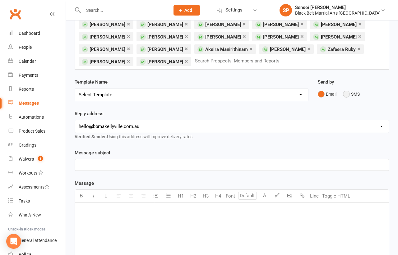
click at [347, 94] on button "SMS" at bounding box center [351, 94] width 17 height 12
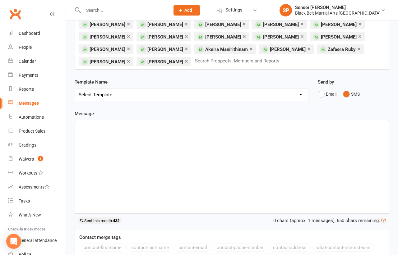
click at [295, 148] on div "﻿" at bounding box center [232, 166] width 314 height 93
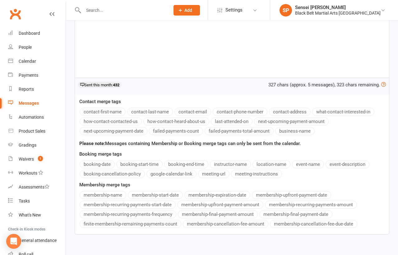
scroll to position [211, 0]
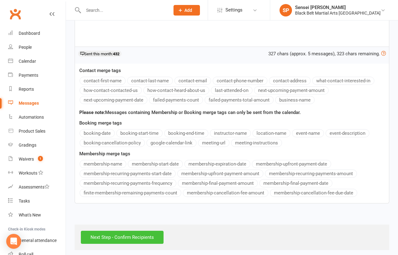
click at [120, 233] on input "Next Step - Confirm Recipients" at bounding box center [122, 237] width 83 height 13
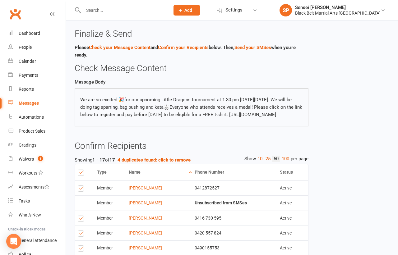
scroll to position [235, 0]
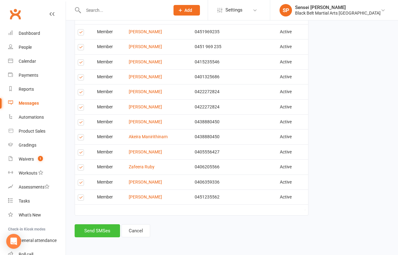
click at [102, 231] on button "Send SMSes" at bounding box center [97, 230] width 45 height 13
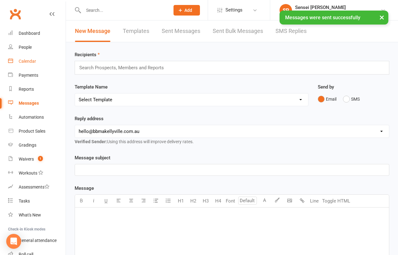
click at [31, 59] on div "Calendar" at bounding box center [27, 61] width 17 height 5
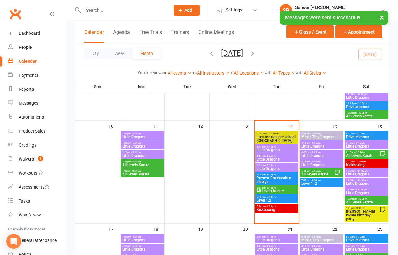
scroll to position [234, 0]
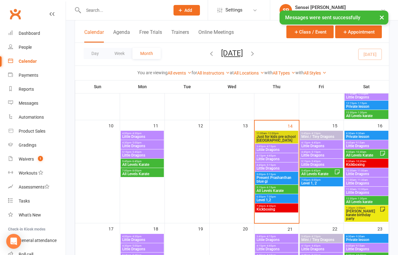
click at [354, 144] on span "Little Dragons" at bounding box center [367, 146] width 42 height 4
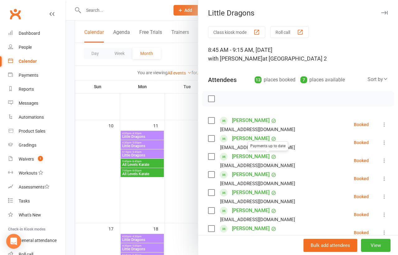
click at [212, 94] on div at bounding box center [298, 99] width 192 height 16
click at [209, 100] on label at bounding box center [211, 99] width 6 height 6
click at [209, 138] on label at bounding box center [211, 138] width 6 height 6
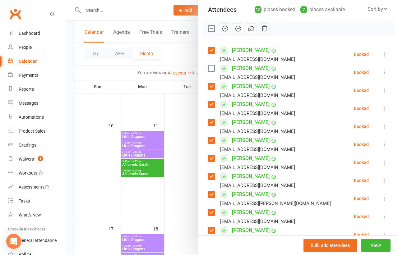
scroll to position [81, 0]
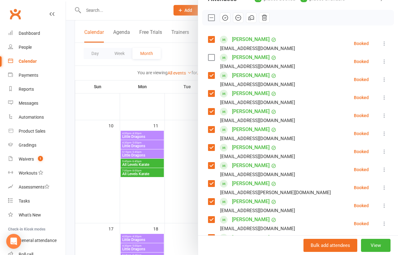
click at [211, 92] on label at bounding box center [211, 93] width 6 height 6
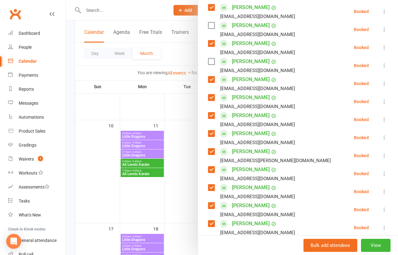
scroll to position [131, 0]
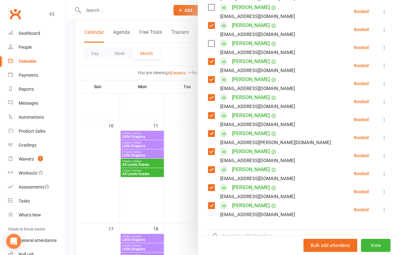
click at [209, 99] on label at bounding box center [211, 97] width 6 height 6
click at [209, 114] on label at bounding box center [211, 115] width 6 height 6
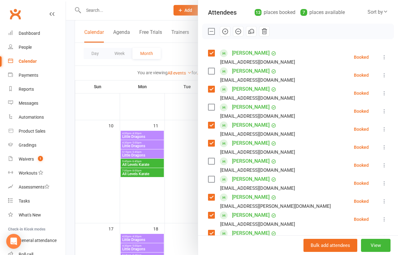
scroll to position [0, 0]
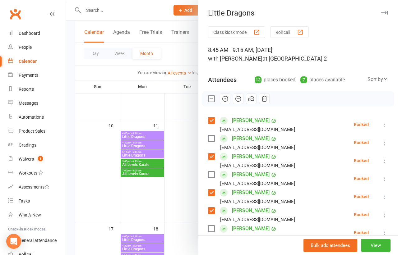
click at [250, 98] on icon "button" at bounding box center [251, 98] width 7 height 7
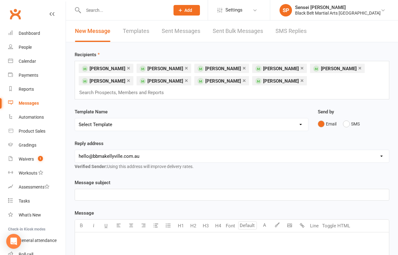
scroll to position [2, 0]
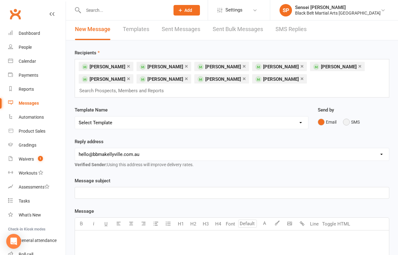
click at [348, 116] on button "SMS" at bounding box center [351, 122] width 17 height 12
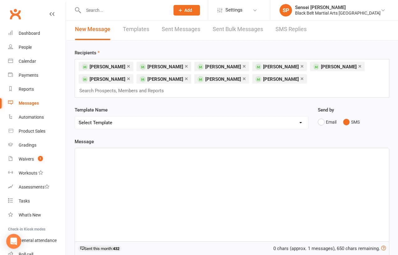
click at [314, 152] on div "﻿" at bounding box center [232, 194] width 314 height 93
click at [290, 166] on div "﻿" at bounding box center [232, 194] width 314 height 93
click at [146, 150] on div "﻿" at bounding box center [232, 194] width 314 height 93
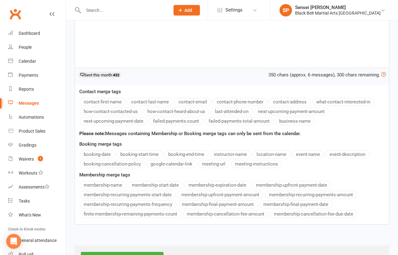
scroll to position [186, 0]
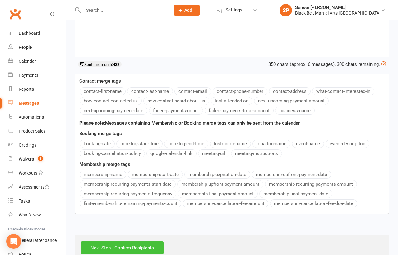
click at [132, 241] on input "Next Step - Confirm Recipients" at bounding box center [122, 247] width 83 height 13
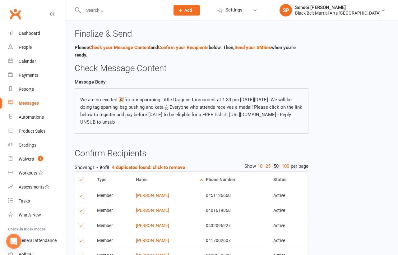
scroll to position [116, 0]
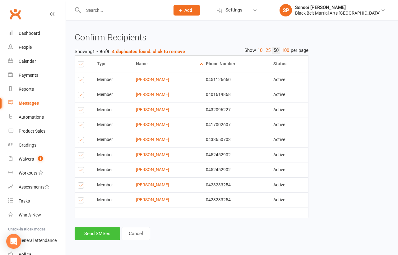
click at [94, 229] on button "Send SMSes" at bounding box center [97, 233] width 45 height 13
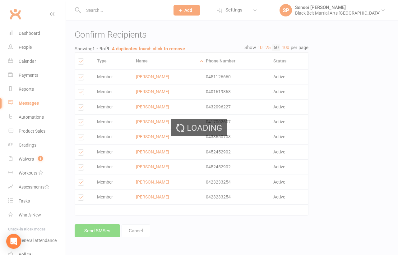
scroll to position [111, 0]
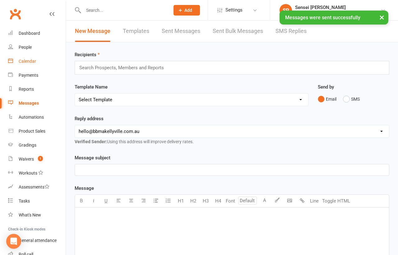
click at [27, 62] on div "Calendar" at bounding box center [27, 61] width 17 height 5
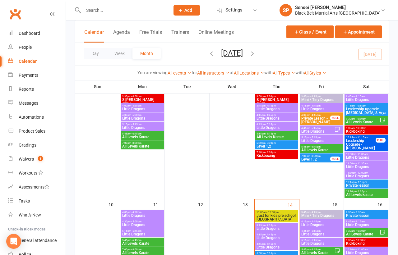
scroll to position [240, 0]
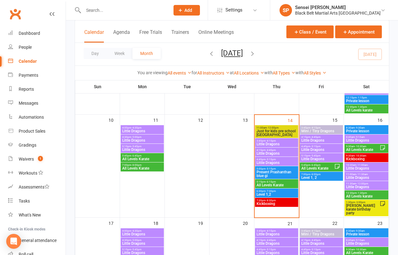
click at [368, 167] on span "Little Dragons" at bounding box center [367, 169] width 42 height 4
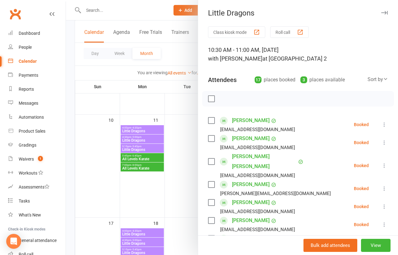
click at [213, 97] on label at bounding box center [211, 99] width 6 height 6
click at [250, 98] on icon "button" at bounding box center [251, 98] width 7 height 7
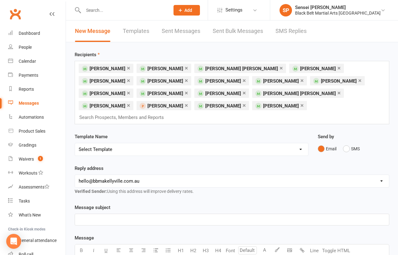
click at [188, 100] on link "×" at bounding box center [186, 105] width 3 height 10
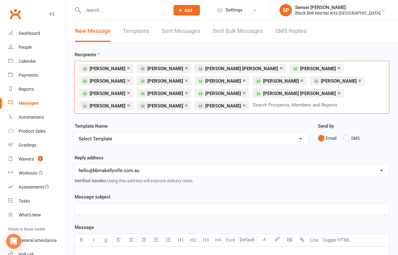
scroll to position [40, 0]
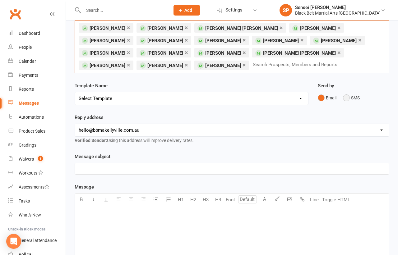
click at [346, 101] on button "SMS" at bounding box center [351, 98] width 17 height 12
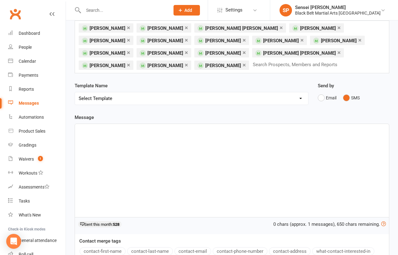
click at [280, 156] on div "﻿" at bounding box center [232, 170] width 314 height 93
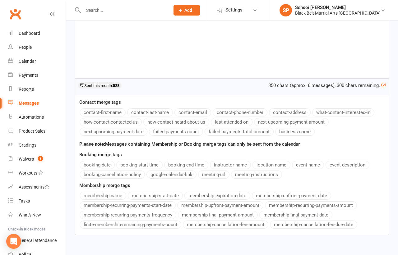
scroll to position [211, 0]
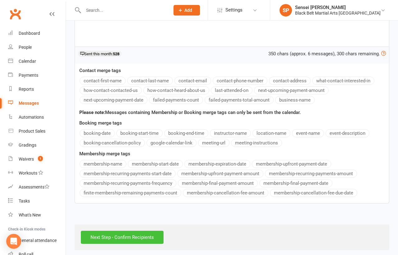
click at [131, 233] on input "Next Step - Confirm Recipients" at bounding box center [122, 237] width 83 height 13
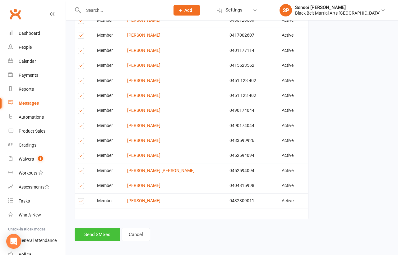
click at [105, 229] on button "Send SMSes" at bounding box center [97, 234] width 45 height 13
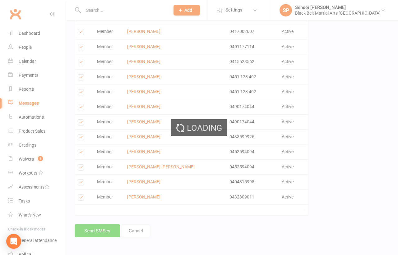
scroll to position [216, 0]
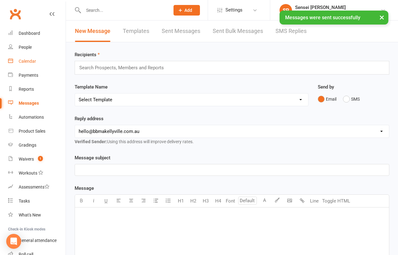
click at [27, 60] on div "Calendar" at bounding box center [27, 61] width 17 height 5
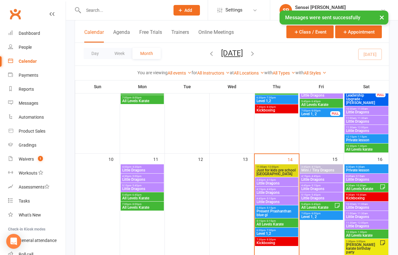
scroll to position [246, 0]
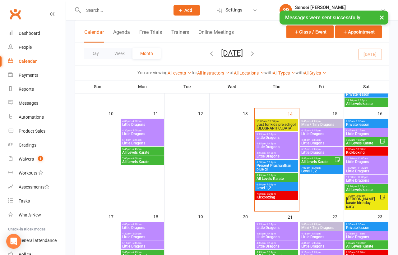
click at [357, 167] on span "- 11:30am" at bounding box center [361, 168] width 11 height 3
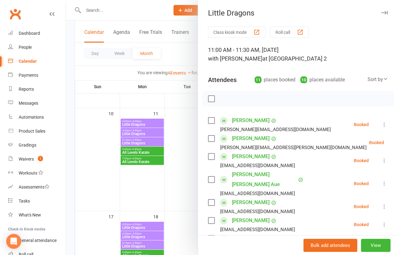
click at [212, 97] on label at bounding box center [211, 99] width 6 height 6
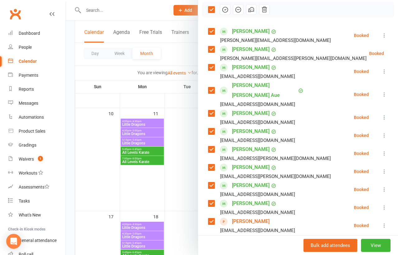
scroll to position [91, 0]
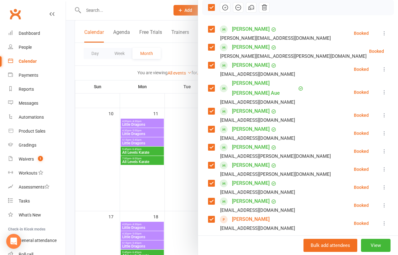
click at [210, 198] on label at bounding box center [211, 201] width 6 height 6
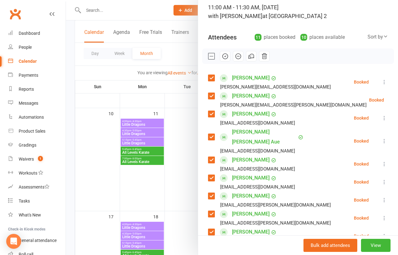
scroll to position [42, 0]
click at [210, 175] on label at bounding box center [211, 178] width 6 height 6
click at [251, 54] on icon "button" at bounding box center [251, 56] width 7 height 7
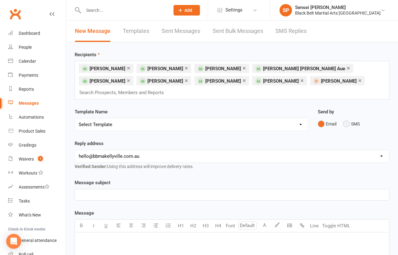
click at [348, 118] on button "SMS" at bounding box center [351, 124] width 17 height 12
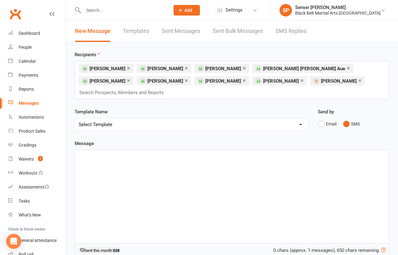
click at [273, 172] on div "﻿" at bounding box center [232, 196] width 314 height 93
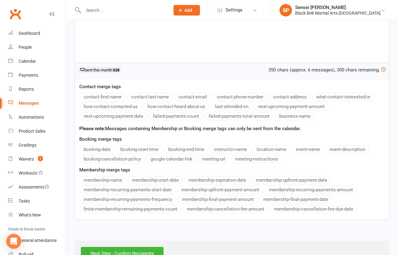
scroll to position [186, 0]
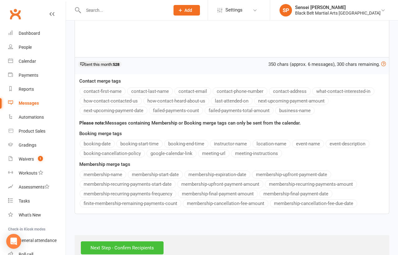
click at [151, 241] on input "Next Step - Confirm Recipients" at bounding box center [122, 247] width 83 height 13
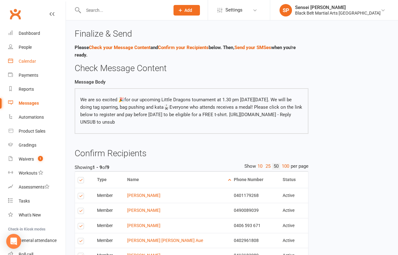
click at [29, 60] on div "Calendar" at bounding box center [27, 61] width 17 height 5
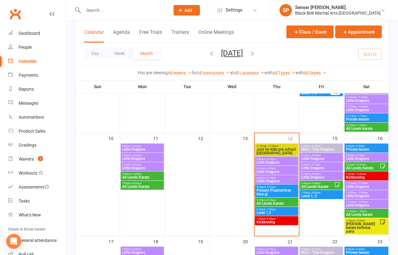
scroll to position [229, 0]
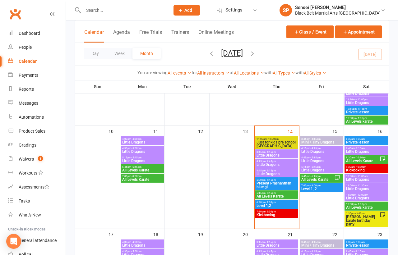
click at [347, 197] on span "Little Dragons" at bounding box center [367, 198] width 42 height 4
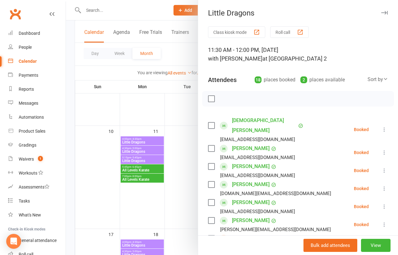
click at [209, 98] on label at bounding box center [211, 99] width 6 height 6
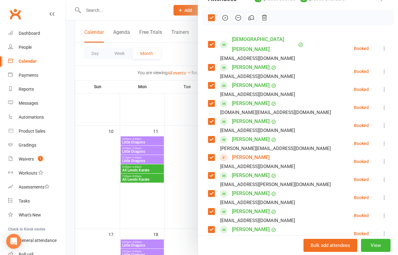
scroll to position [89, 0]
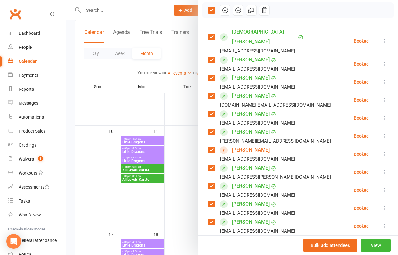
click at [212, 147] on label at bounding box center [211, 150] width 6 height 6
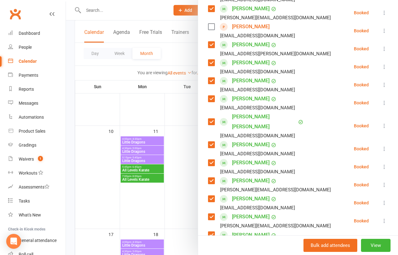
scroll to position [223, 0]
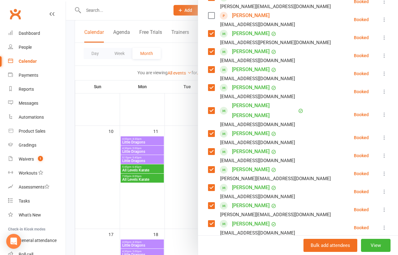
click at [211, 167] on label at bounding box center [211, 170] width 6 height 6
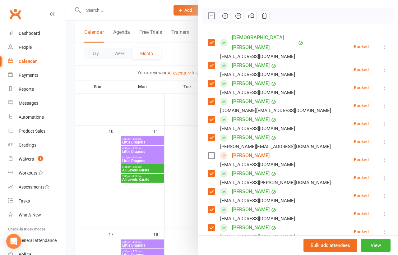
scroll to position [0, 0]
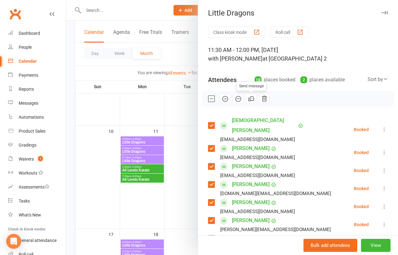
click at [250, 99] on icon "button" at bounding box center [251, 98] width 7 height 7
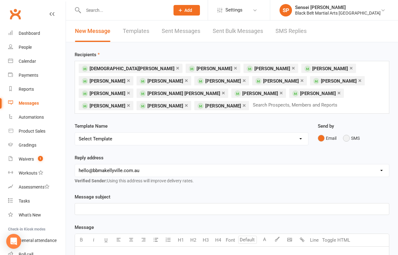
click at [346, 137] on button "SMS" at bounding box center [351, 138] width 17 height 12
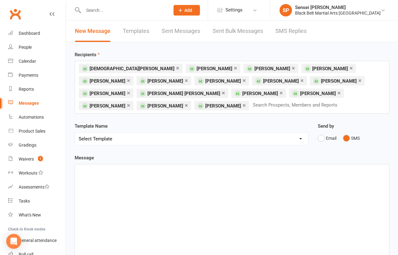
click at [305, 177] on div "﻿" at bounding box center [232, 210] width 314 height 93
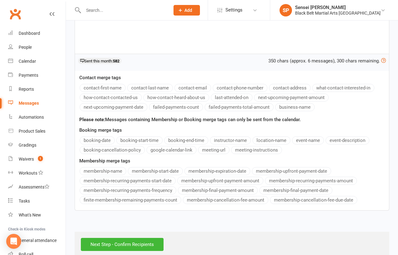
scroll to position [211, 0]
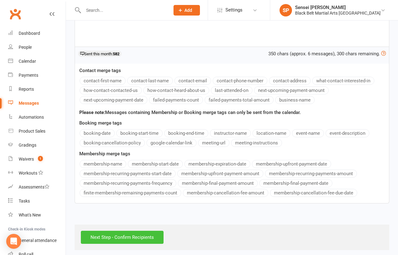
click at [141, 234] on input "Next Step - Confirm Recipients" at bounding box center [122, 237] width 83 height 13
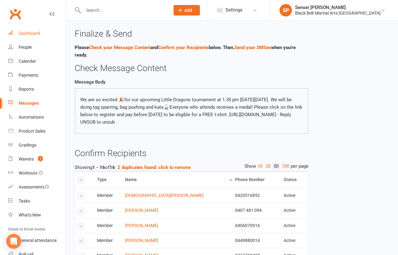
click at [34, 34] on div "Dashboard" at bounding box center [29, 33] width 21 height 5
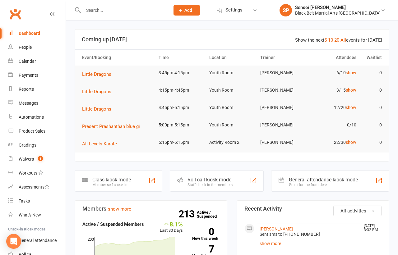
click at [89, 10] on input "text" at bounding box center [123, 10] width 84 height 9
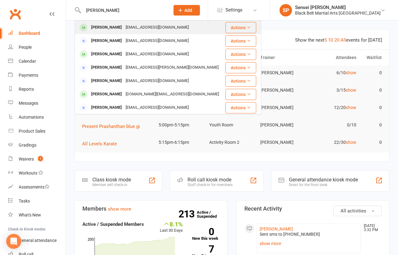
type input "[PERSON_NAME]"
click at [93, 25] on div "[PERSON_NAME]" at bounding box center [106, 27] width 34 height 9
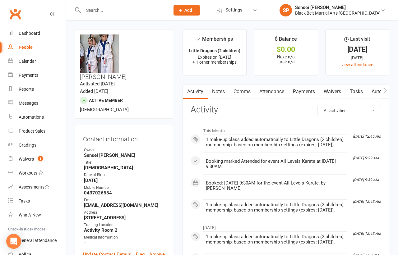
click at [278, 89] on link "Attendance" at bounding box center [272, 92] width 34 height 14
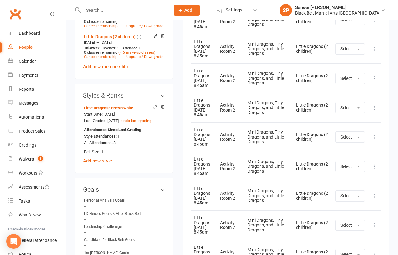
scroll to position [347, 0]
click at [373, 140] on icon at bounding box center [374, 136] width 6 height 6
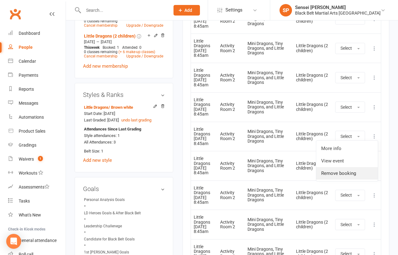
click at [343, 180] on link "Remove booking" at bounding box center [347, 173] width 62 height 12
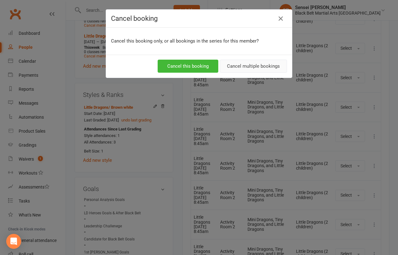
click at [243, 63] on button "Cancel multiple bookings" at bounding box center [253, 66] width 67 height 13
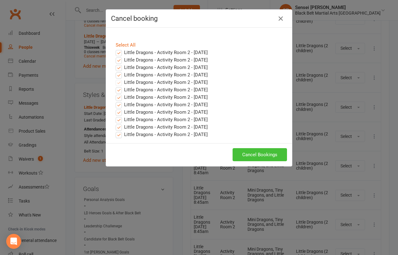
click at [245, 153] on button "Cancel Bookings" at bounding box center [259, 154] width 54 height 13
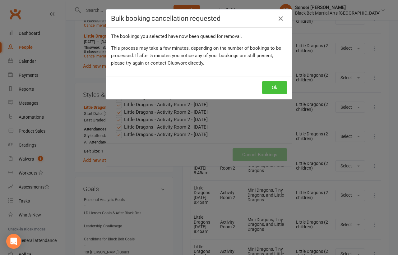
click at [274, 89] on button "Ok" at bounding box center [274, 87] width 25 height 13
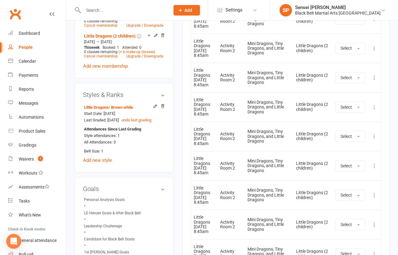
click at [184, 150] on div "Activity Notes Comms Attendance Payments Waivers Tasks Automations Gradings / P…" at bounding box center [285, 42] width 207 height 611
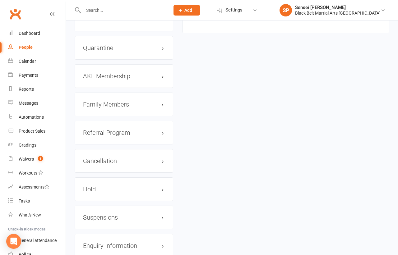
scroll to position [721, 0]
click at [121, 100] on h3 "Family Members" at bounding box center [124, 103] width 82 height 7
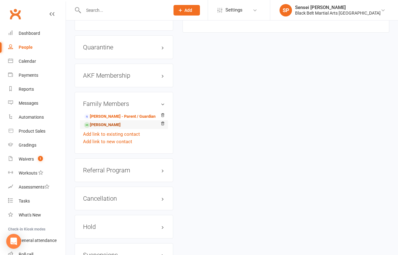
click at [112, 122] on link "[PERSON_NAME]" at bounding box center [102, 125] width 37 height 7
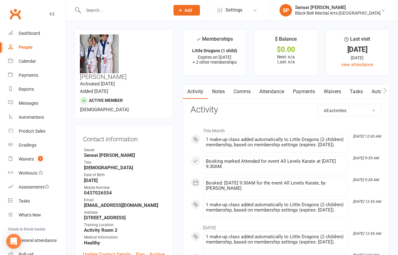
click at [278, 92] on link "Attendance" at bounding box center [272, 92] width 34 height 14
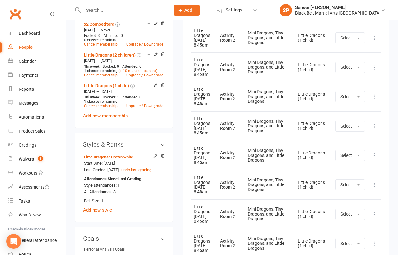
scroll to position [333, 0]
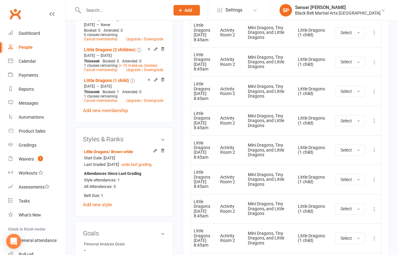
click at [373, 153] on icon at bounding box center [374, 150] width 6 height 6
click at [332, 193] on link "Remove booking" at bounding box center [347, 187] width 62 height 12
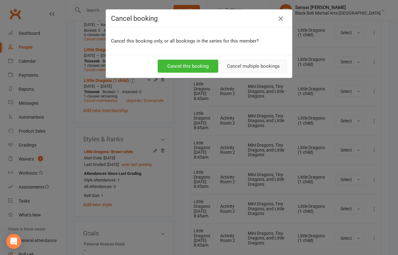
click at [260, 66] on button "Cancel multiple bookings" at bounding box center [253, 66] width 67 height 13
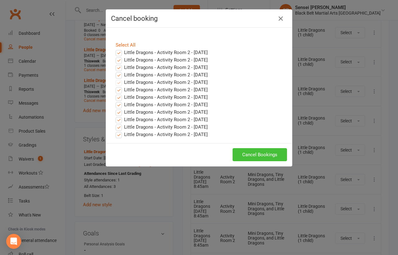
click at [255, 154] on button "Cancel Bookings" at bounding box center [259, 154] width 54 height 13
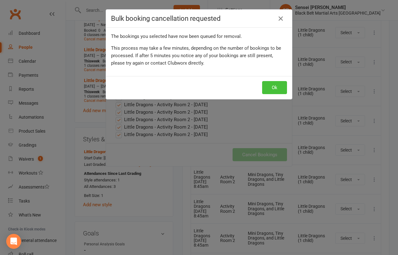
click at [278, 83] on button "Ok" at bounding box center [274, 87] width 25 height 13
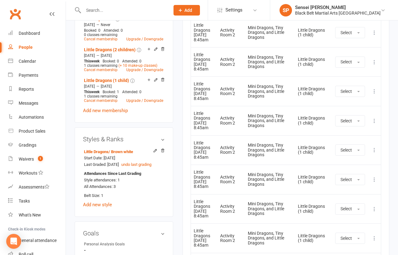
click at [70, 40] on div "upload photo change photo [PERSON_NAME] Activated [DATE] Added [DATE] Active me…" at bounding box center [232, 219] width 332 height 1064
click at [27, 33] on div "Dashboard" at bounding box center [29, 33] width 21 height 5
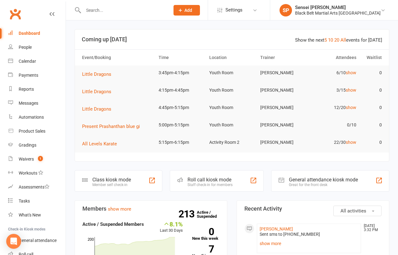
click at [32, 62] on div "Calendar" at bounding box center [27, 61] width 17 height 5
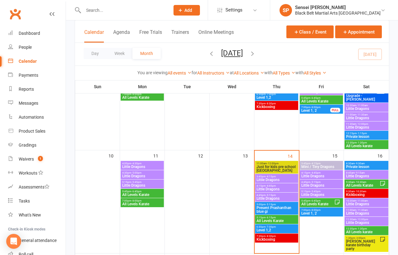
scroll to position [222, 0]
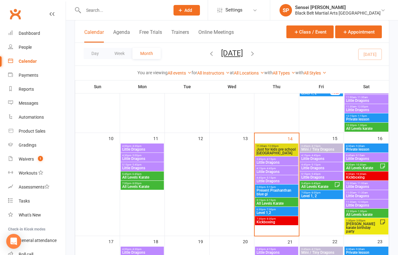
click at [359, 167] on span "All Levels Karate" at bounding box center [363, 168] width 34 height 4
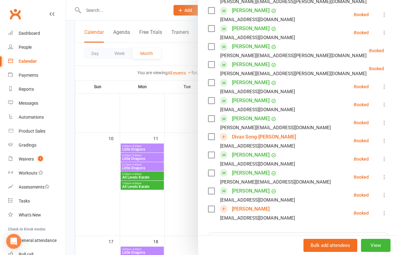
scroll to position [369, 0]
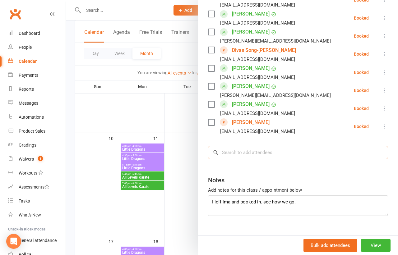
click at [264, 146] on input "search" at bounding box center [298, 152] width 180 height 13
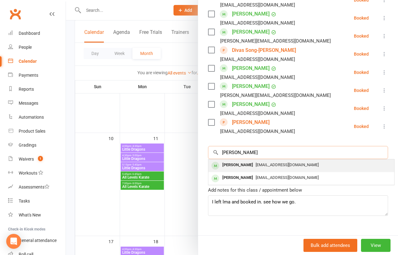
type input "meryem mah"
click at [261, 163] on span "melodymahmoud@outlook.com" at bounding box center [286, 165] width 63 height 5
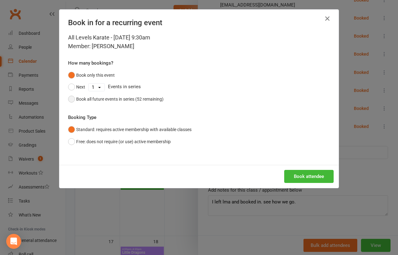
click at [157, 98] on div "Book all future events in series (52 remaining)" at bounding box center [119, 99] width 87 height 7
click at [294, 177] on button "Book attendee" at bounding box center [308, 176] width 49 height 13
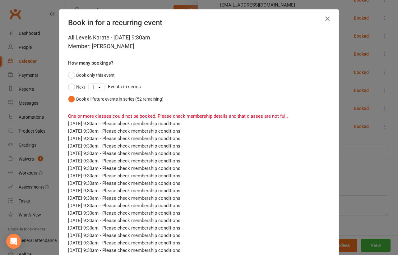
click at [328, 16] on icon "button" at bounding box center [326, 18] width 7 height 7
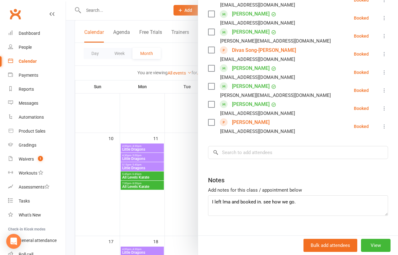
click at [121, 4] on div at bounding box center [232, 127] width 332 height 255
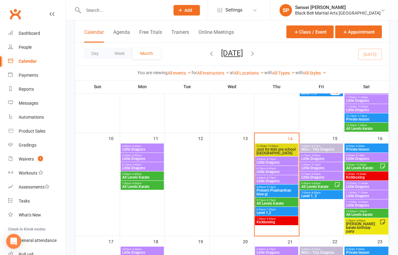
click at [113, 8] on input "text" at bounding box center [123, 10] width 84 height 9
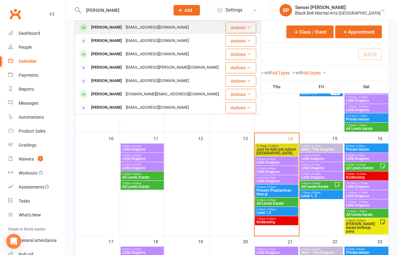
type input "meryem mah"
click at [113, 25] on div "Meryem Mahmoud" at bounding box center [106, 27] width 34 height 9
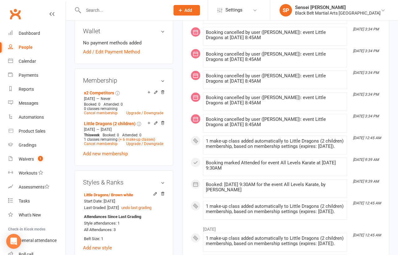
scroll to position [264, 0]
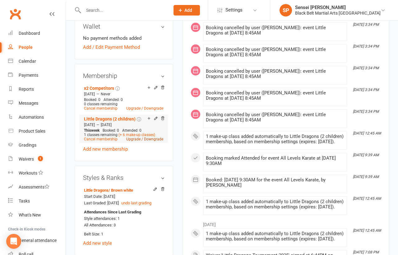
click at [134, 137] on link "Upgrade / Downgrade" at bounding box center [144, 139] width 37 height 4
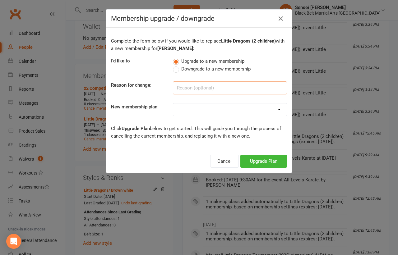
click at [207, 87] on input at bounding box center [230, 87] width 114 height 13
type input "B"
click at [229, 156] on button "Cancel" at bounding box center [224, 161] width 29 height 13
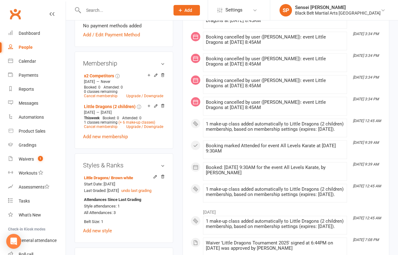
scroll to position [277, 0]
click at [154, 174] on icon at bounding box center [155, 176] width 4 height 4
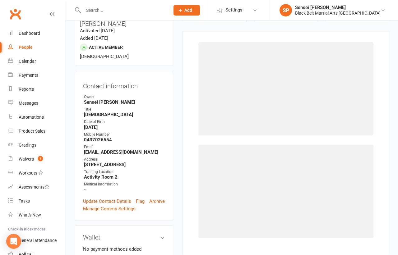
scroll to position [53, 0]
select select "2922"
select select "31842"
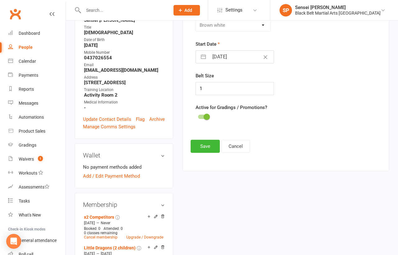
scroll to position [144, 0]
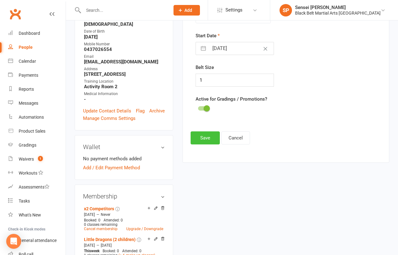
click at [205, 140] on button "Save" at bounding box center [204, 137] width 29 height 13
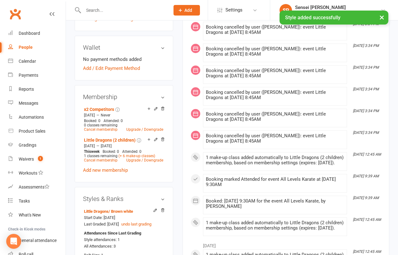
scroll to position [248, 0]
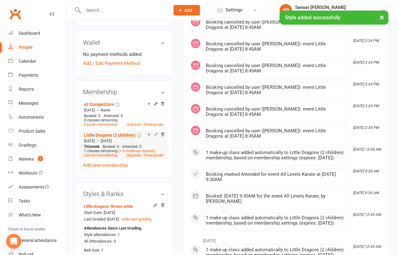
click at [155, 133] on icon at bounding box center [155, 134] width 3 height 3
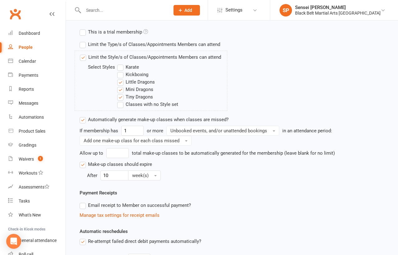
scroll to position [185, 0]
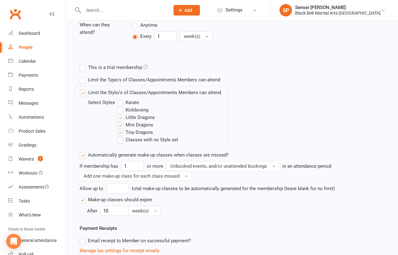
click at [118, 101] on label "Karate" at bounding box center [128, 102] width 22 height 7
click at [118, 99] on input "Karate" at bounding box center [119, 99] width 4 height 0
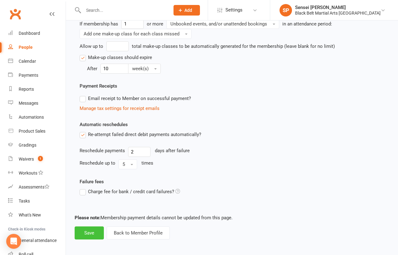
click at [94, 232] on button "Save" at bounding box center [89, 233] width 29 height 13
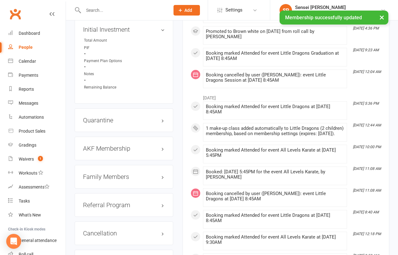
scroll to position [650, 0]
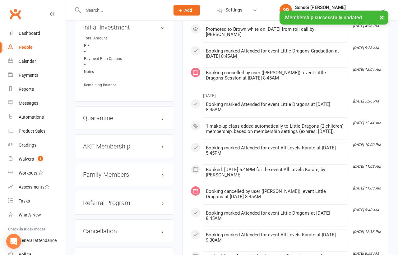
click at [115, 171] on h3 "Family Members" at bounding box center [124, 174] width 82 height 7
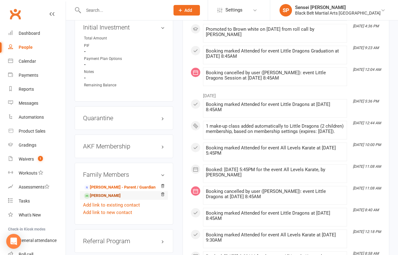
click at [107, 193] on link "Zayn Mahmoud - Sibling" at bounding box center [102, 196] width 37 height 7
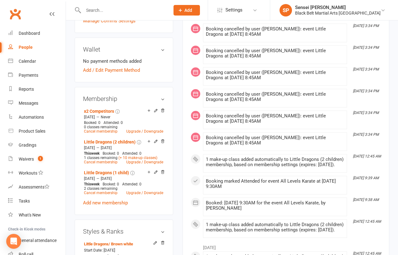
scroll to position [247, 0]
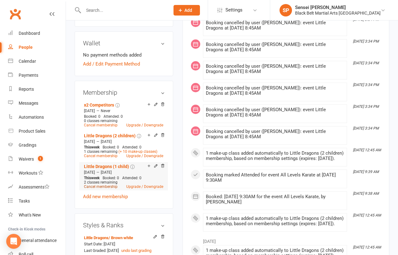
click at [103, 185] on link "Cancel membership" at bounding box center [101, 187] width 34 height 4
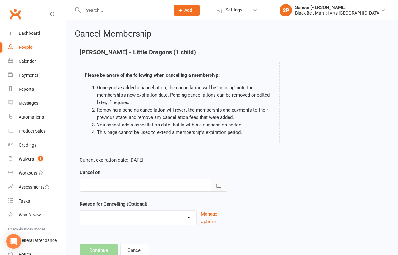
click at [219, 183] on icon "button" at bounding box center [219, 185] width 6 height 6
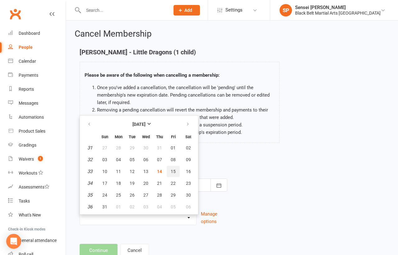
click at [167, 170] on button "15" at bounding box center [173, 171] width 13 height 11
type input "15 Aug 2025"
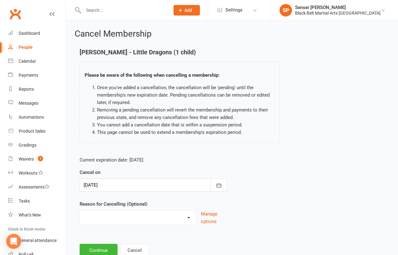
click at [106, 219] on select "Holiday Injury Lost Interest Upgrade Other reason" at bounding box center [138, 217] width 116 height 12
select select "3"
click at [100, 250] on button "Continue" at bounding box center [99, 250] width 38 height 13
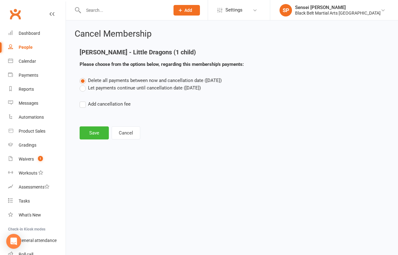
click at [118, 86] on label "Let payments continue until cancellation date (Aug 15, 2025)" at bounding box center [140, 87] width 121 height 7
click at [84, 84] on input "Let payments continue until cancellation date (Aug 15, 2025)" at bounding box center [82, 84] width 4 height 0
click at [95, 129] on button "Save" at bounding box center [94, 132] width 29 height 13
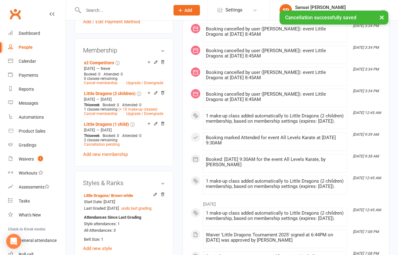
scroll to position [302, 0]
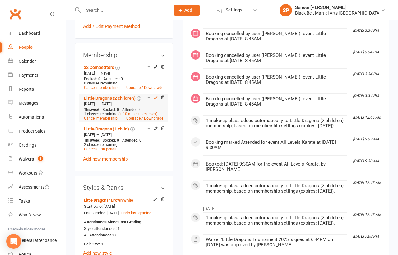
click at [154, 96] on icon at bounding box center [155, 97] width 3 height 3
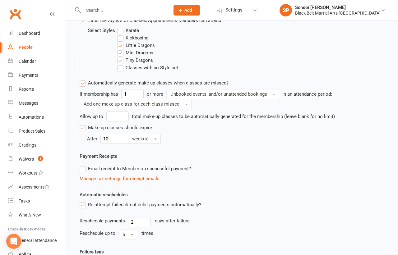
scroll to position [231, 0]
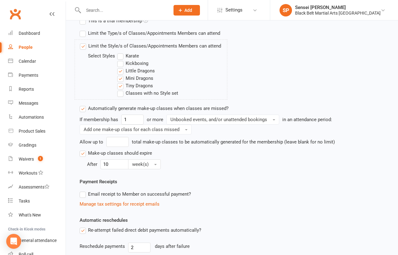
click at [120, 56] on label "Karate" at bounding box center [128, 55] width 22 height 7
click at [120, 52] on input "Karate" at bounding box center [119, 52] width 4 height 0
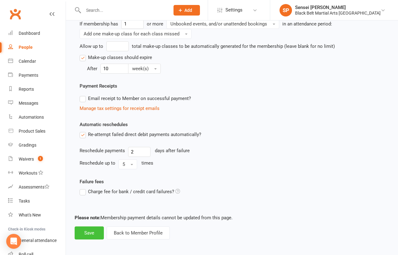
click at [87, 232] on button "Save" at bounding box center [89, 233] width 29 height 13
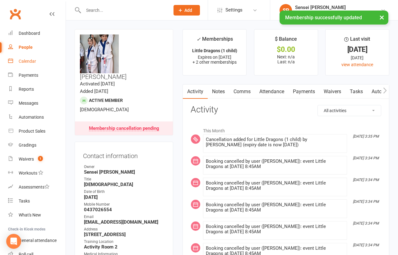
click at [28, 59] on div "Calendar" at bounding box center [27, 61] width 17 height 5
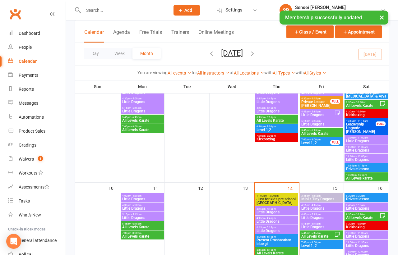
scroll to position [218, 0]
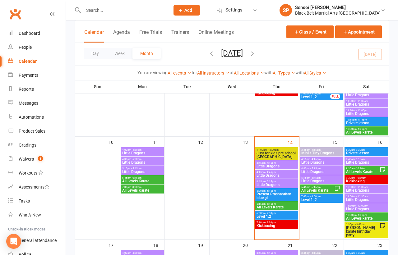
click at [356, 172] on span "All Levels Karate" at bounding box center [363, 172] width 34 height 4
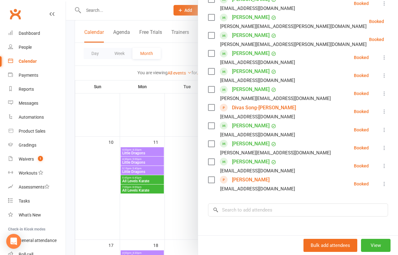
scroll to position [326, 0]
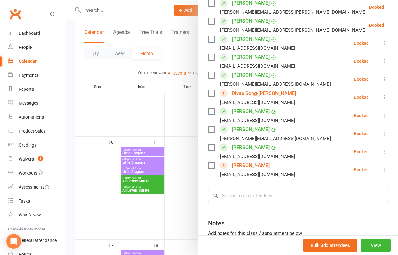
click at [304, 189] on input "search" at bounding box center [298, 195] width 180 height 13
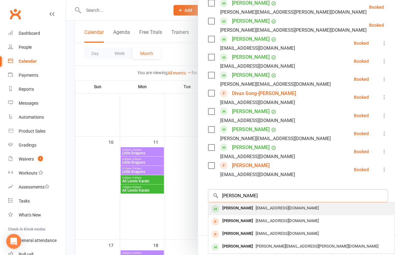
type input "zayn mah"
click at [300, 204] on div "melodymahmoud@outlook.com" at bounding box center [301, 208] width 181 height 9
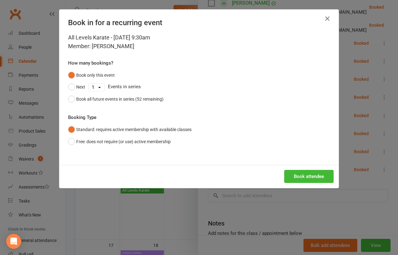
click at [165, 98] on div "Book only this event Next 1 2 3 4 5 6 7 8 9 10 11 12 13 14 15 16 17 18 19 20 21…" at bounding box center [199, 87] width 262 height 36
click at [148, 97] on div "Book all future events in series (52 remaining)" at bounding box center [119, 99] width 87 height 7
click at [297, 176] on button "Book attendee" at bounding box center [308, 176] width 49 height 13
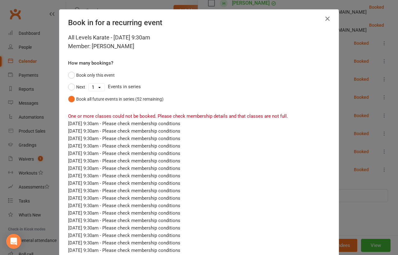
click at [328, 17] on icon "button" at bounding box center [326, 18] width 7 height 7
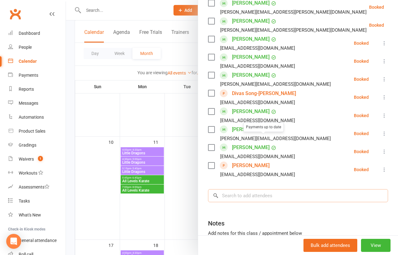
click at [243, 189] on input "search" at bounding box center [298, 195] width 180 height 13
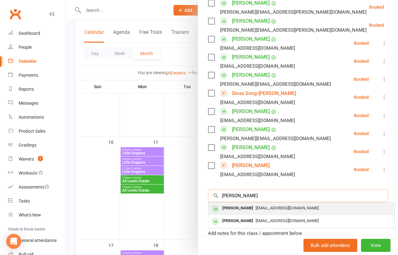
type input "meryem mah"
click at [235, 204] on div "Meryem Mahmoud" at bounding box center [238, 208] width 36 height 9
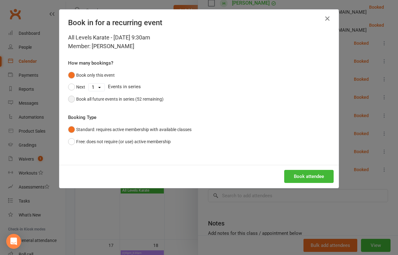
click at [158, 96] on div "Book all future events in series (52 remaining)" at bounding box center [119, 99] width 87 height 7
click at [293, 178] on button "Book attendee" at bounding box center [308, 176] width 49 height 13
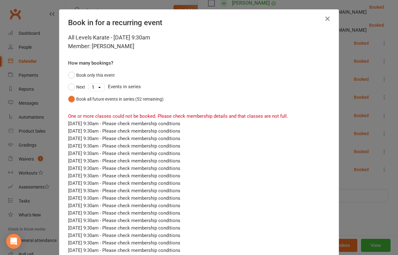
click at [327, 17] on icon "button" at bounding box center [326, 18] width 7 height 7
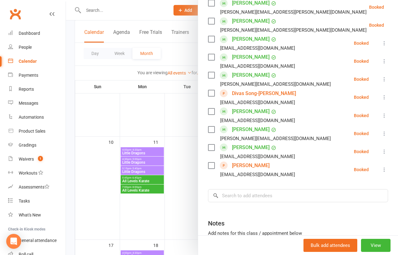
click at [175, 12] on div at bounding box center [232, 127] width 332 height 255
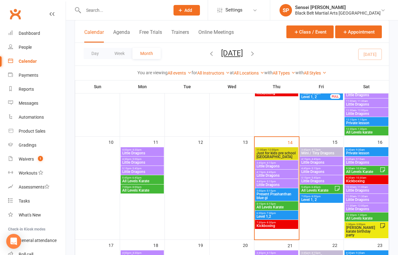
click at [165, 10] on input "text" at bounding box center [123, 10] width 84 height 9
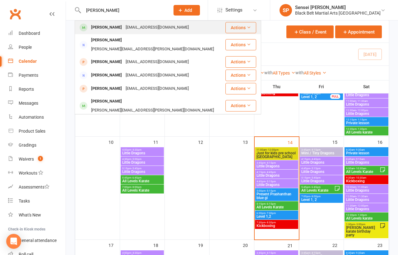
type input "zayn mah"
click at [170, 29] on div "melodymahmoud@outlook.com" at bounding box center [157, 27] width 67 height 9
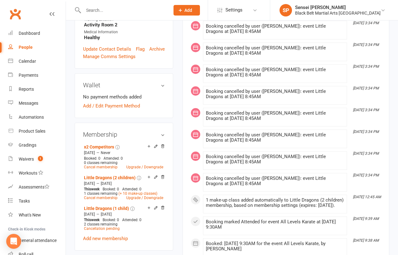
scroll to position [263, 0]
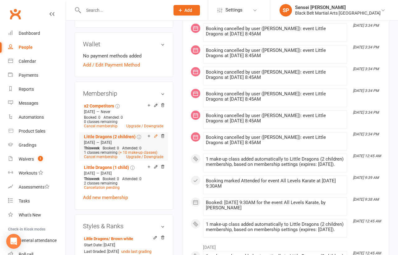
click at [155, 135] on icon at bounding box center [155, 136] width 3 height 3
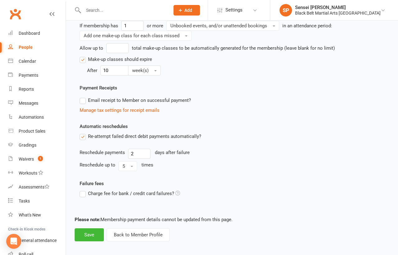
scroll to position [327, 0]
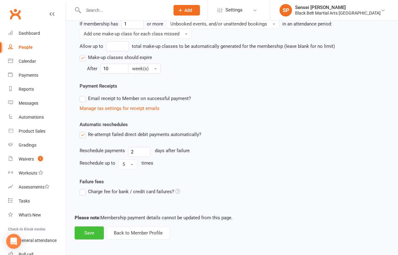
click at [85, 234] on button "Save" at bounding box center [89, 233] width 29 height 13
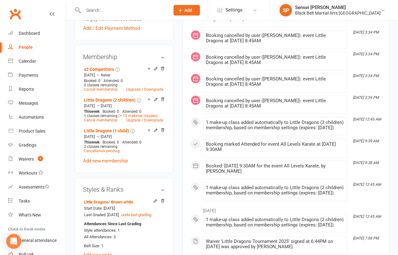
scroll to position [230, 0]
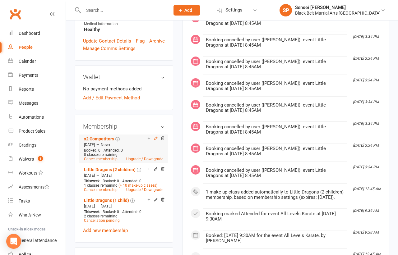
click at [156, 136] on icon at bounding box center [156, 138] width 4 height 4
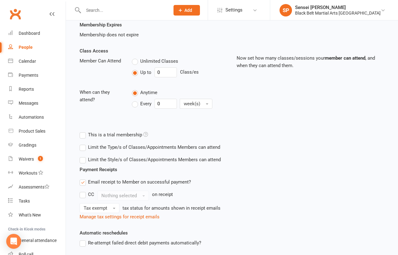
scroll to position [195, 0]
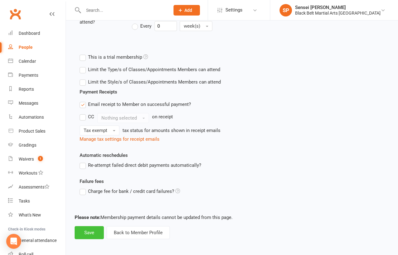
click at [95, 231] on button "Save" at bounding box center [89, 232] width 29 height 13
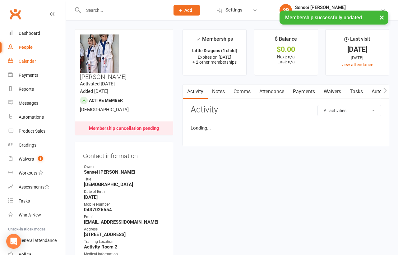
click at [28, 60] on div "Calendar" at bounding box center [27, 61] width 17 height 5
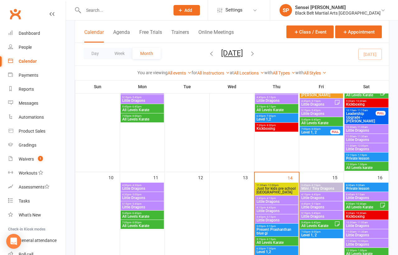
scroll to position [198, 0]
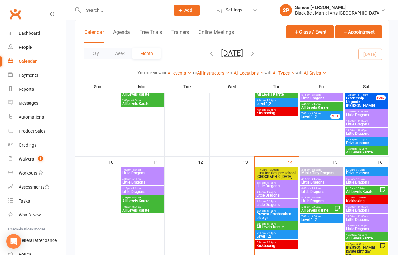
click at [363, 193] on span "All Levels Karate" at bounding box center [363, 192] width 34 height 4
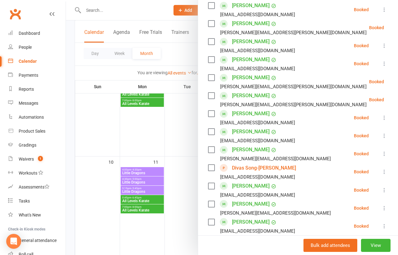
scroll to position [369, 0]
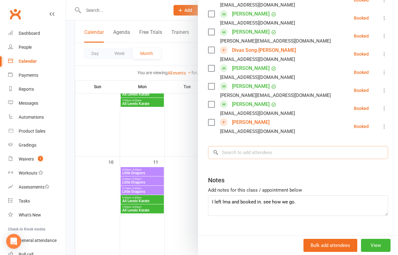
click at [271, 146] on input "search" at bounding box center [298, 152] width 180 height 13
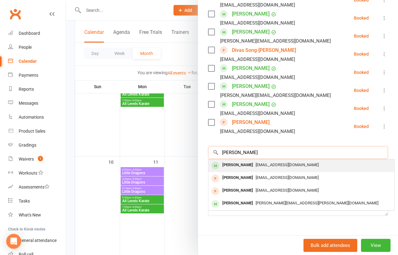
type input "zayn mah"
click at [269, 161] on div "melodymahmoud@outlook.com" at bounding box center [301, 165] width 181 height 9
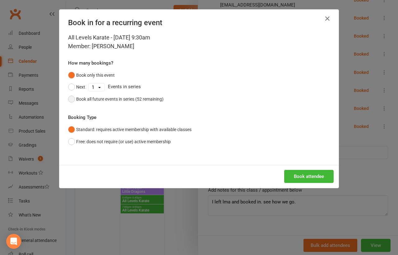
click at [161, 97] on div "Book all future events in series (52 remaining)" at bounding box center [119, 99] width 87 height 7
click at [293, 173] on button "Book attendee" at bounding box center [308, 176] width 49 height 13
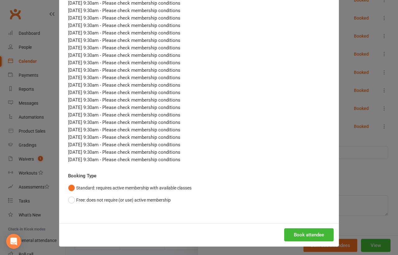
scroll to position [490, 0]
click at [124, 200] on button "Free: does not require (or use) active membership" at bounding box center [119, 200] width 103 height 12
click at [291, 234] on button "Book attendee" at bounding box center [308, 234] width 49 height 13
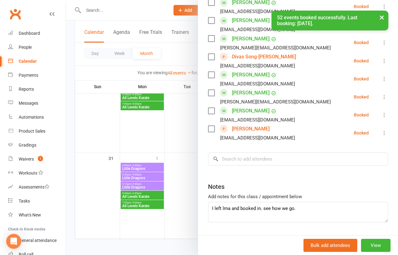
scroll to position [387, 0]
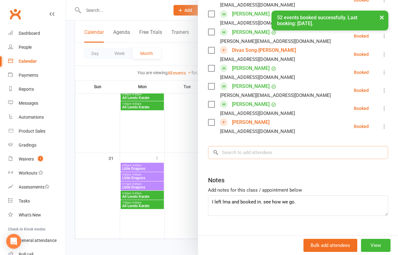
click at [288, 146] on input "search" at bounding box center [298, 152] width 180 height 13
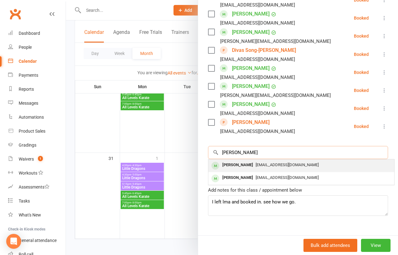
type input "meryem mah"
click at [283, 163] on span "melodymahmoud@outlook.com" at bounding box center [286, 165] width 63 height 5
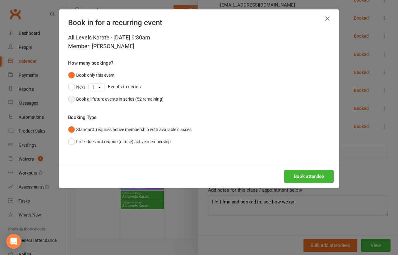
click at [125, 96] on div "Book all future events in series (52 remaining)" at bounding box center [119, 99] width 87 height 7
click at [120, 144] on button "Free: does not require (or use) active membership" at bounding box center [119, 142] width 103 height 12
click at [291, 175] on button "Book attendee" at bounding box center [308, 176] width 49 height 13
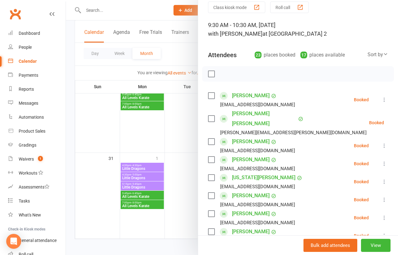
scroll to position [0, 0]
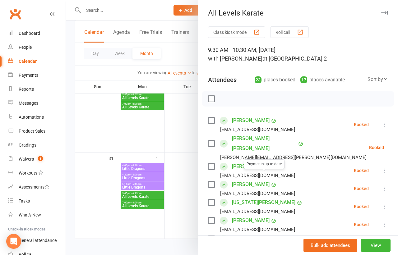
click at [181, 148] on div at bounding box center [232, 127] width 332 height 255
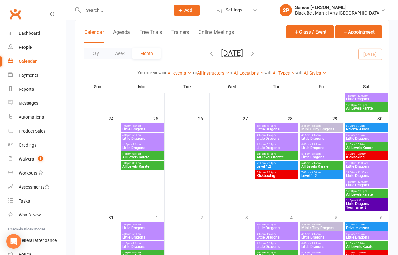
scroll to position [441, 0]
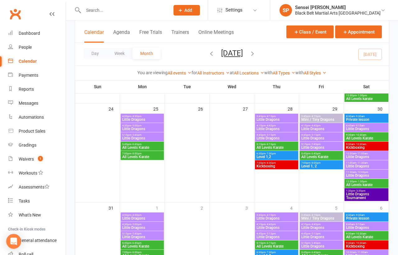
click at [350, 195] on span "Little Dragons Tournament" at bounding box center [367, 195] width 42 height 7
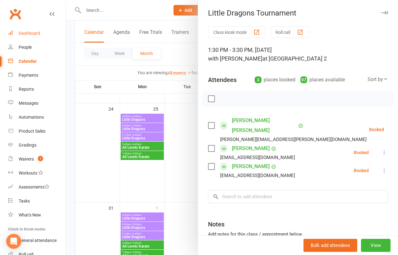
click at [31, 32] on div "Dashboard" at bounding box center [29, 33] width 21 height 5
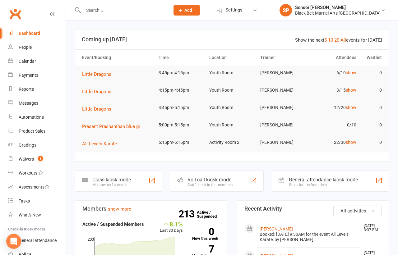
click at [22, 63] on div "Calendar" at bounding box center [27, 61] width 17 height 5
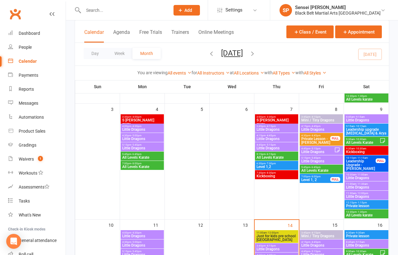
scroll to position [203, 0]
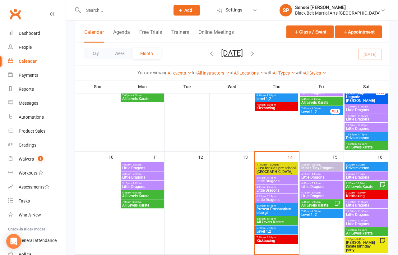
click at [266, 178] on span "- 4:15pm" at bounding box center [270, 177] width 10 height 3
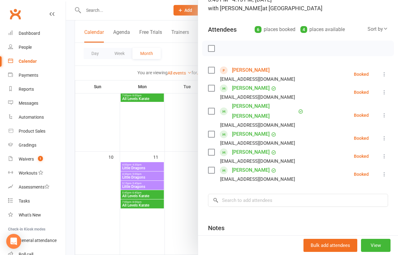
scroll to position [79, 0]
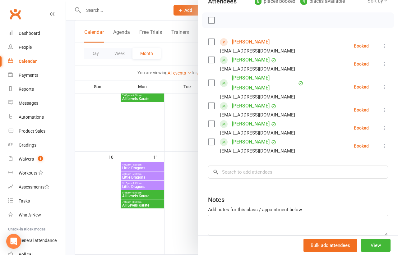
click at [195, 160] on div at bounding box center [232, 127] width 332 height 255
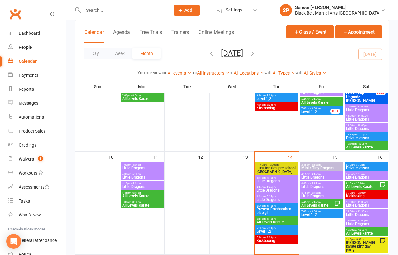
click at [264, 189] on span "Little Dragons" at bounding box center [276, 191] width 41 height 4
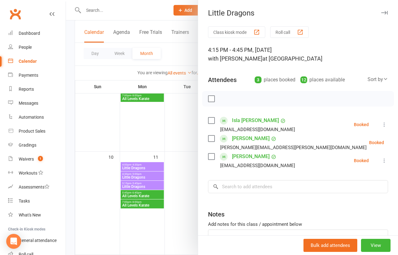
scroll to position [44, 0]
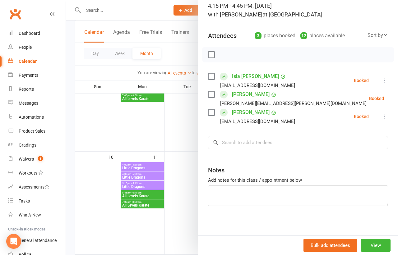
click at [191, 176] on div at bounding box center [232, 127] width 332 height 255
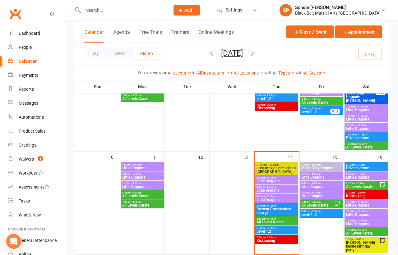
click at [268, 198] on span "Little Dragons" at bounding box center [276, 200] width 41 height 4
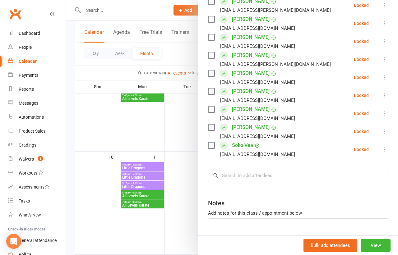
scroll to position [194, 0]
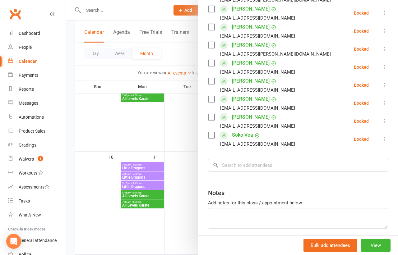
click at [188, 194] on div at bounding box center [232, 127] width 332 height 255
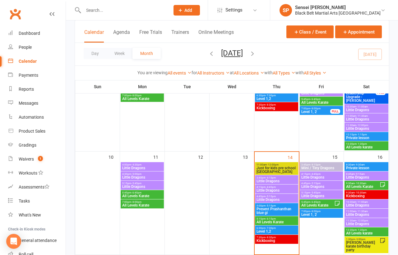
click at [68, 127] on div "Class kiosk mode Member self check-in Roll call kiosk mode Staff check-in for m…" at bounding box center [232, 177] width 332 height 718
click at [35, 33] on div "Dashboard" at bounding box center [29, 33] width 21 height 5
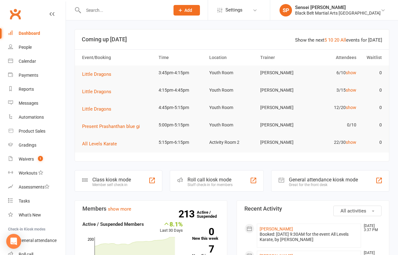
click at [25, 60] on div "Calendar" at bounding box center [27, 61] width 17 height 5
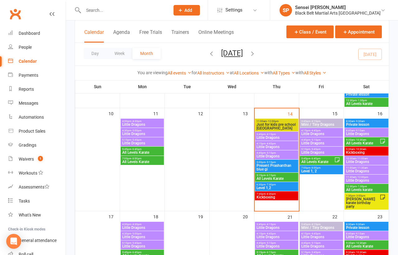
scroll to position [247, 0]
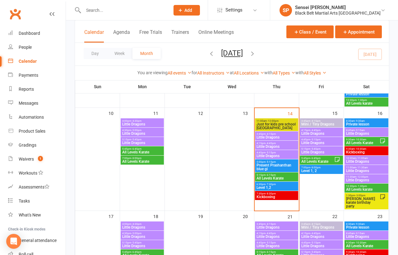
click at [271, 133] on span "- 4:15pm" at bounding box center [270, 134] width 10 height 3
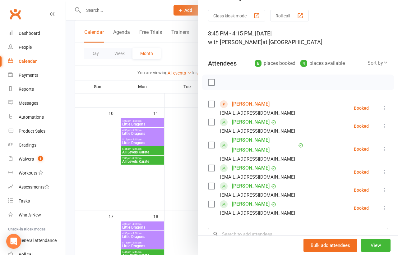
scroll to position [19, 0]
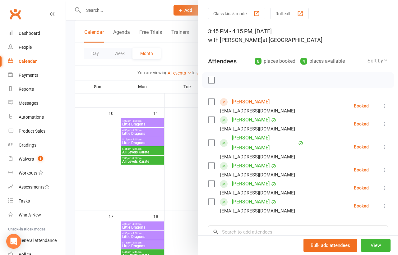
click at [68, 140] on div at bounding box center [232, 127] width 332 height 255
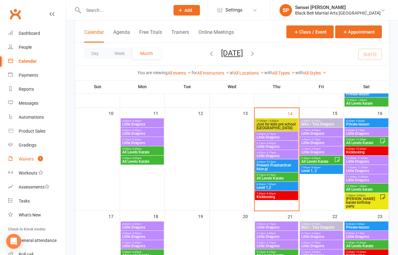
click at [24, 158] on div "Waivers" at bounding box center [26, 159] width 15 height 5
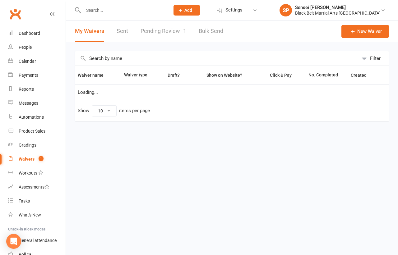
click at [164, 32] on link "Pending Review 1" at bounding box center [163, 31] width 46 height 21
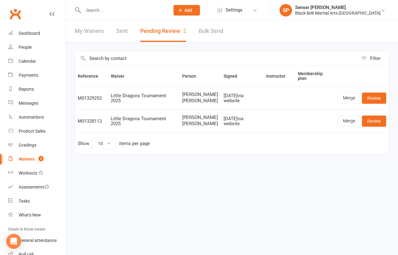
click at [187, 126] on span "Ishaan Sampat" at bounding box center [200, 123] width 36 height 5
click at [103, 11] on input "text" at bounding box center [123, 10] width 84 height 9
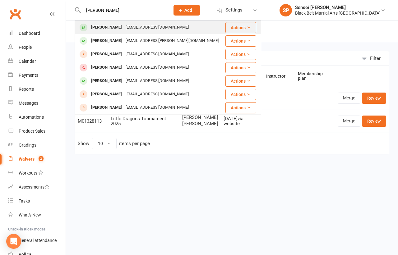
type input "ishaan sampat"
click at [103, 28] on div "Ishaan Sampat" at bounding box center [106, 27] width 34 height 9
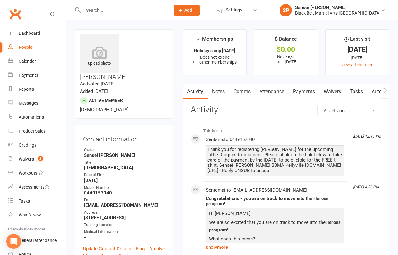
click at [30, 60] on div "Calendar" at bounding box center [27, 61] width 17 height 5
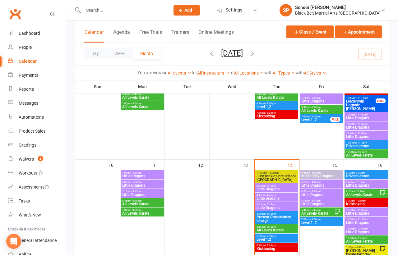
scroll to position [216, 0]
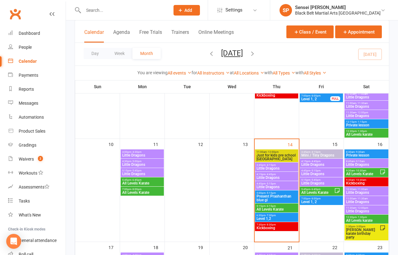
click at [278, 185] on span "Little Dragons" at bounding box center [276, 187] width 41 height 4
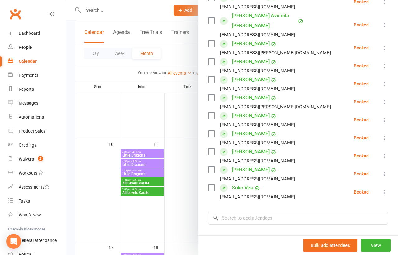
scroll to position [146, 0]
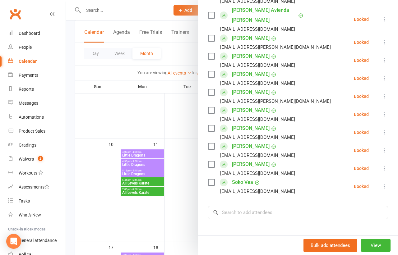
click at [383, 129] on icon at bounding box center [384, 132] width 6 height 6
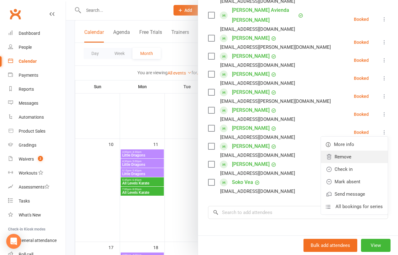
click at [352, 151] on link "Remove" at bounding box center [354, 157] width 67 height 12
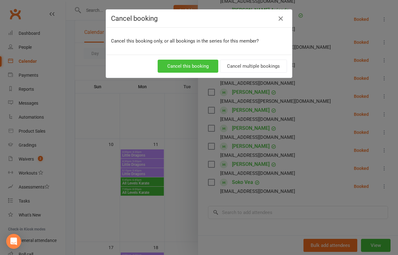
click at [207, 64] on button "Cancel this booking" at bounding box center [188, 66] width 61 height 13
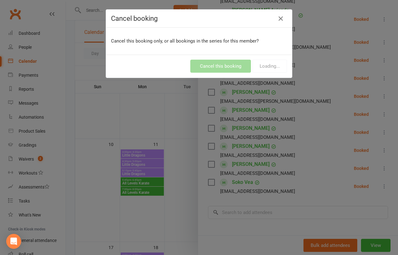
click at [185, 131] on div "Cancel booking Cancel this booking only, or all bookings in the series for this…" at bounding box center [199, 127] width 398 height 255
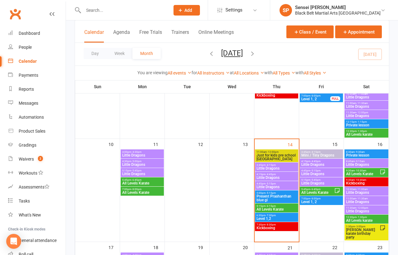
click at [308, 169] on span "4:45pm - 5:15pm" at bounding box center [321, 170] width 41 height 3
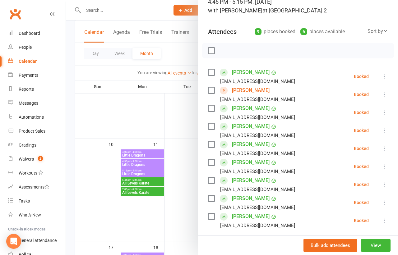
scroll to position [153, 0]
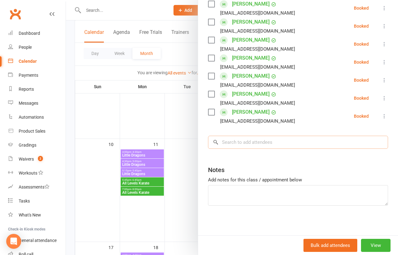
click at [256, 143] on input "search" at bounding box center [298, 142] width 180 height 13
click at [256, 143] on input "ish" at bounding box center [298, 142] width 180 height 13
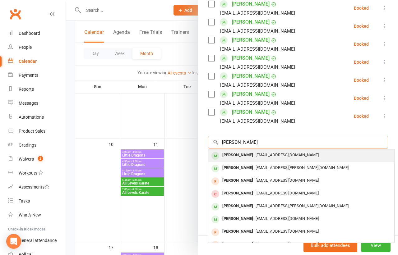
type input "ishaan samp"
click at [255, 153] on span "urviashar@gmail.com" at bounding box center [286, 155] width 63 height 5
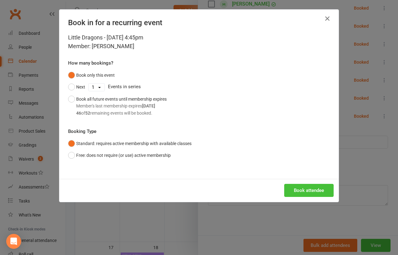
click at [303, 190] on button "Book attendee" at bounding box center [308, 190] width 49 height 13
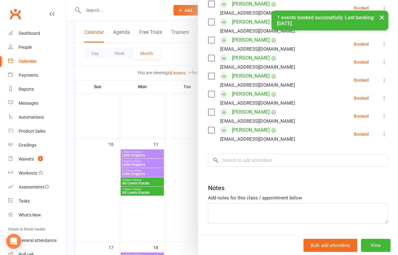
click at [71, 93] on div at bounding box center [232, 127] width 332 height 255
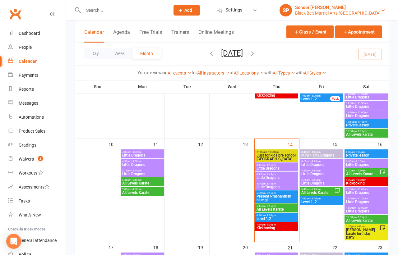
click at [368, 10] on div "Black Belt Martial Arts Kellyville" at bounding box center [337, 13] width 85 height 6
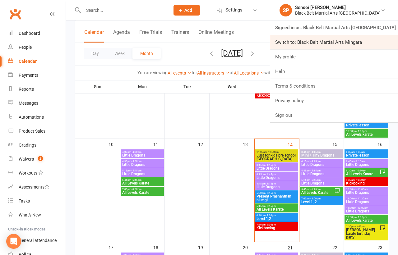
click at [352, 41] on link "Switch to: Black Belt Martial Arts Mingara" at bounding box center [334, 42] width 128 height 14
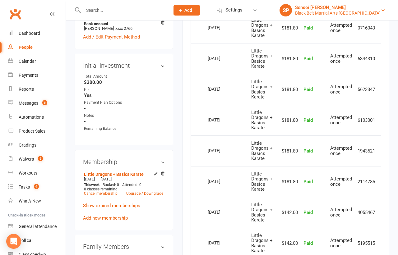
click at [340, 14] on div "Black Belt Martial Arts [GEOGRAPHIC_DATA]" at bounding box center [337, 13] width 85 height 6
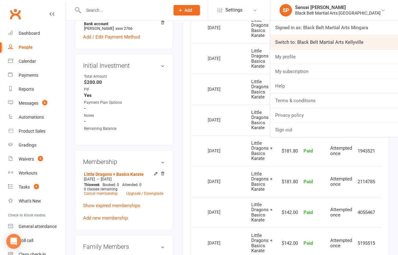
click at [326, 39] on link "Switch to: Black Belt Martial Arts Kellyville" at bounding box center [334, 42] width 128 height 14
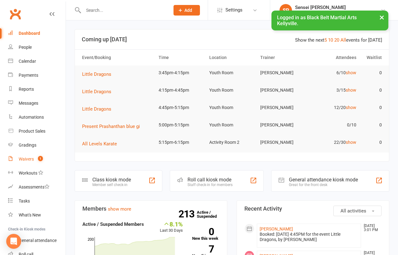
click at [25, 158] on div "Waivers" at bounding box center [26, 159] width 15 height 5
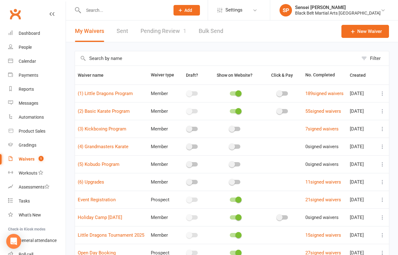
click at [155, 56] on input "text" at bounding box center [216, 58] width 283 height 14
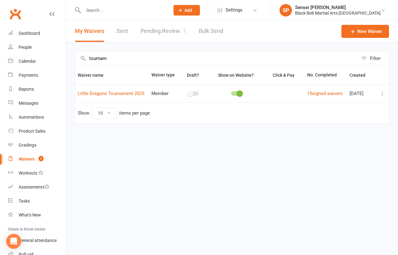
type input "tournam"
click at [382, 92] on icon at bounding box center [382, 93] width 6 height 6
click at [347, 128] on link "Copy external link to clipboard" at bounding box center [349, 130] width 73 height 12
click at [30, 89] on div "Reports" at bounding box center [26, 89] width 15 height 5
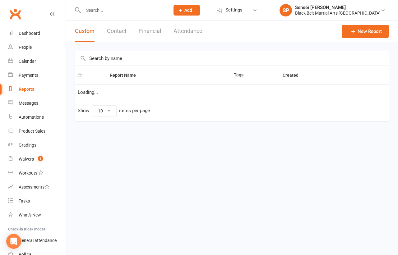
select select "100"
click at [134, 58] on input "text" at bounding box center [232, 58] width 314 height 14
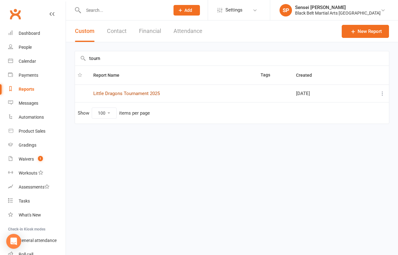
type input "tourn"
click at [150, 92] on link "Little Dragons Tournament 2025" at bounding box center [126, 94] width 66 height 6
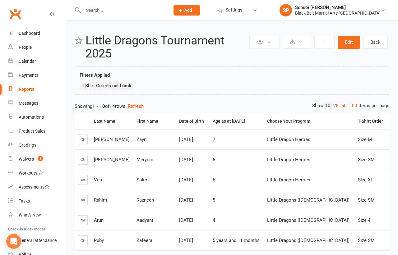
click at [334, 104] on link "25" at bounding box center [336, 106] width 8 height 7
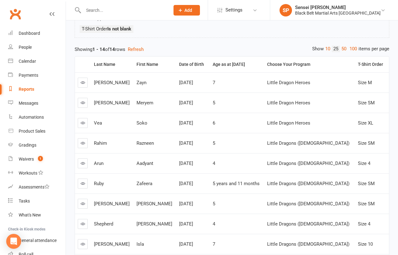
scroll to position [47, 0]
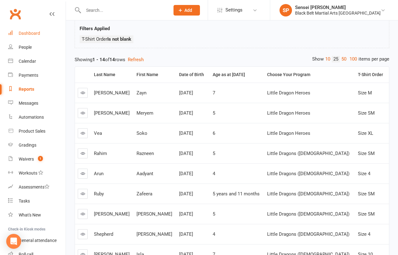
click at [33, 35] on div "Dashboard" at bounding box center [29, 33] width 21 height 5
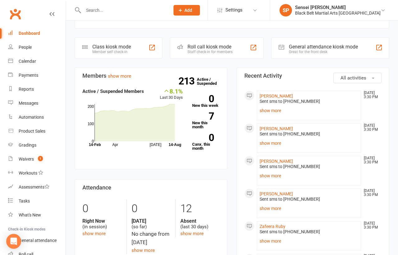
scroll to position [135, 0]
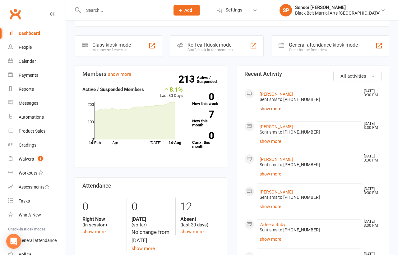
click at [274, 107] on link "show more" at bounding box center [308, 108] width 99 height 9
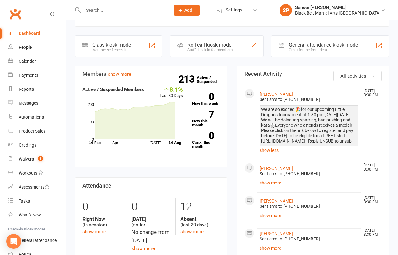
drag, startPoint x: 295, startPoint y: 150, endPoint x: 259, endPoint y: 107, distance: 55.8
click at [259, 107] on div "We are so excited 🎉for our upcoming Little Dragons tournament at 1.30 pm [DATE]…" at bounding box center [308, 129] width 99 height 49
copy div "We are so excited 🎉for our upcoming Little Dragons tournament at 1.30 pm [DATE]…"
click at [334, 17] on li "SP Sensei [PERSON_NAME] Belt Martial Arts Kellyville Signed in as: Black Belt M…" at bounding box center [334, 10] width 128 height 20
click at [334, 11] on div "Black Belt Martial Arts [GEOGRAPHIC_DATA]" at bounding box center [337, 13] width 85 height 6
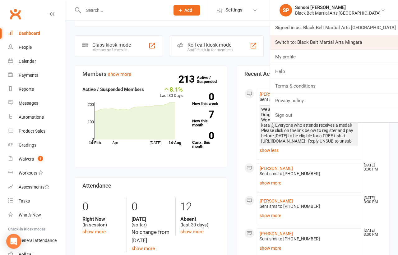
click at [330, 37] on link "Switch to: Black Belt Martial Arts Mingara" at bounding box center [334, 42] width 128 height 14
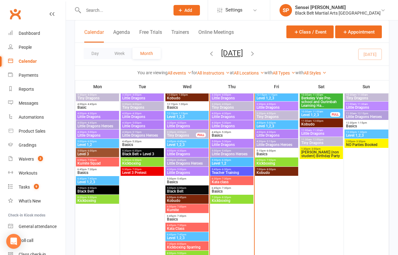
scroll to position [633, 0]
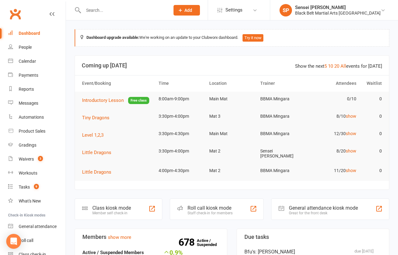
click at [165, 10] on input "text" at bounding box center [123, 10] width 84 height 9
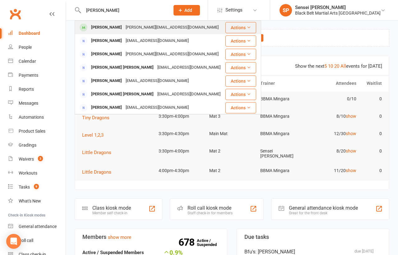
type input "[PERSON_NAME]"
click at [144, 26] on div "[PERSON_NAME][EMAIL_ADDRESS][DOMAIN_NAME]" at bounding box center [172, 27] width 97 height 9
